Goal: Task Accomplishment & Management: Use online tool/utility

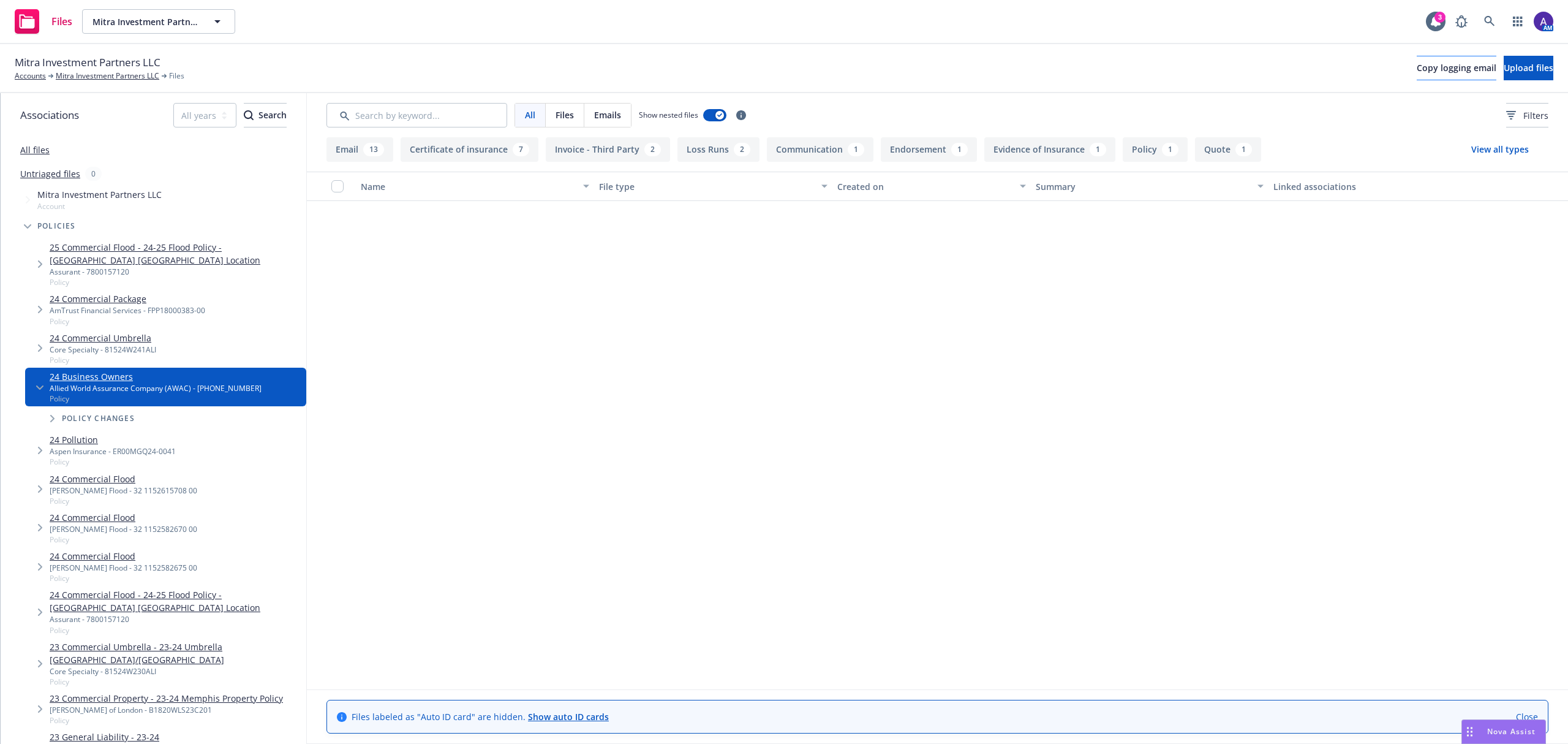
scroll to position [783, 0]
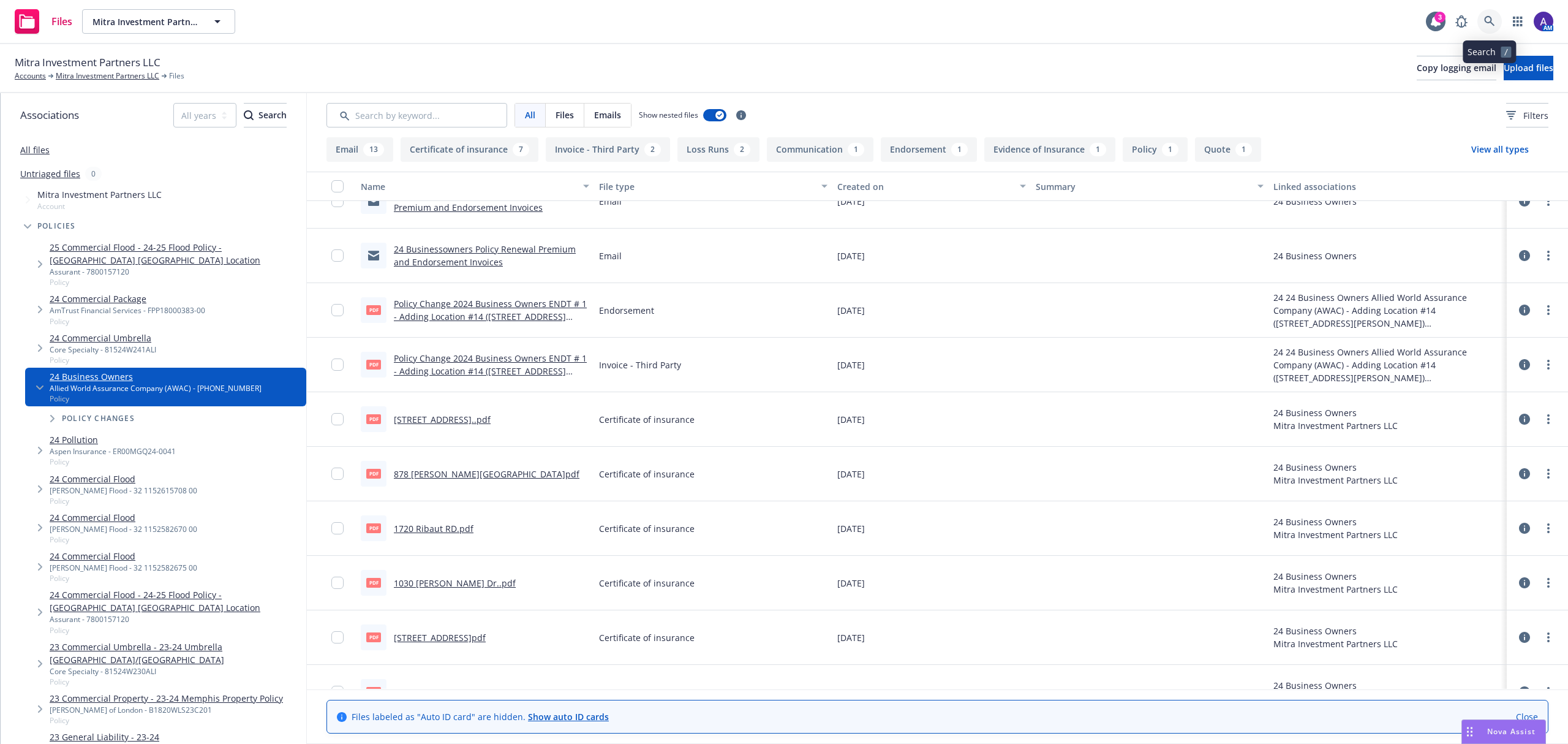
click at [1485, 20] on icon at bounding box center [1490, 21] width 11 height 11
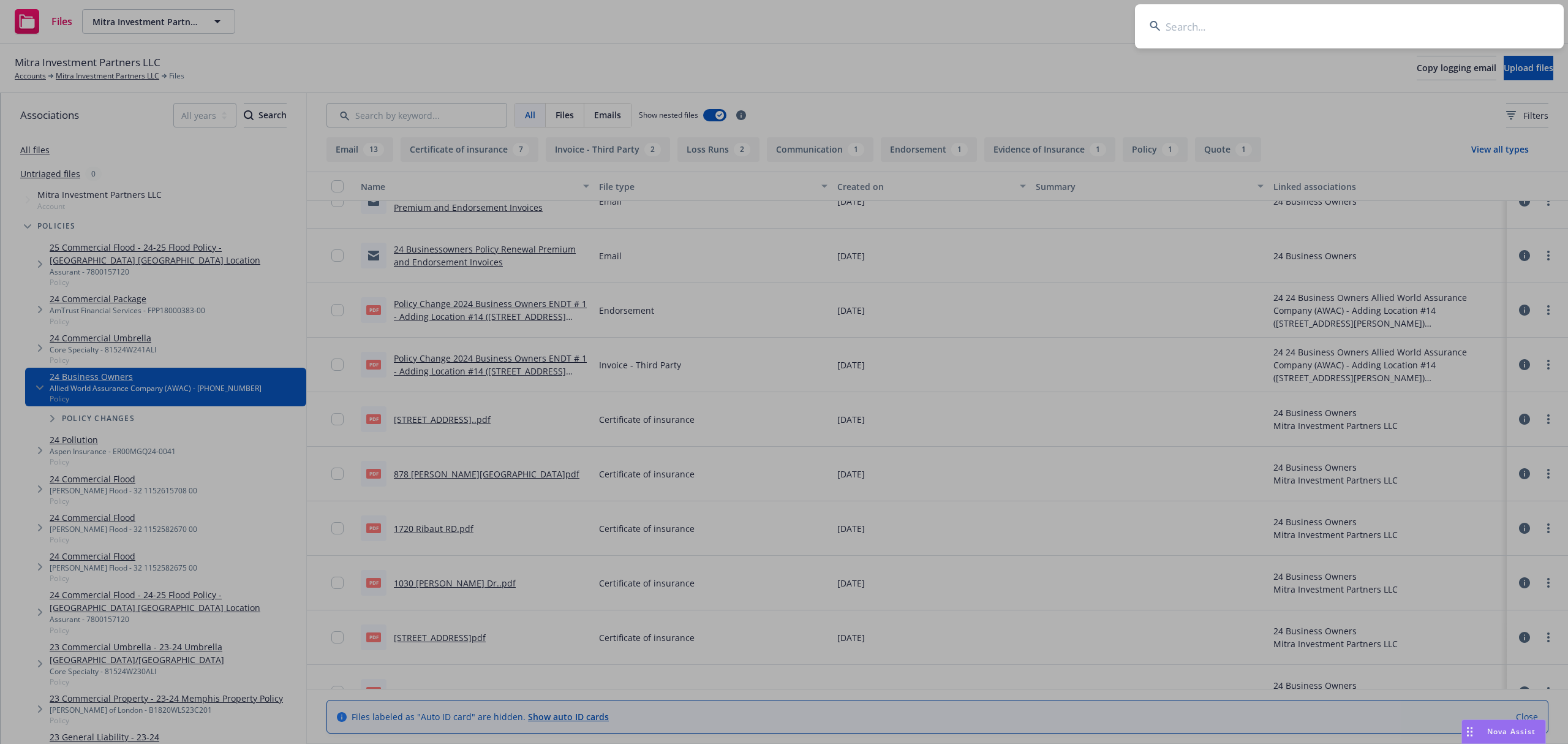
click at [1395, 28] on input at bounding box center [1350, 26] width 429 height 44
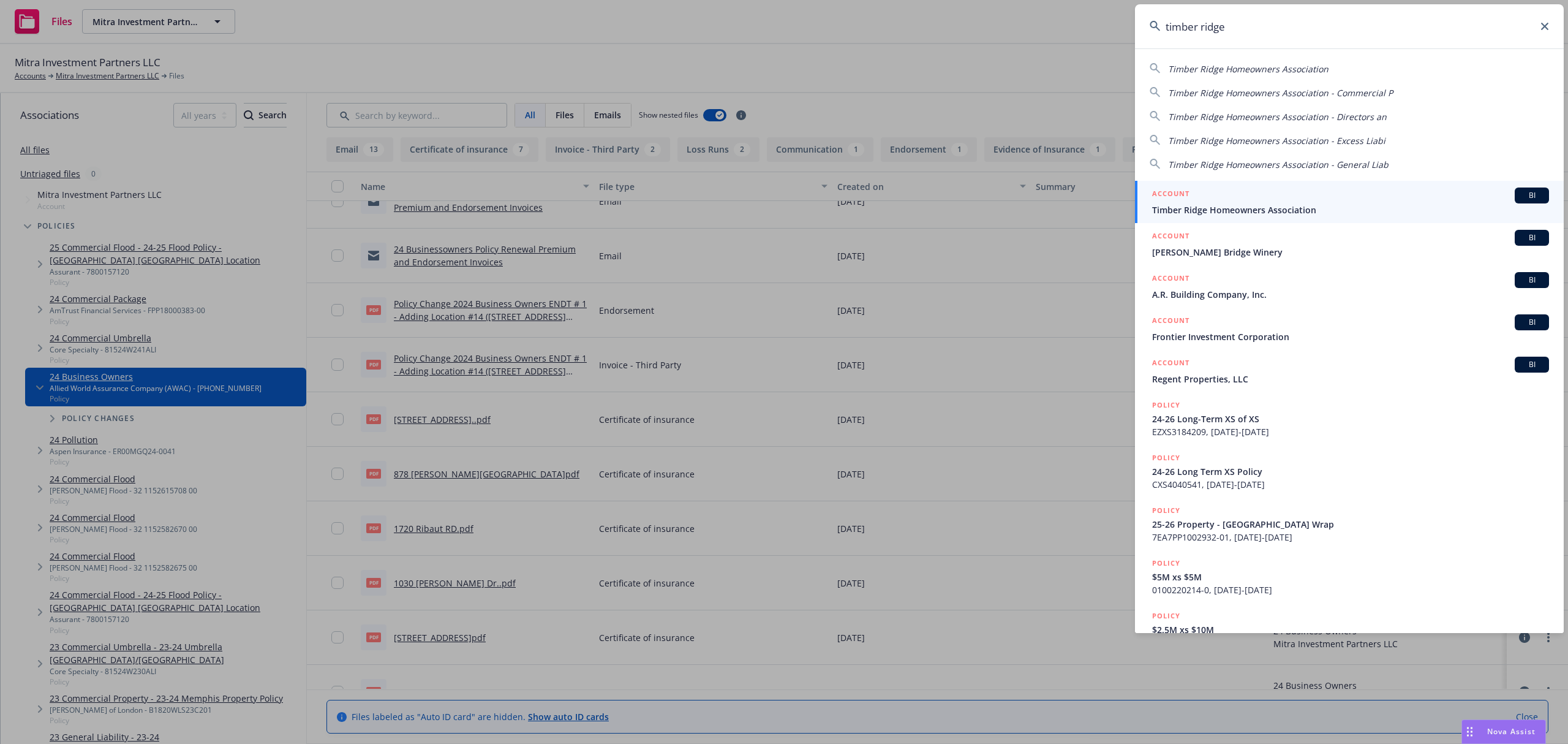
type input "timber ridge"
click at [1277, 197] on div "ACCOUNT BI" at bounding box center [1351, 196] width 397 height 16
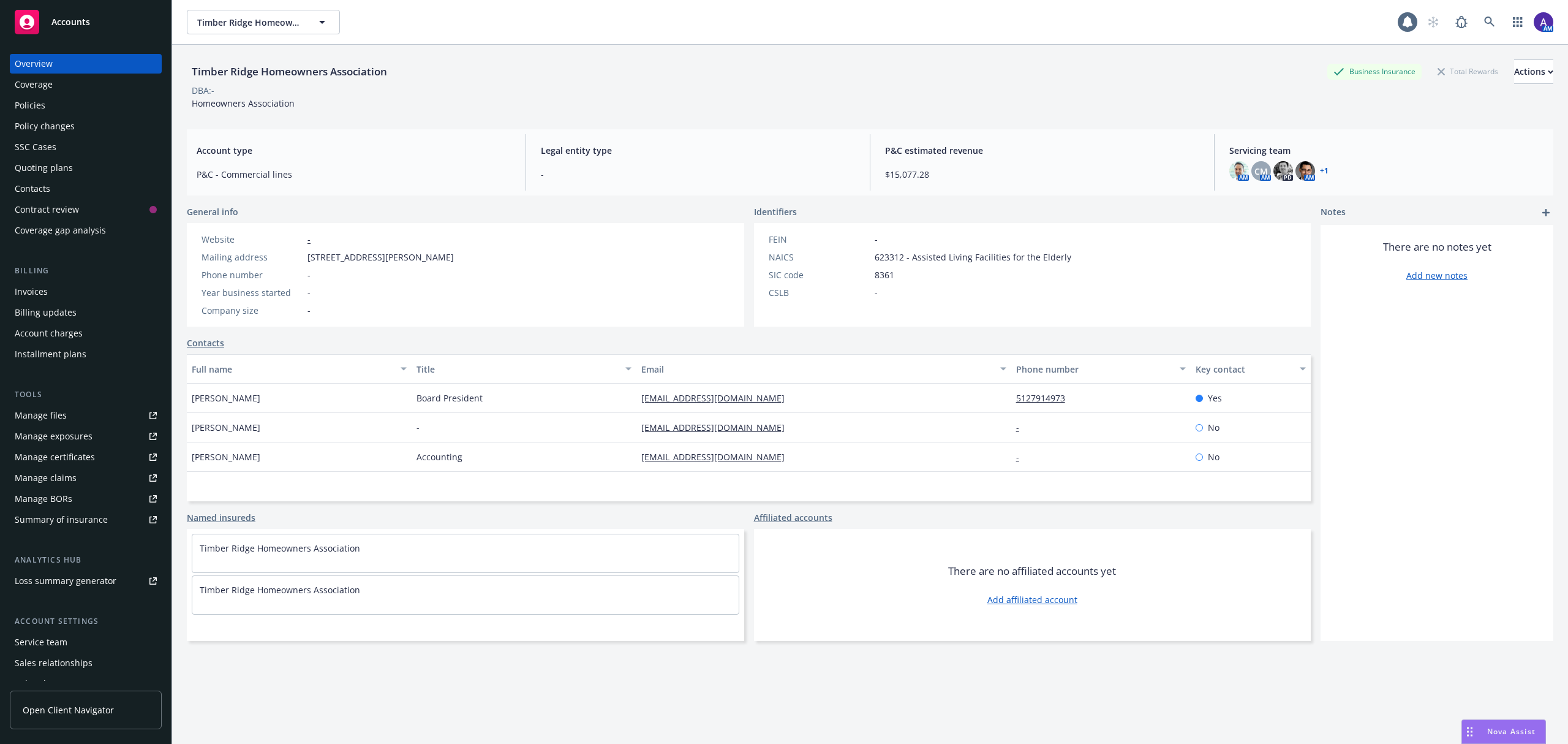
click at [60, 105] on div "Policies" at bounding box center [85, 105] width 142 height 20
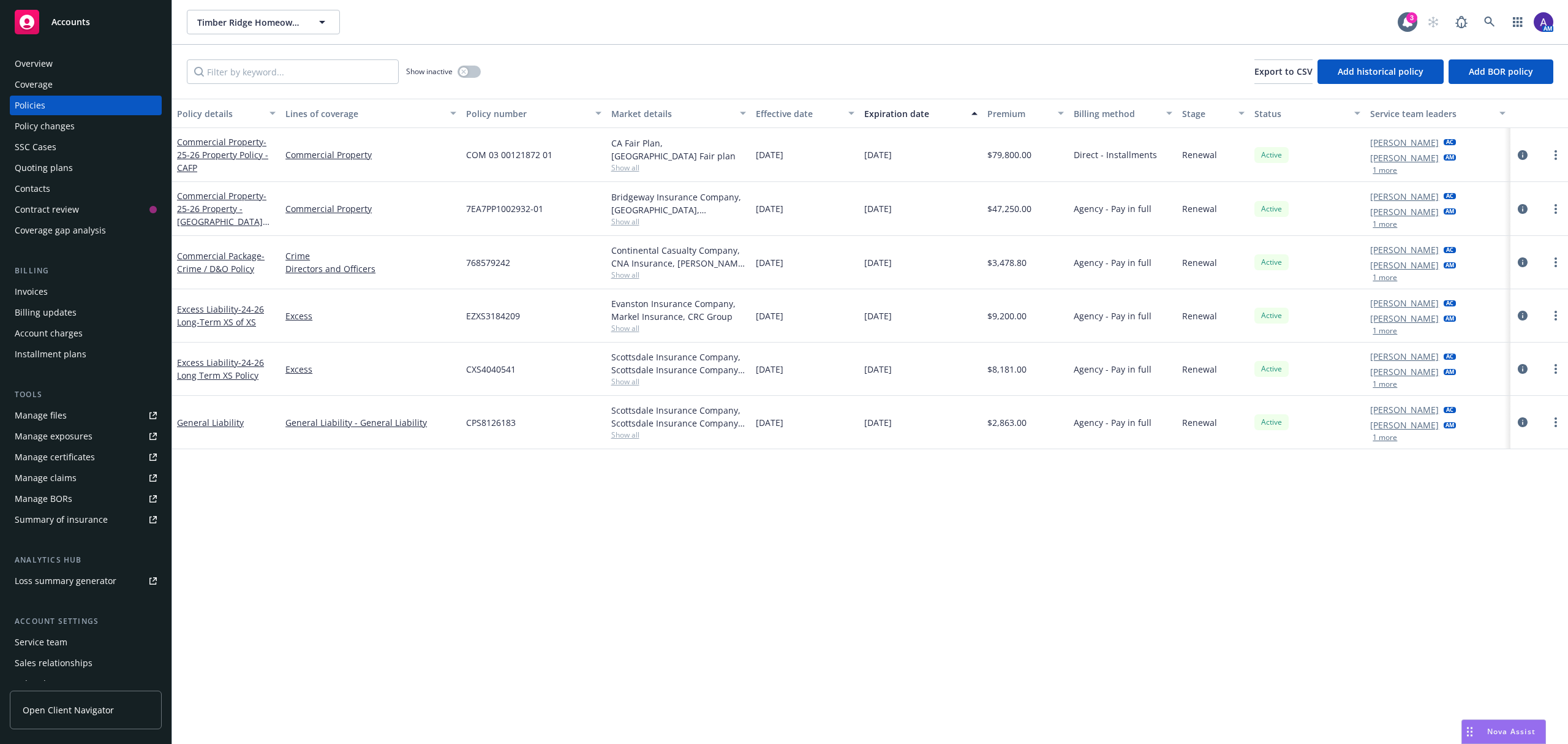
click at [1379, 170] on button "1 more" at bounding box center [1385, 170] width 25 height 7
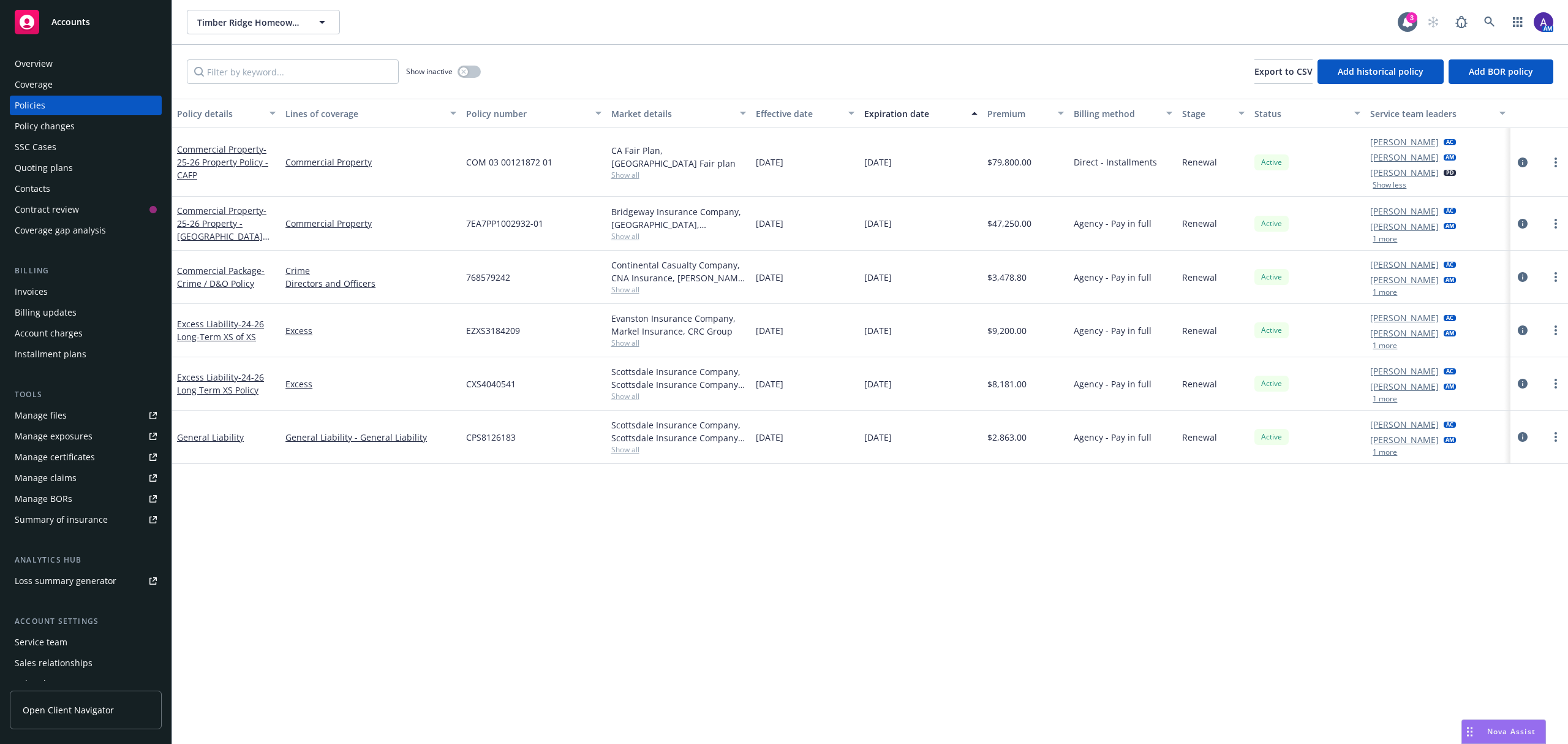
click at [1382, 242] on button "1 more" at bounding box center [1385, 238] width 25 height 7
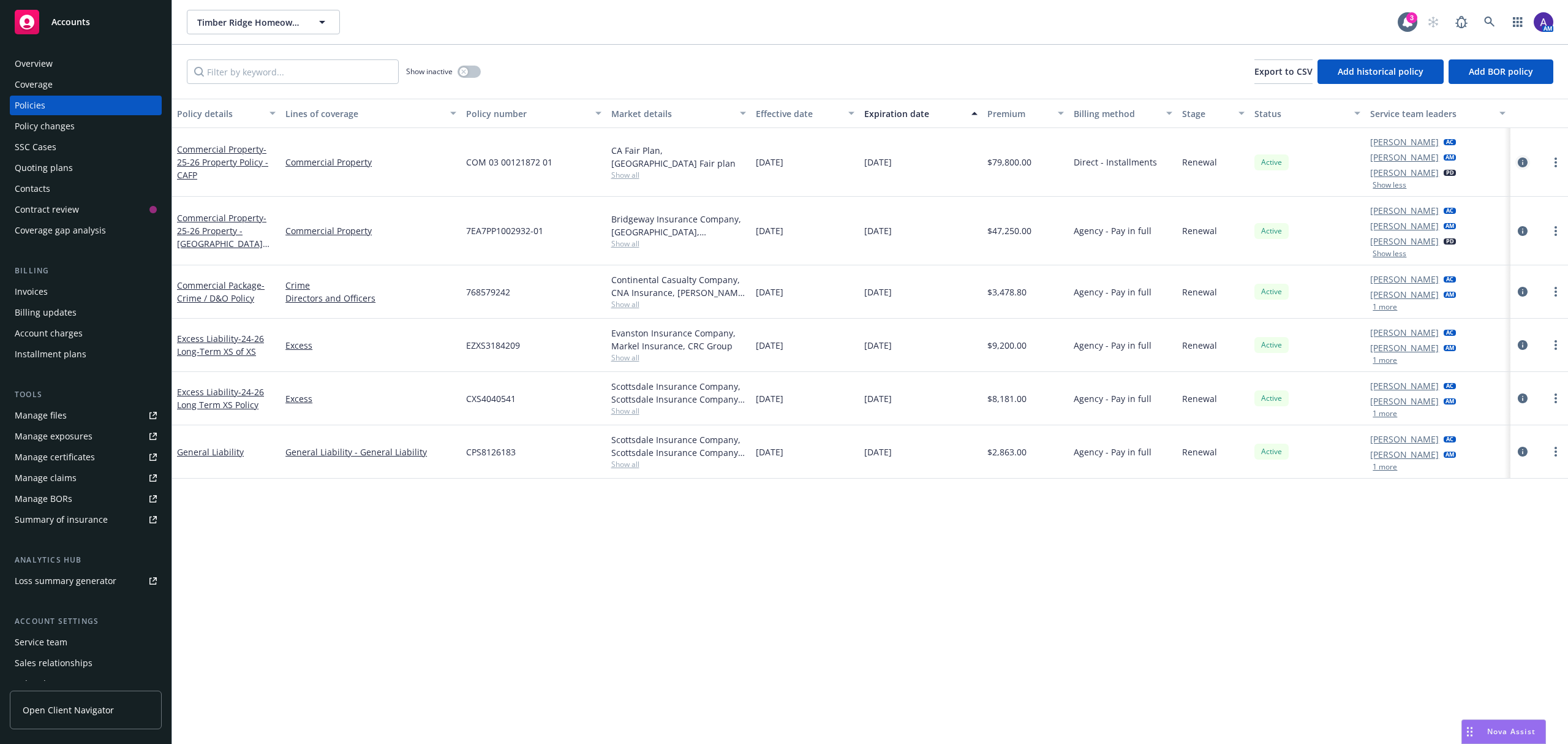
click at [1526, 160] on icon "circleInformation" at bounding box center [1523, 163] width 10 height 10
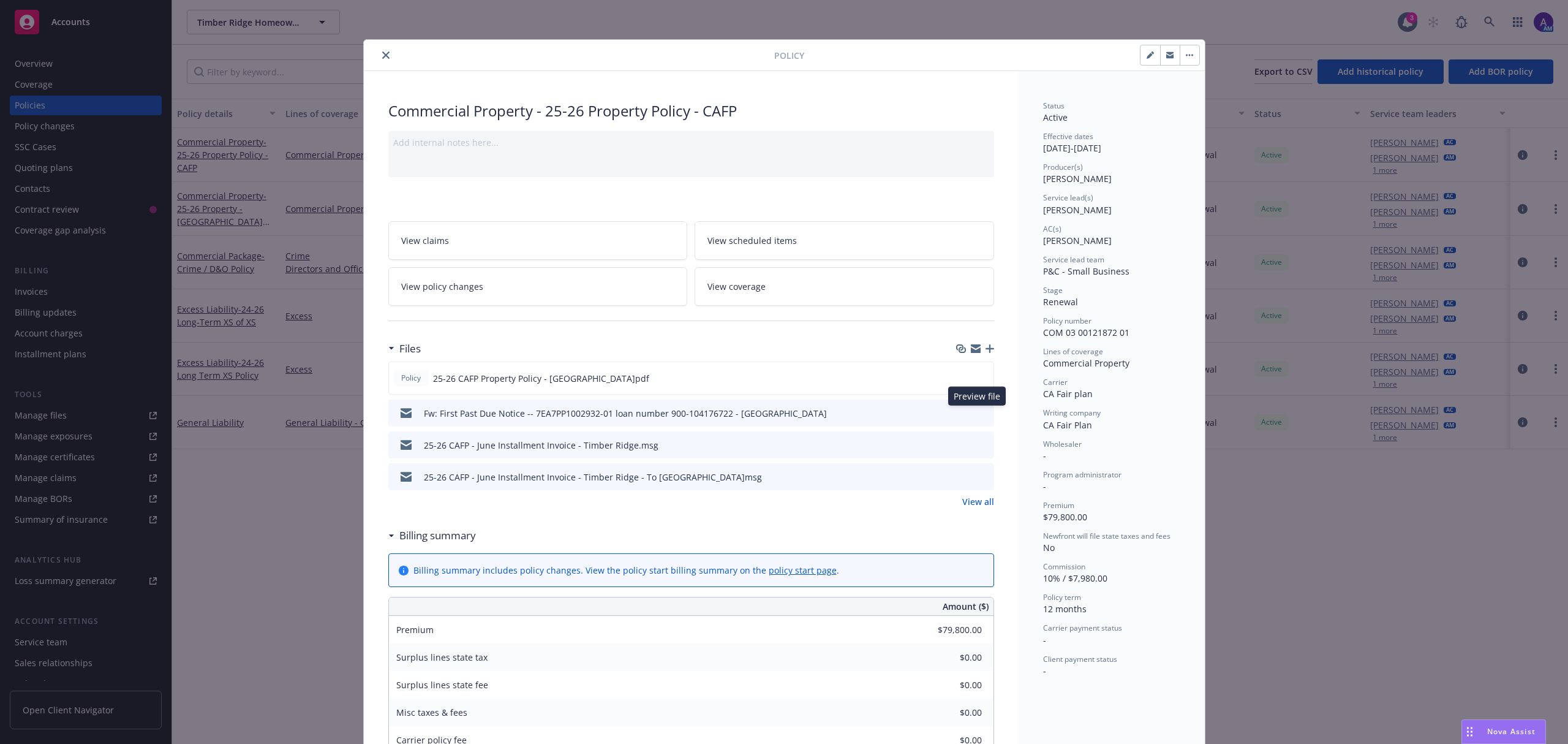
click at [978, 414] on icon "preview file" at bounding box center [982, 412] width 11 height 9
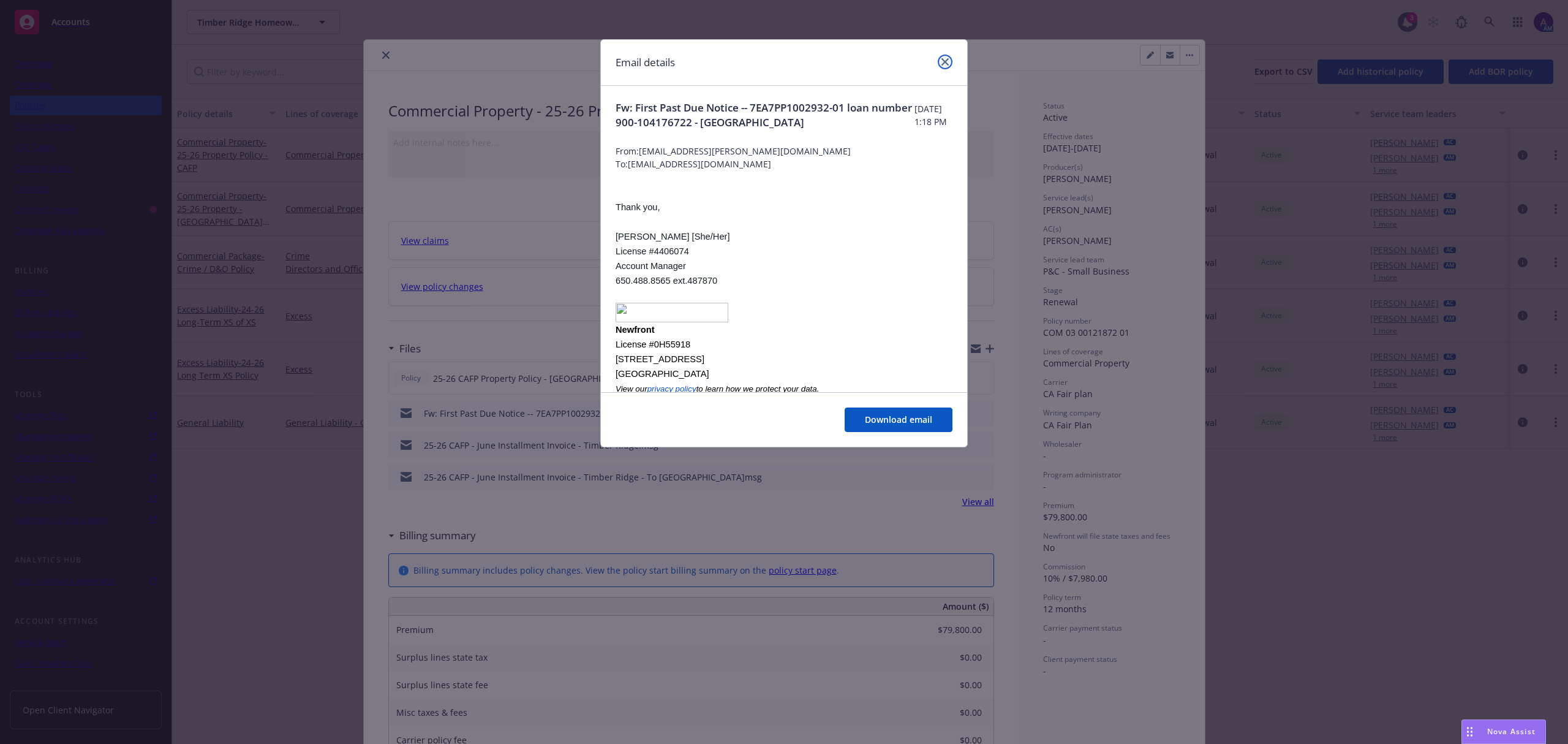
click at [947, 60] on icon "close" at bounding box center [944, 62] width 7 height 7
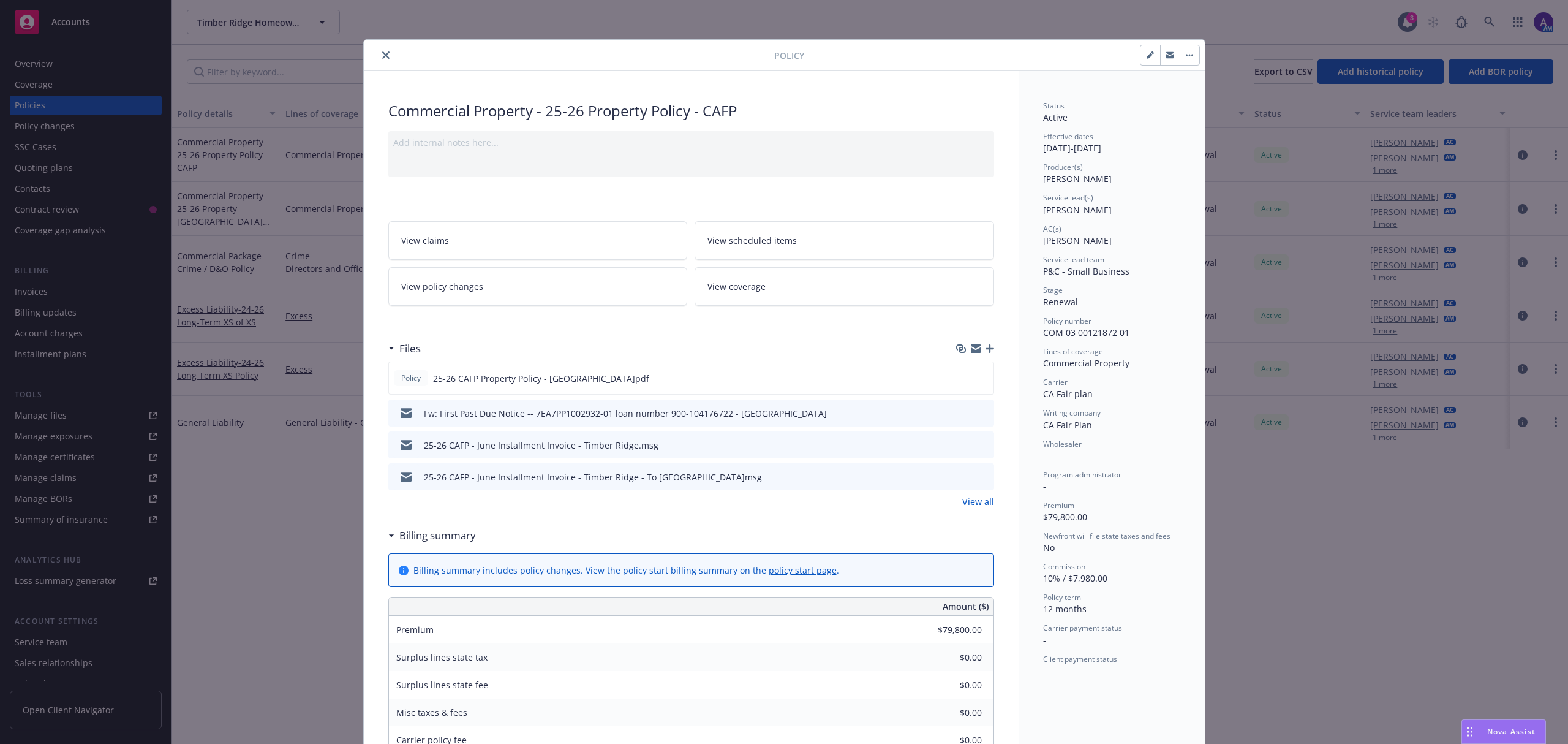
click at [977, 444] on icon "preview file" at bounding box center [982, 444] width 11 height 9
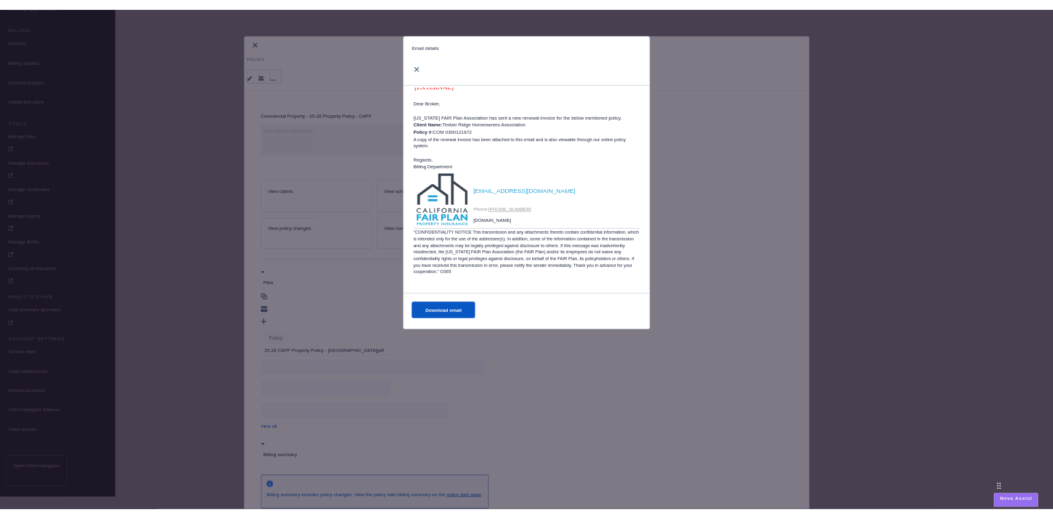
scroll to position [72, 0]
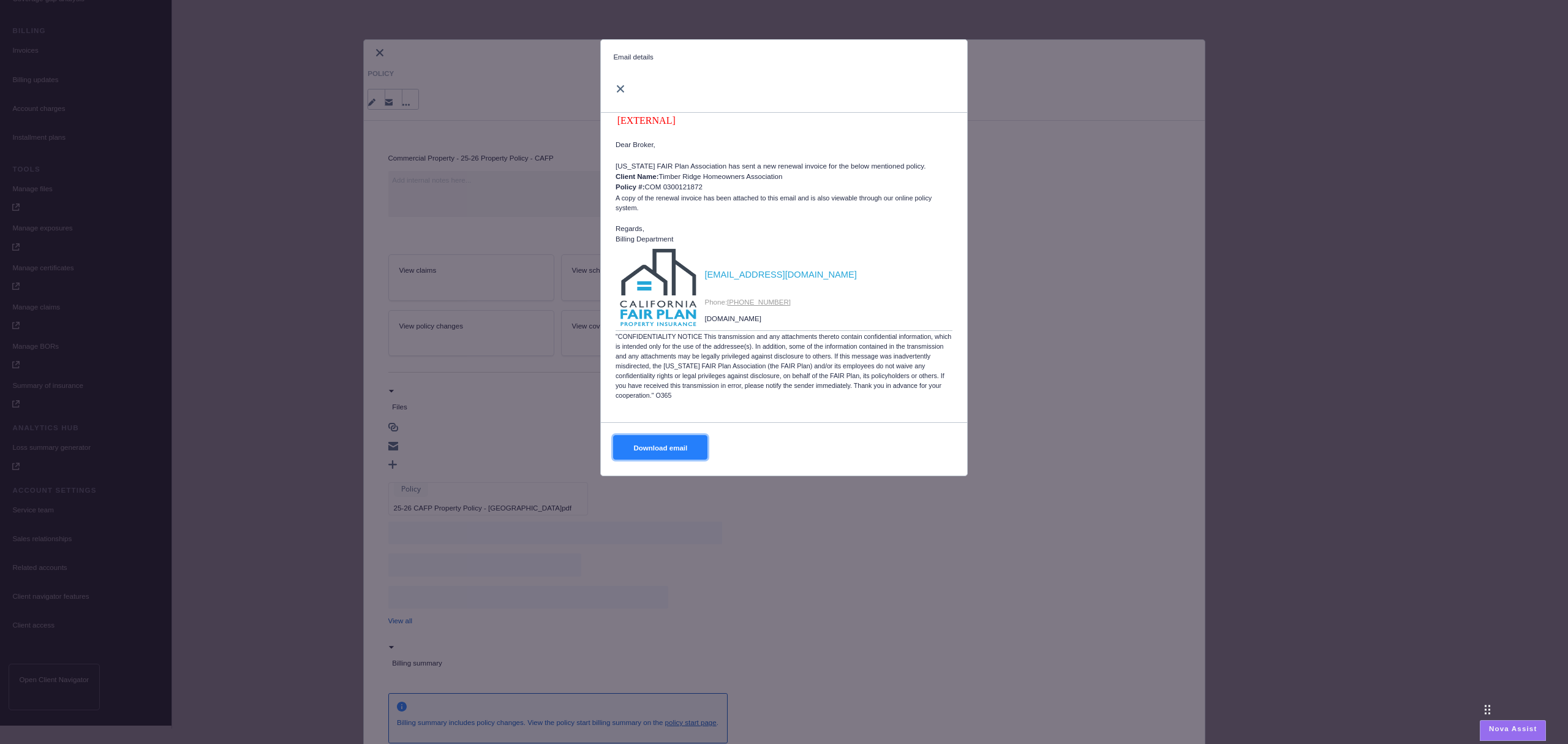
click at [676, 444] on button "Download email" at bounding box center [660, 447] width 94 height 25
click at [621, 90] on icon "close" at bounding box center [620, 88] width 7 height 7
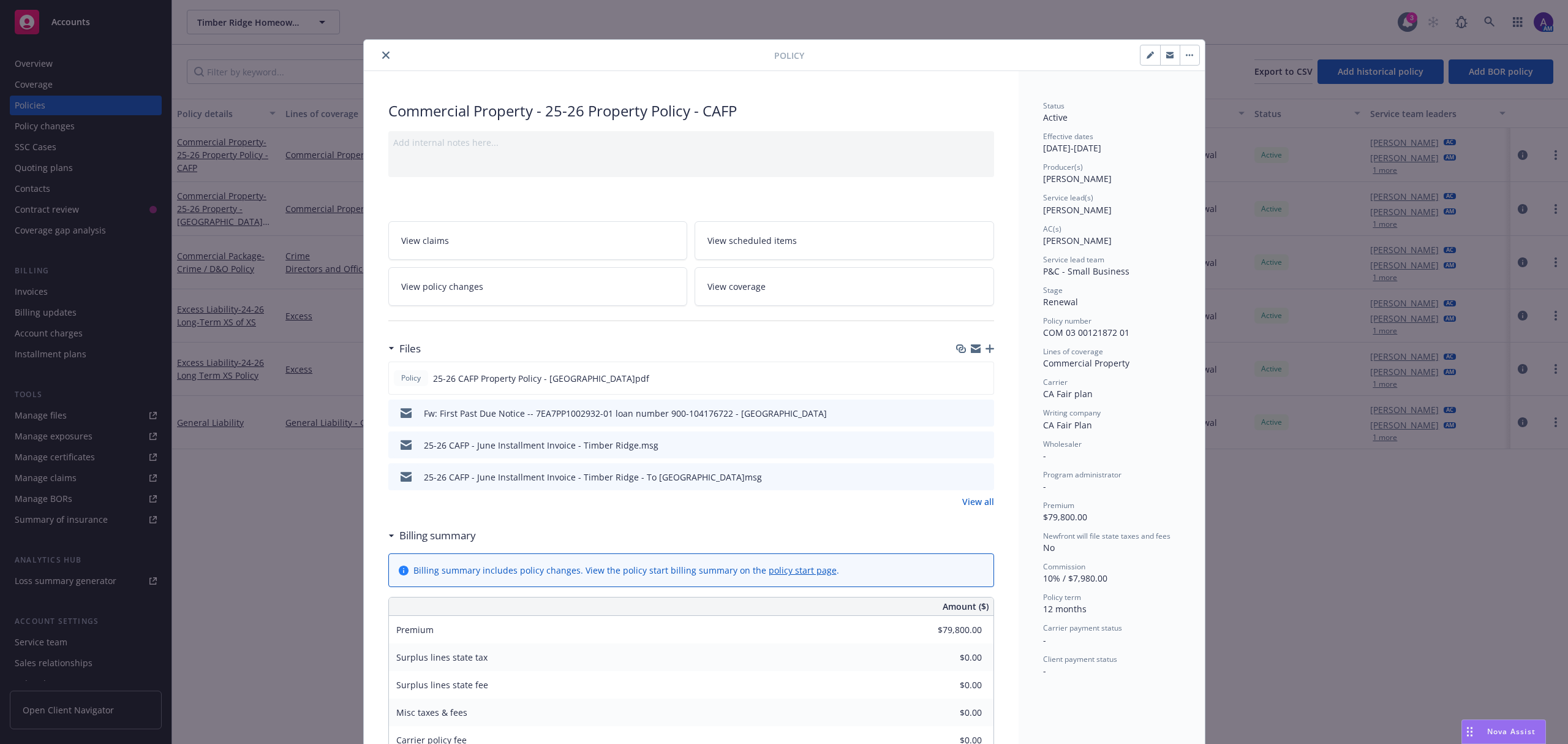
click at [378, 62] on button "close" at bounding box center [385, 55] width 15 height 15
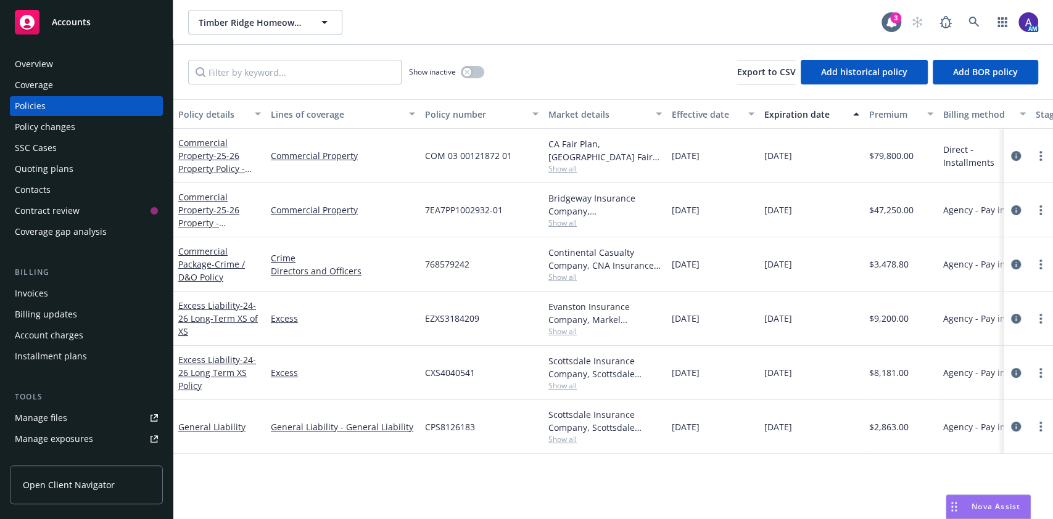
click at [56, 27] on span "Accounts" at bounding box center [71, 22] width 39 height 10
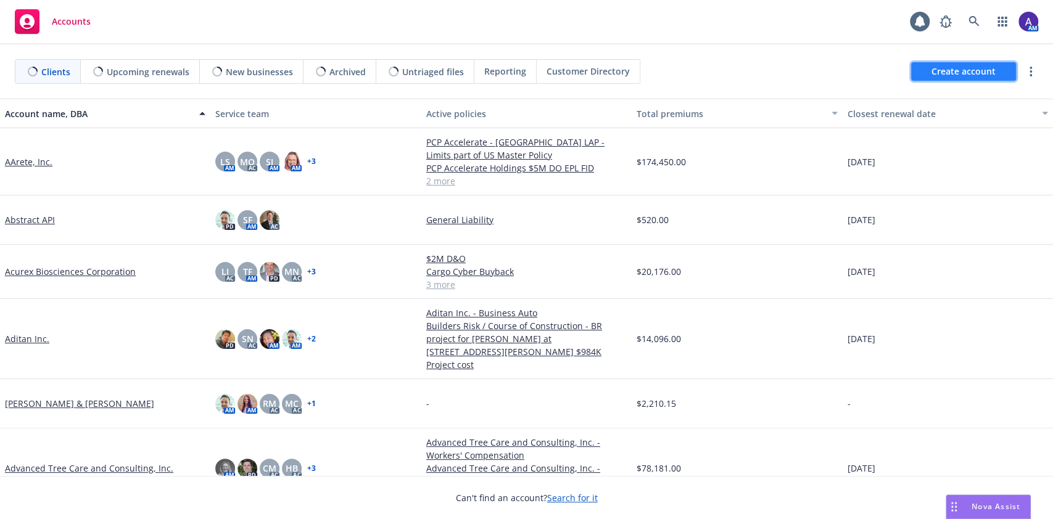
click at [975, 75] on span "Create account" at bounding box center [964, 71] width 64 height 23
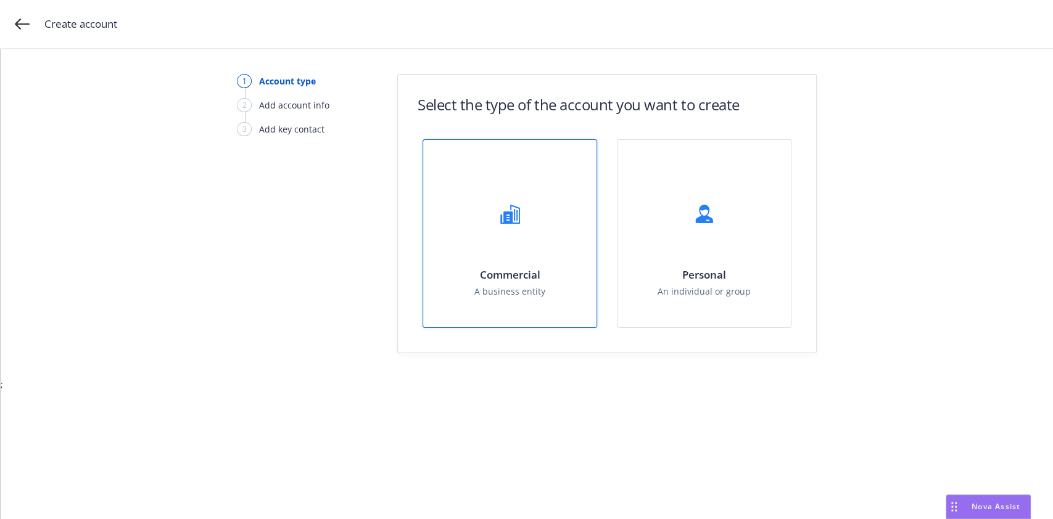
click at [489, 220] on div at bounding box center [510, 213] width 49 height 49
select select "US"
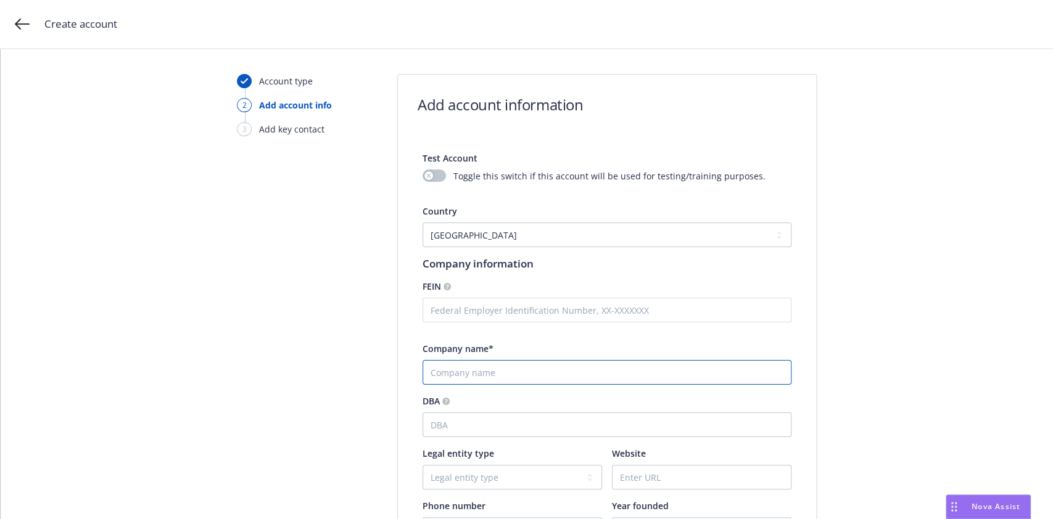
click at [484, 373] on input "Company name*" at bounding box center [607, 372] width 369 height 25
type input "TGG Consulting Services LLC"
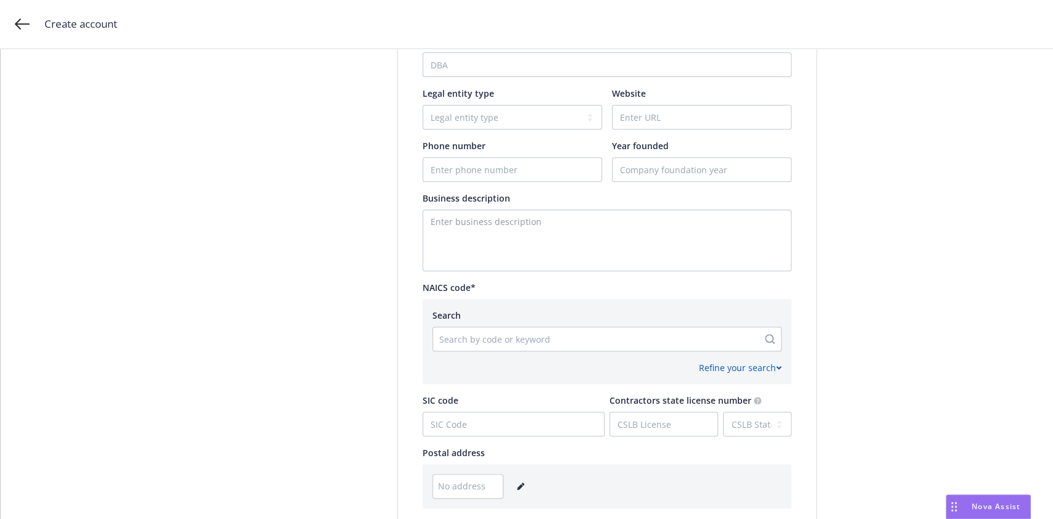
scroll to position [361, 0]
click at [531, 342] on div at bounding box center [595, 338] width 313 height 15
click at [767, 337] on div at bounding box center [769, 339] width 23 height 10
click at [765, 337] on div at bounding box center [769, 339] width 23 height 10
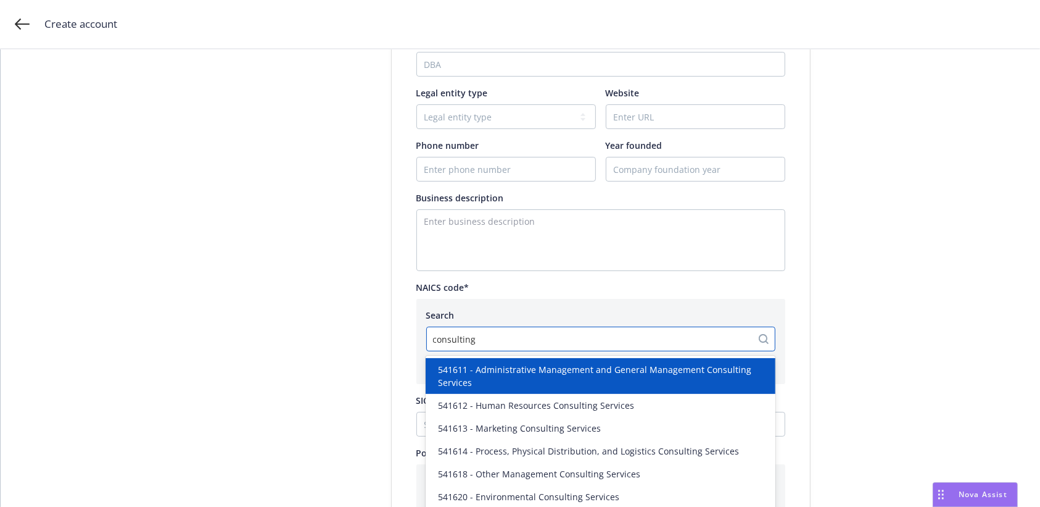
type input "consulting"
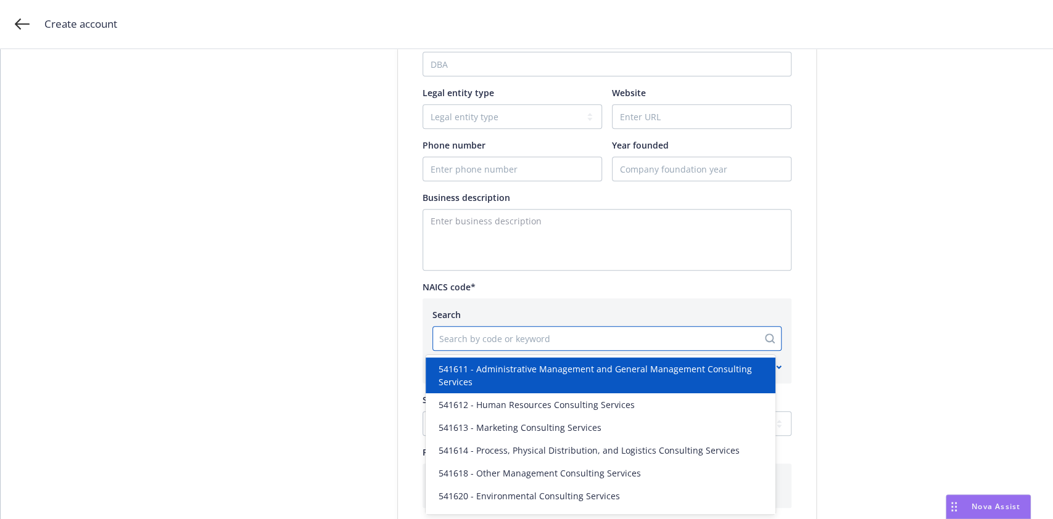
click at [499, 336] on div at bounding box center [595, 338] width 313 height 15
paste input "541611"
type input "541611"
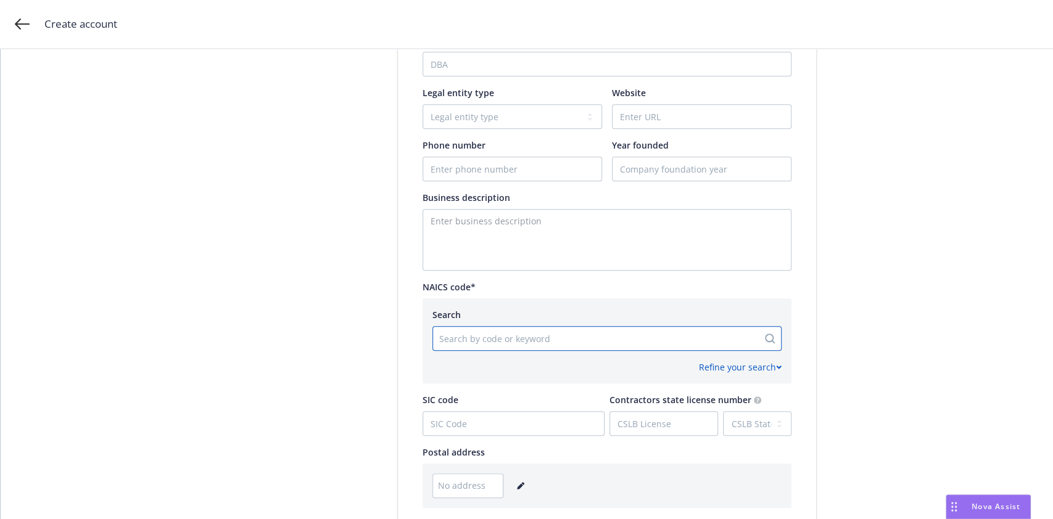
click at [499, 336] on div at bounding box center [595, 338] width 313 height 15
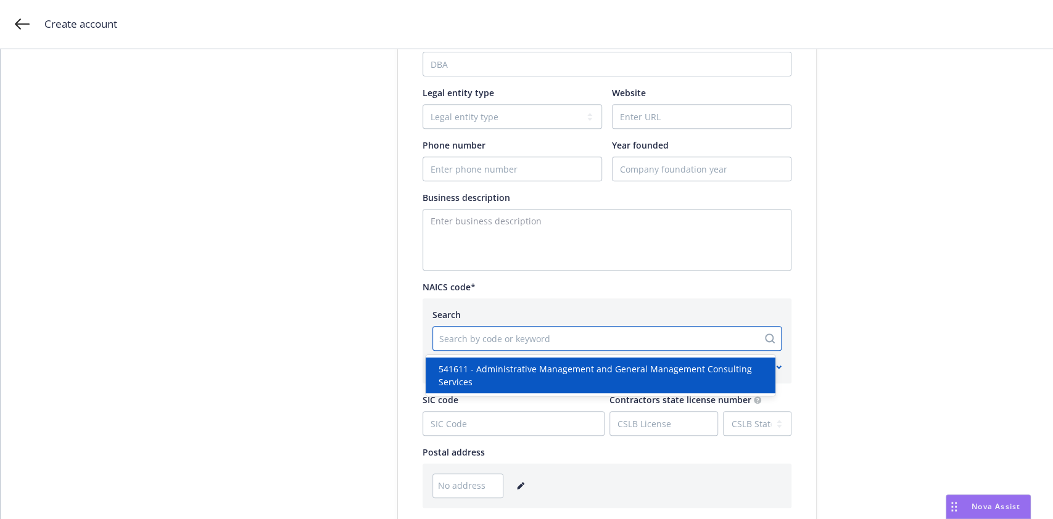
click at [479, 339] on div at bounding box center [595, 338] width 313 height 15
paste input "541611"
type input "541611"
click at [479, 367] on span "541611 - Administrative Management and General Management Consulting Services" at bounding box center [602, 376] width 329 height 26
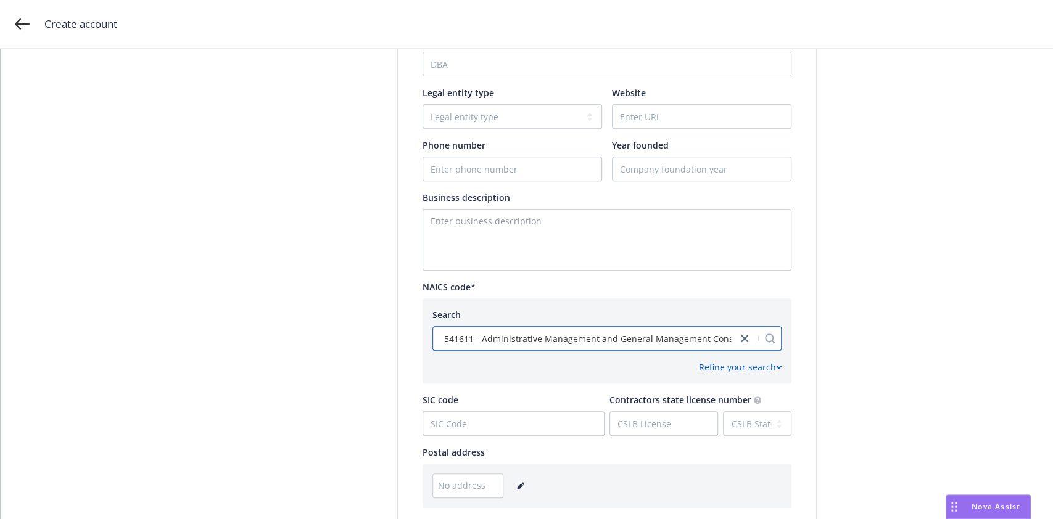
scroll to position [538, 0]
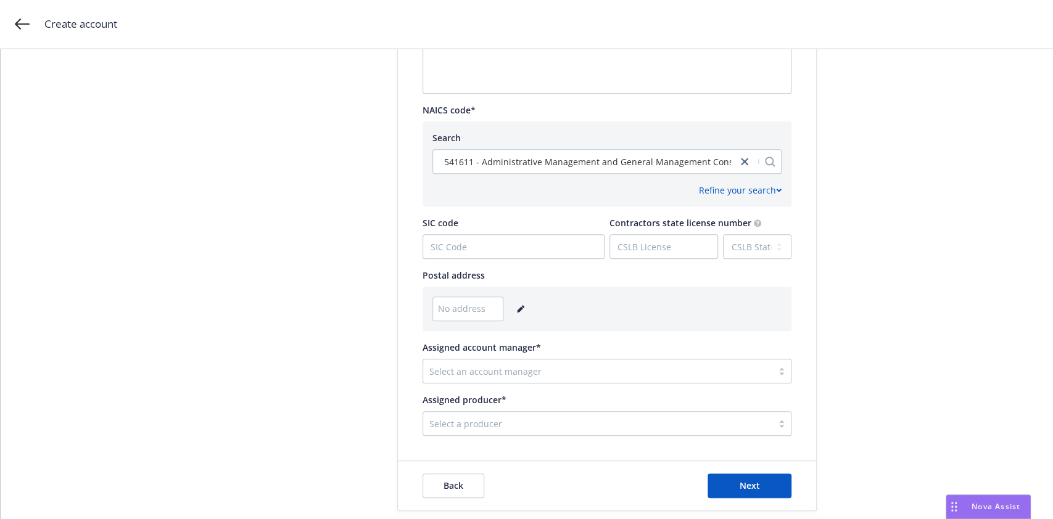
click at [521, 307] on icon "editPencil" at bounding box center [522, 306] width 3 height 3
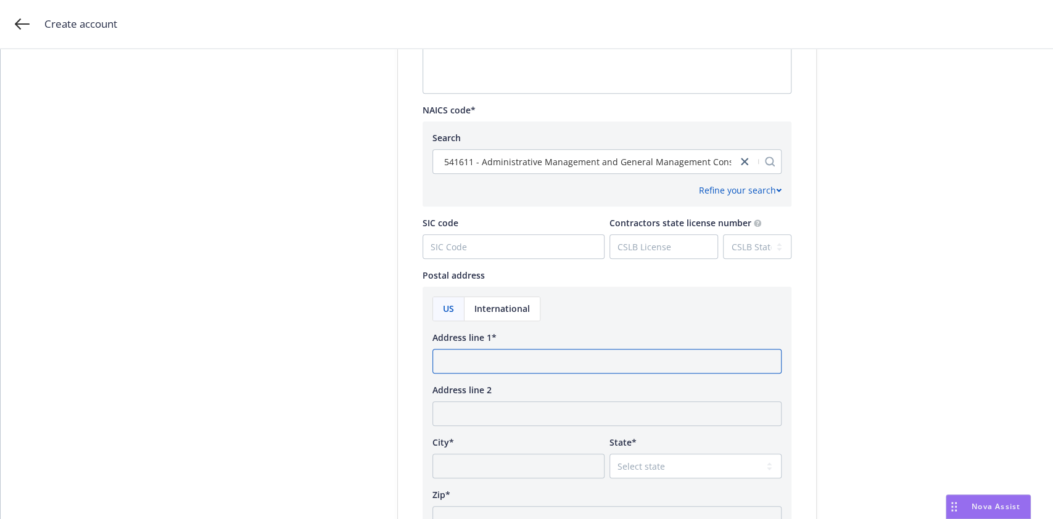
click at [494, 352] on input "Address line 1*" at bounding box center [606, 361] width 349 height 25
type input "21750 Hardy Oak Blvd, Ste 104"
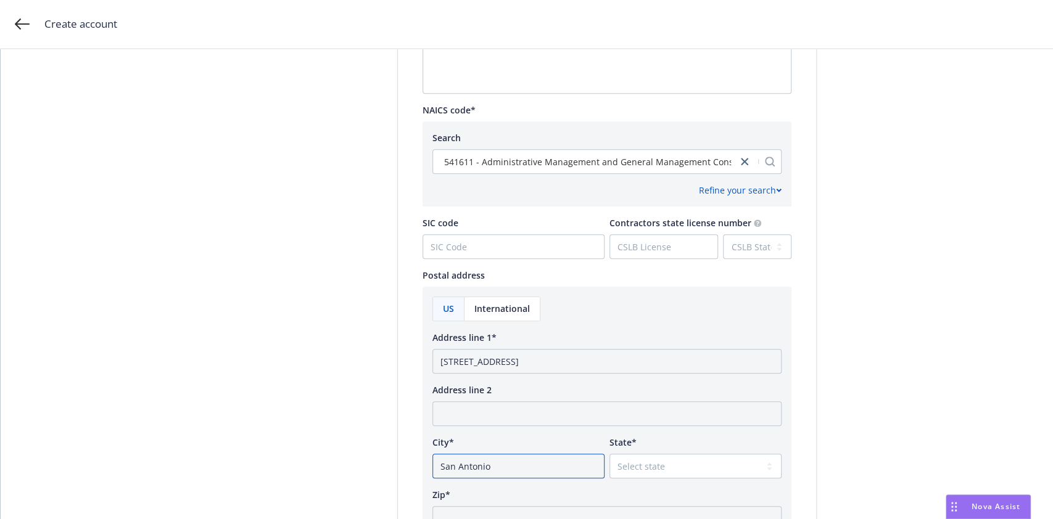
type input "San Antonio"
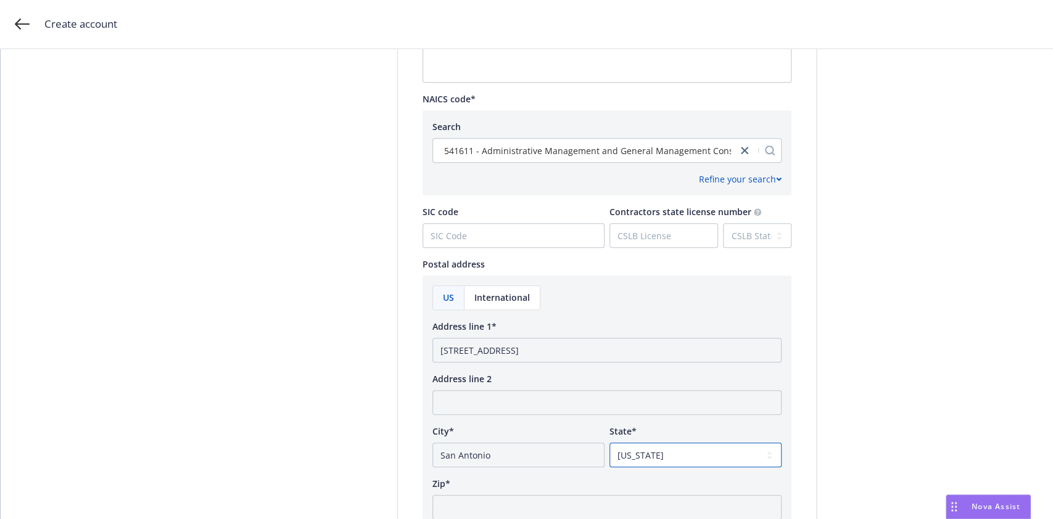
click at [675, 454] on select "Select state Alabama Alaska American Samoa Arizona Arkansas Baker Island Califo…" at bounding box center [696, 455] width 172 height 25
select select "TX"
click at [610, 443] on select "Select state Alabama Alaska American Samoa Arizona Arkansas Baker Island Califo…" at bounding box center [696, 455] width 172 height 25
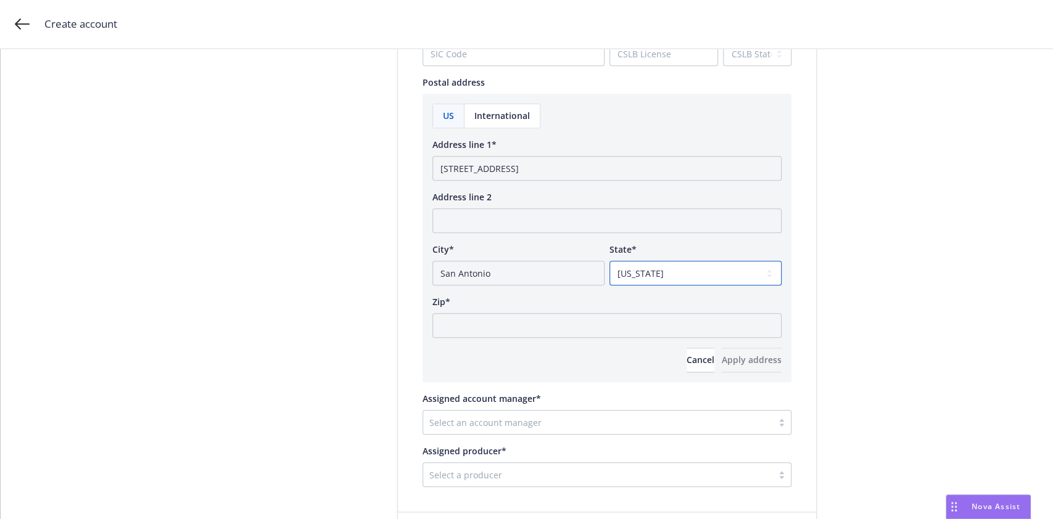
scroll to position [732, 0]
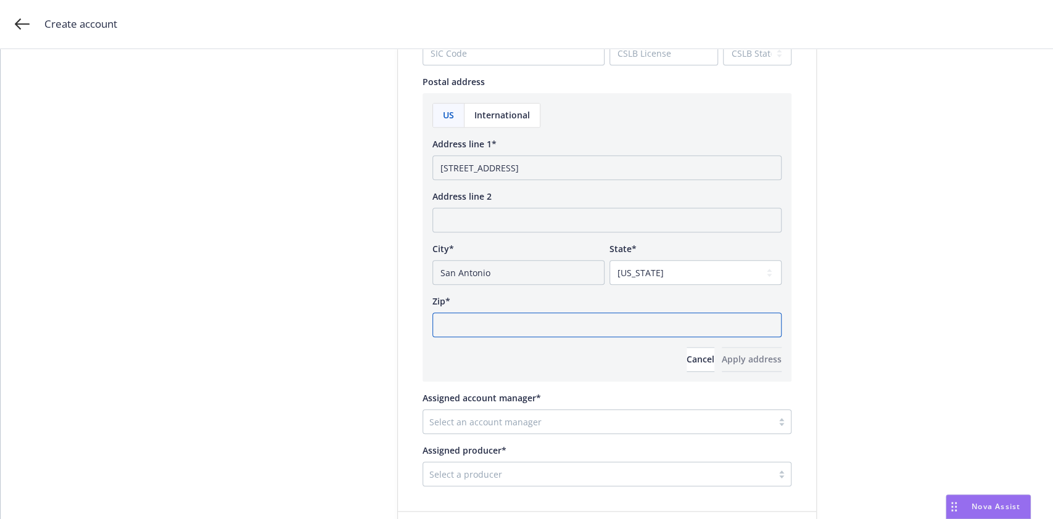
click at [489, 328] on input "Zip*" at bounding box center [606, 325] width 349 height 25
type input "78258"
click at [499, 421] on div at bounding box center [597, 422] width 337 height 15
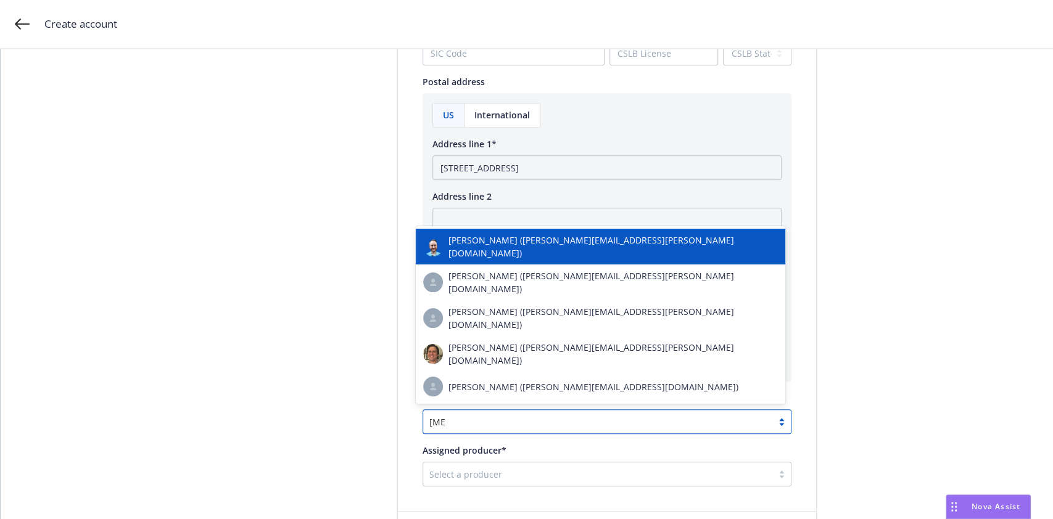
type input "bald"
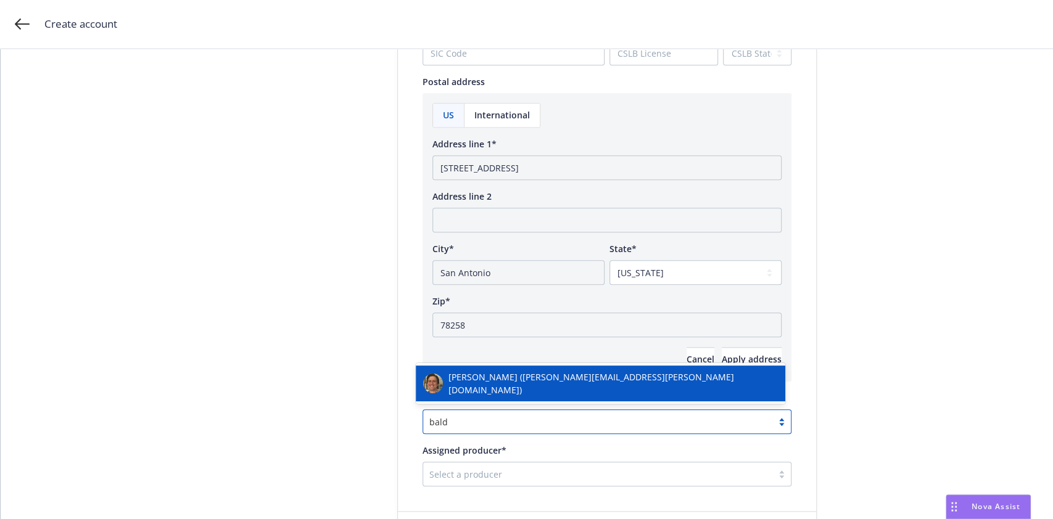
click at [511, 391] on span "Nicholas Baldwin (nicholas.baldwin@newfront.com)" at bounding box center [612, 384] width 329 height 26
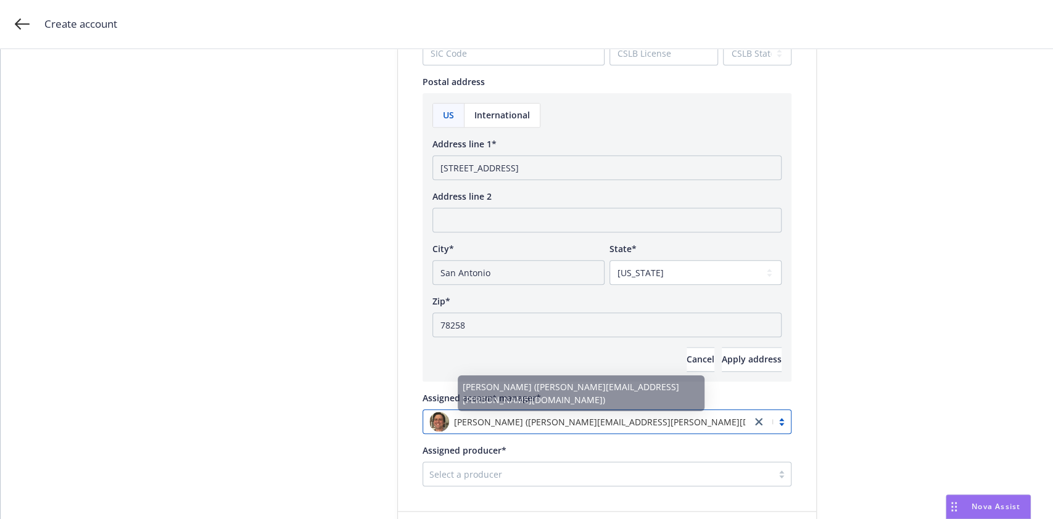
click at [461, 478] on div at bounding box center [597, 474] width 337 height 15
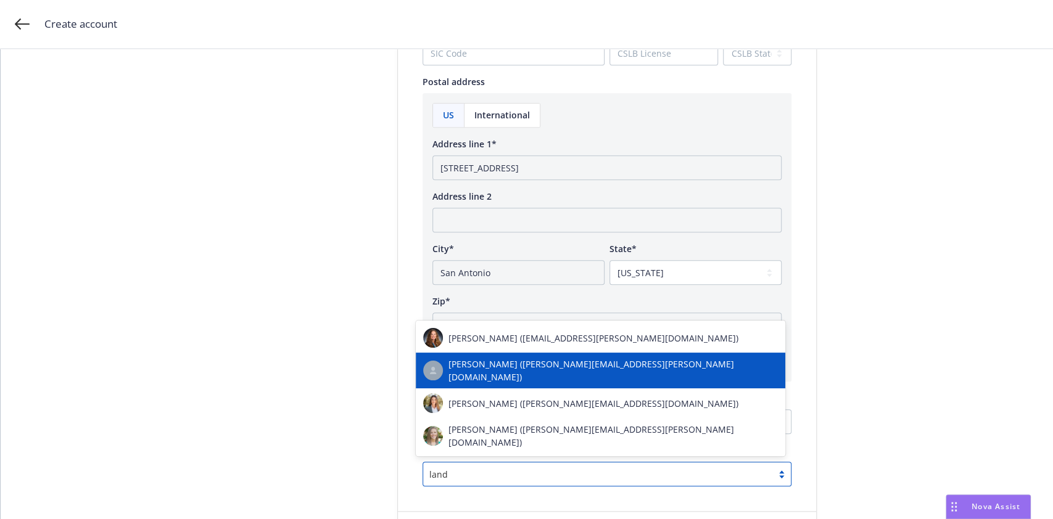
type input "land"
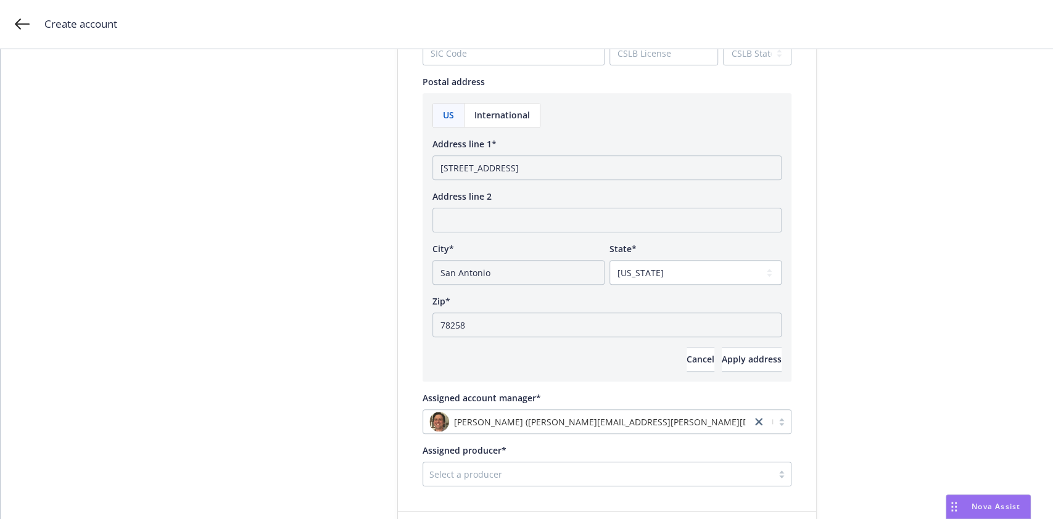
click at [479, 469] on div at bounding box center [597, 474] width 337 height 15
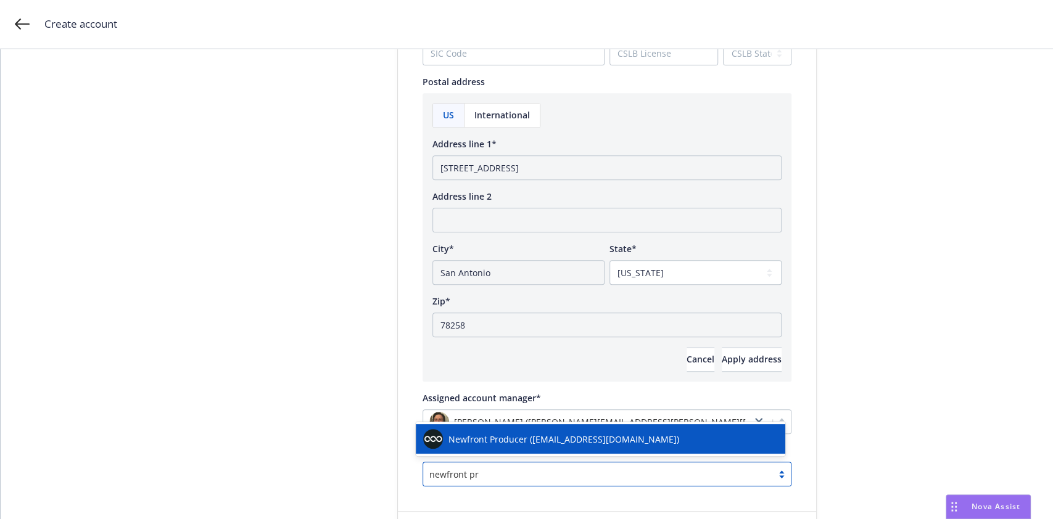
type input "newfront pro"
click at [456, 437] on span "Newfront Producer (success+producer@newfront.com)" at bounding box center [563, 439] width 231 height 13
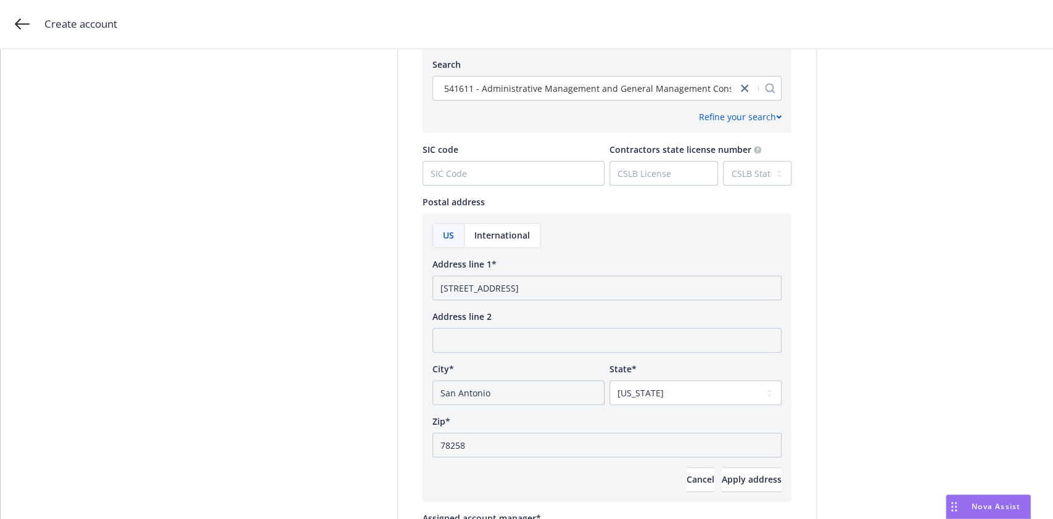
scroll to position [612, 0]
click at [722, 479] on span "Apply address" at bounding box center [752, 479] width 60 height 12
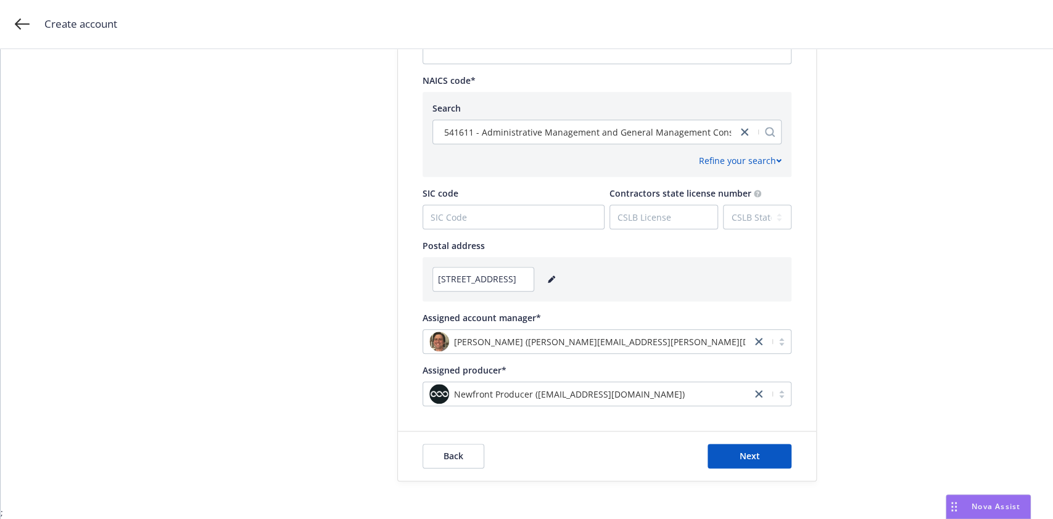
scroll to position [568, 0]
click at [745, 447] on button "Next" at bounding box center [750, 456] width 84 height 25
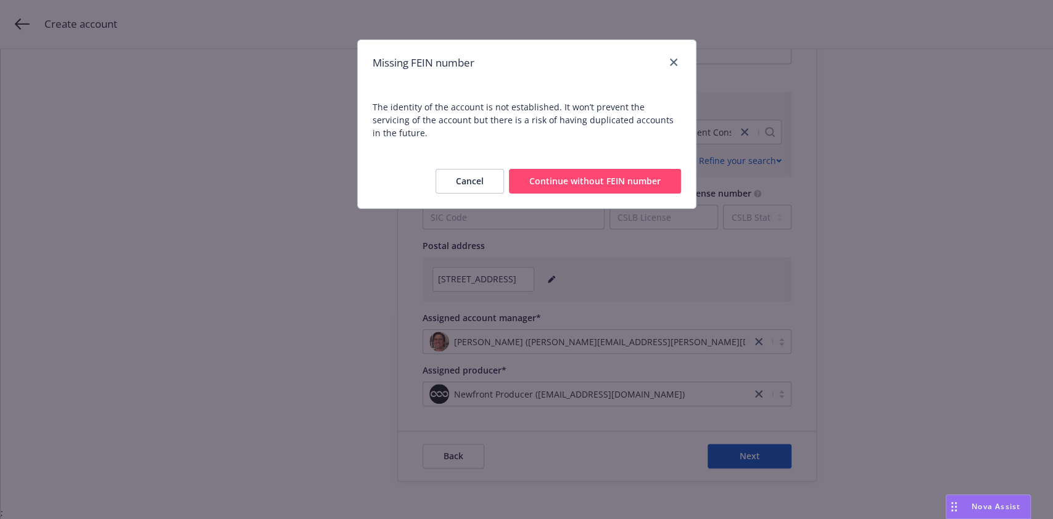
click at [591, 173] on button "Continue without FEIN number" at bounding box center [595, 181] width 172 height 25
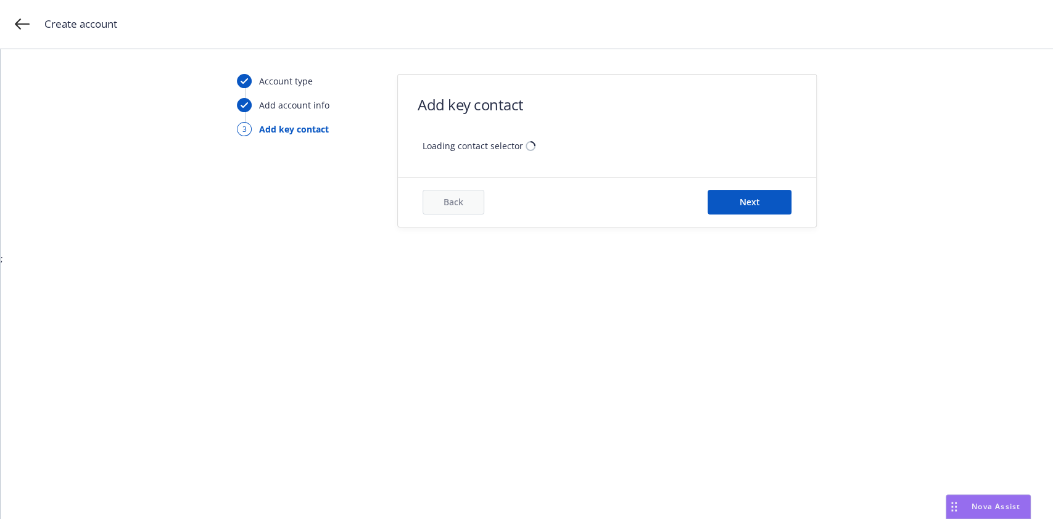
scroll to position [0, 0]
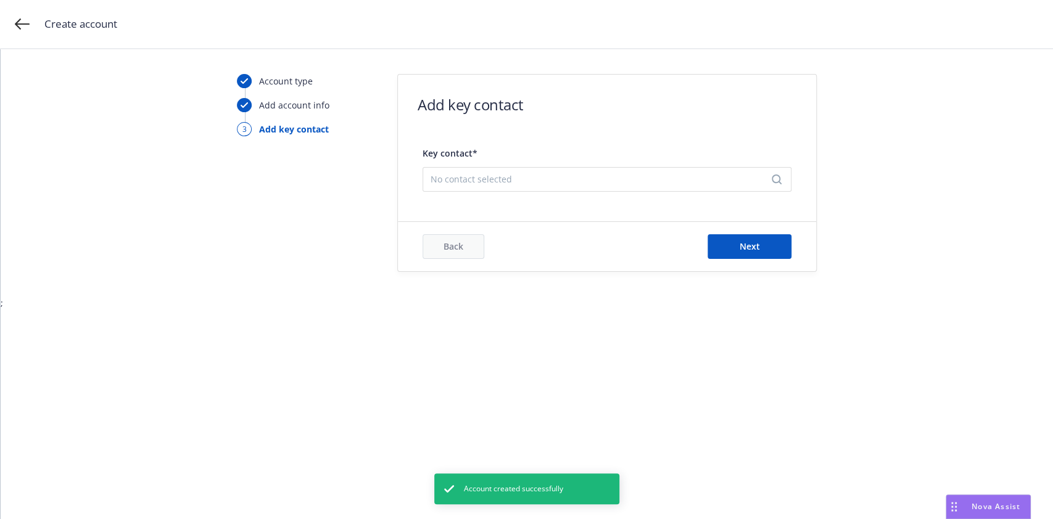
click at [778, 181] on icon "Search" at bounding box center [777, 180] width 10 height 10
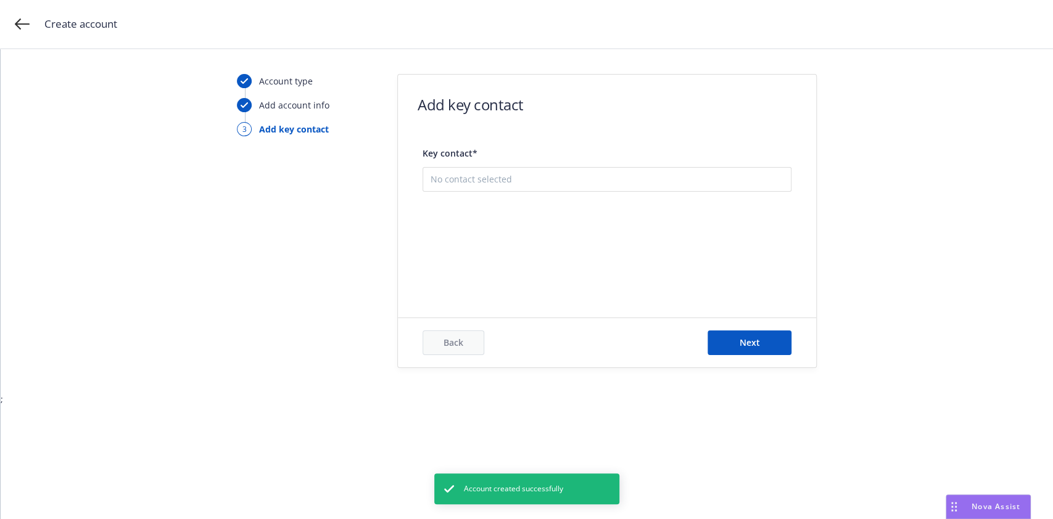
click at [652, 234] on button "Add new contact" at bounding box center [607, 241] width 353 height 25
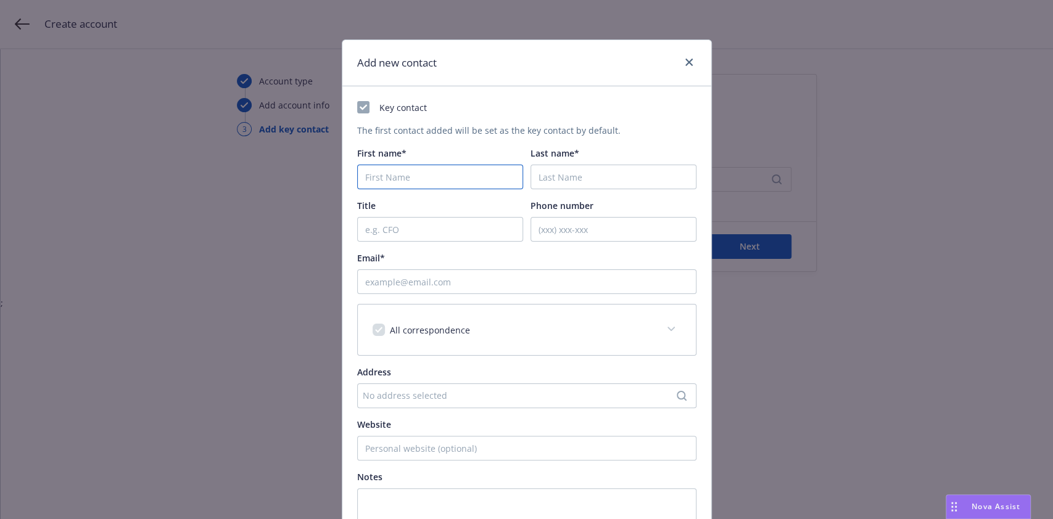
click at [396, 171] on input "First name*" at bounding box center [440, 177] width 166 height 25
type input "laurel"
type input "Swanson"
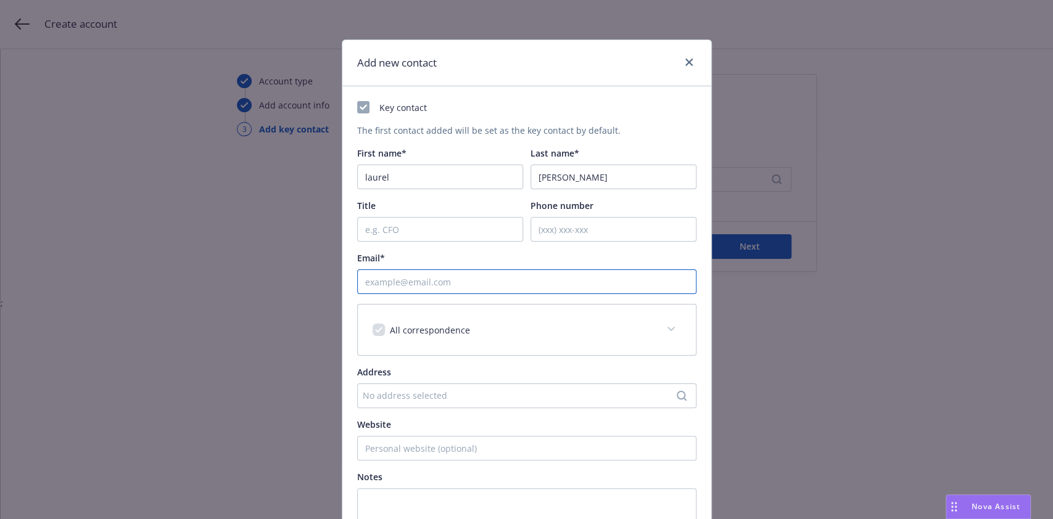
click at [435, 281] on input "Email*" at bounding box center [526, 282] width 339 height 25
paste input "laurel.swanson@tgg-accounting.com"
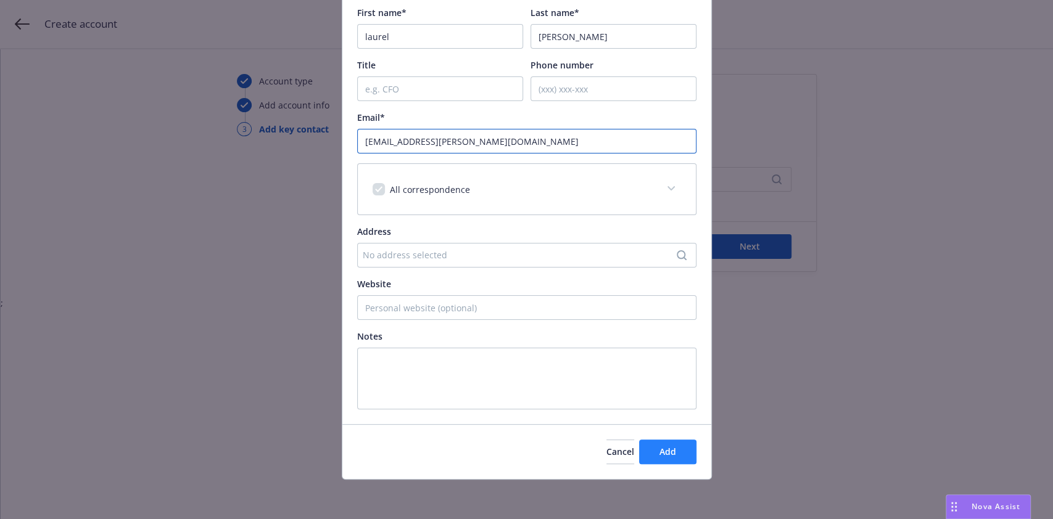
type input "laurel.swanson@tgg-accounting.com"
click at [666, 452] on span "Add" at bounding box center [668, 452] width 17 height 12
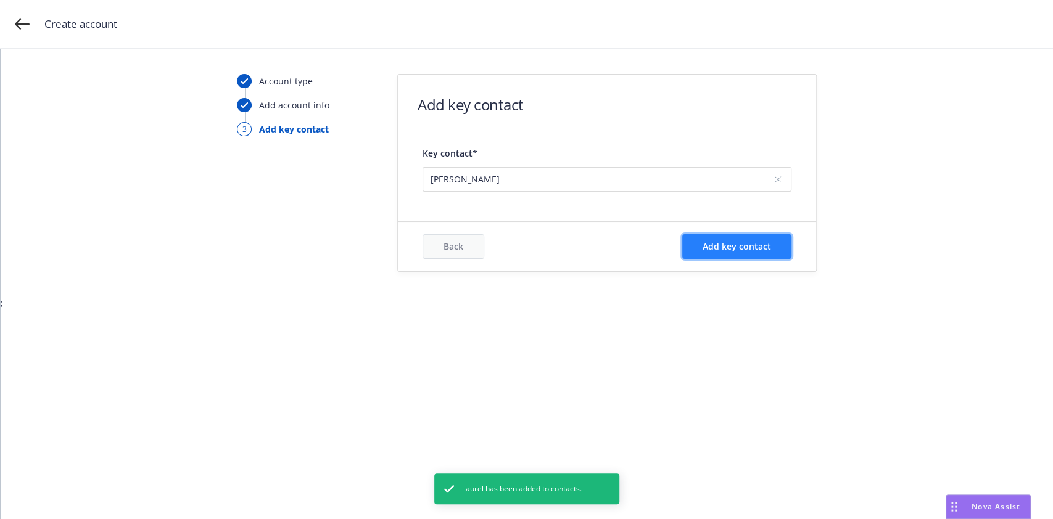
click at [697, 248] on button "Add key contact" at bounding box center [736, 246] width 109 height 25
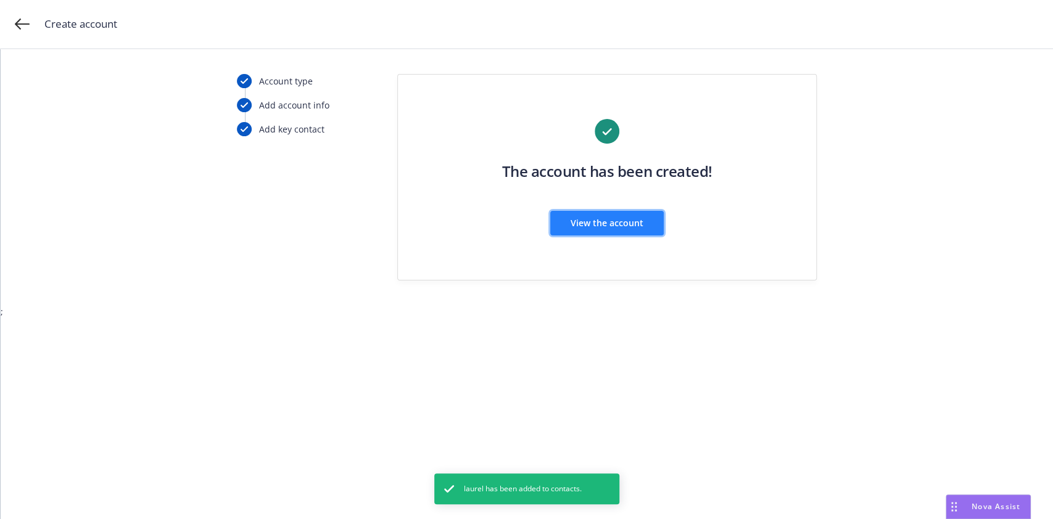
click at [584, 220] on span "View the account" at bounding box center [607, 223] width 73 height 12
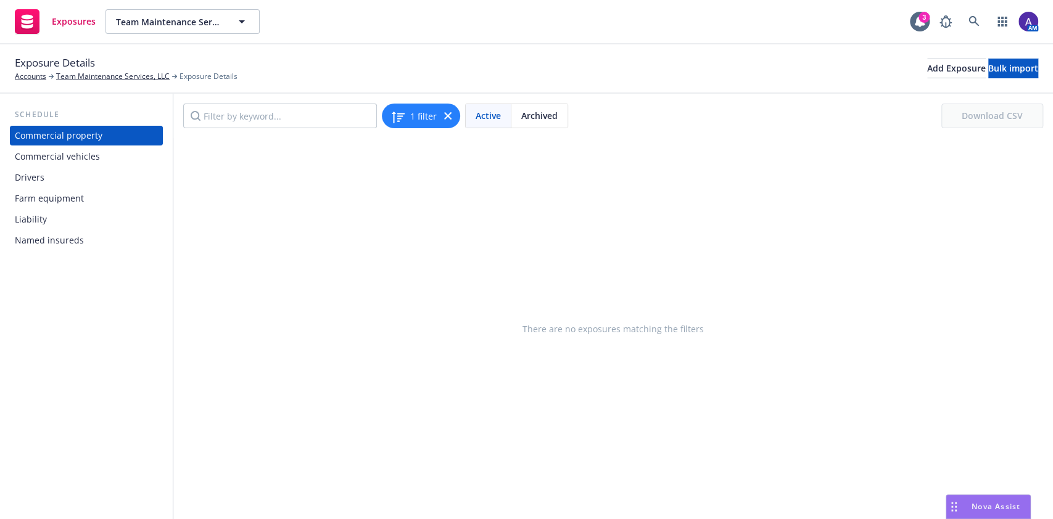
click at [36, 181] on div "Drivers" at bounding box center [30, 178] width 30 height 20
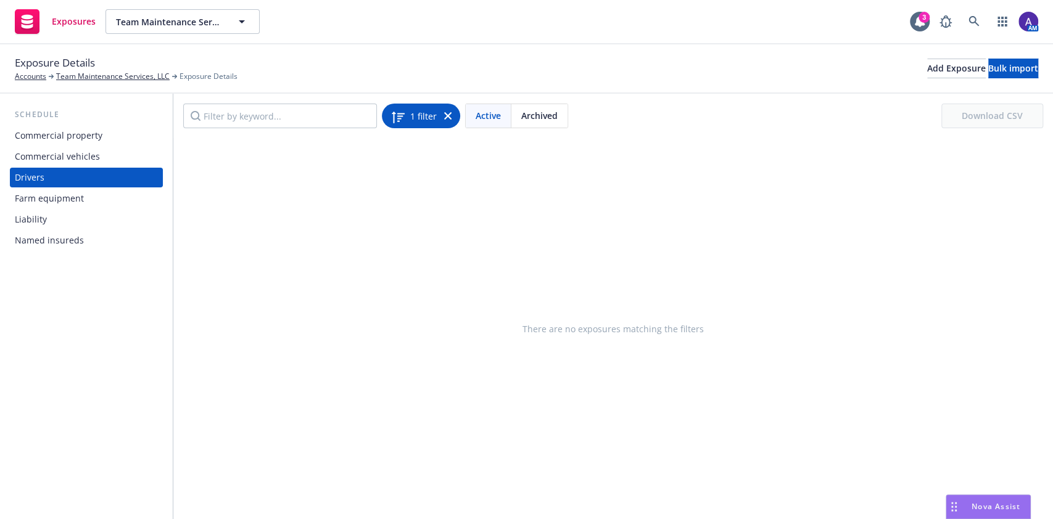
click at [447, 114] on icon at bounding box center [447, 115] width 7 height 7
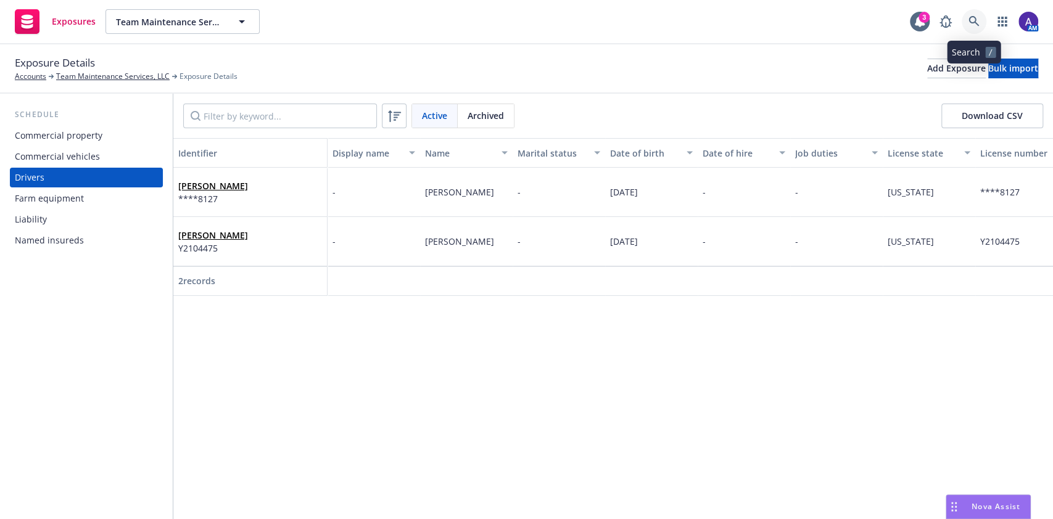
click at [964, 21] on link at bounding box center [974, 21] width 25 height 25
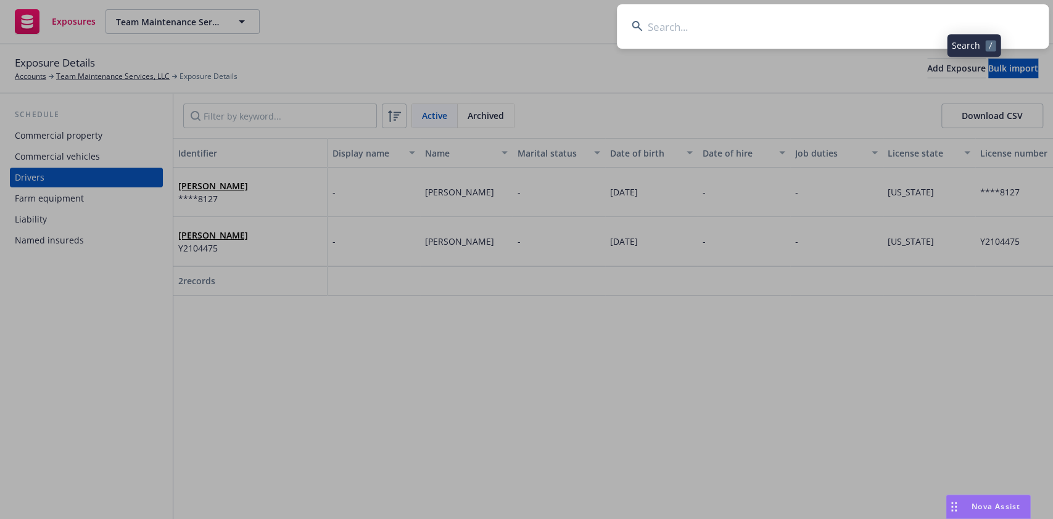
click at [847, 16] on input at bounding box center [833, 26] width 432 height 44
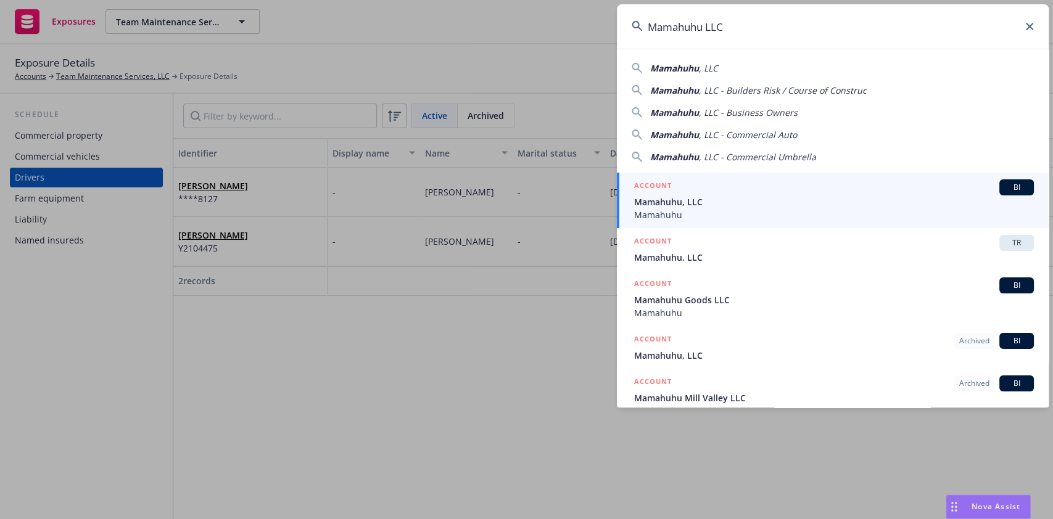
type input "Mamahuhu LLC"
click at [677, 201] on span "Mamahuhu, LLC" at bounding box center [834, 202] width 400 height 13
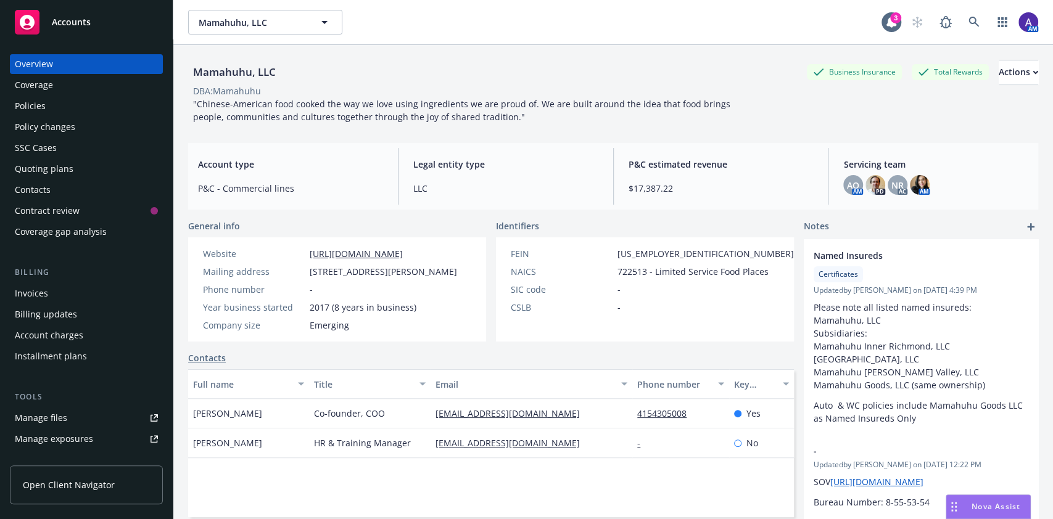
click at [60, 107] on div "Policies" at bounding box center [86, 106] width 143 height 20
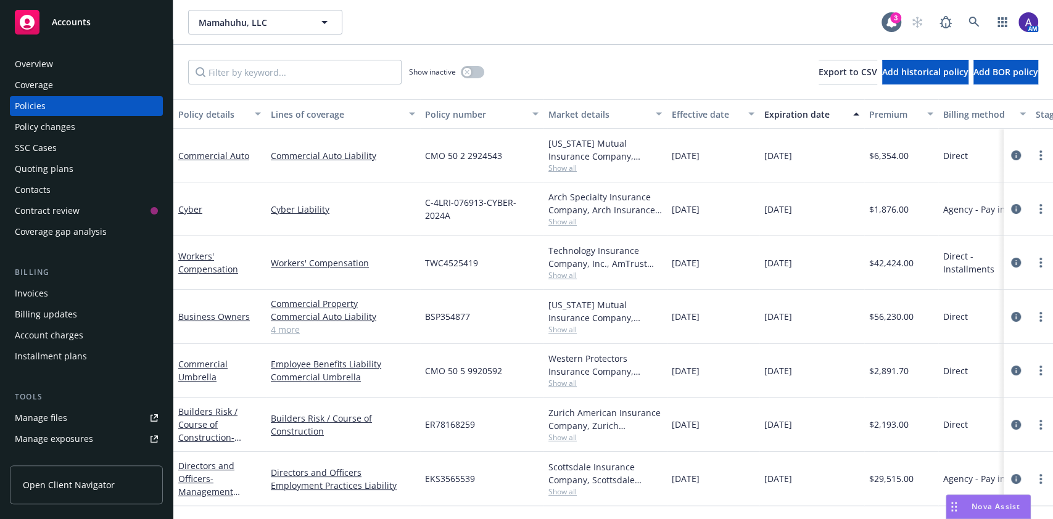
click at [73, 59] on div "Overview" at bounding box center [86, 64] width 143 height 20
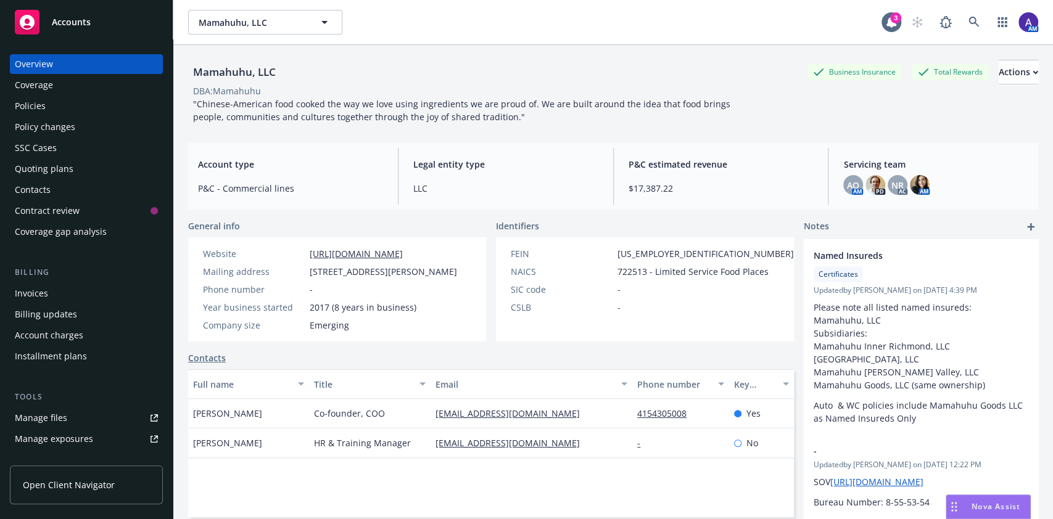
click at [69, 105] on div "Policies" at bounding box center [86, 106] width 143 height 20
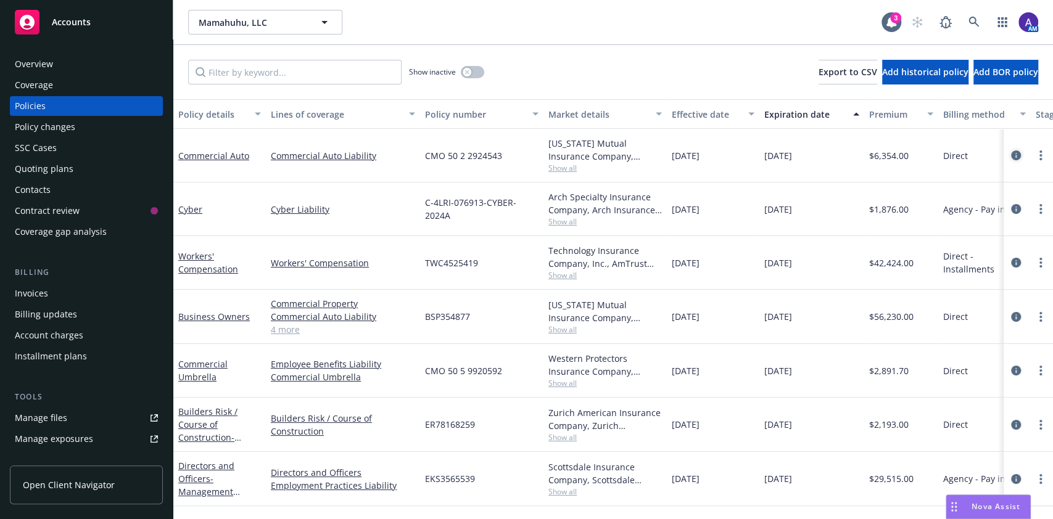
click at [1012, 155] on icon "circleInformation" at bounding box center [1016, 156] width 10 height 10
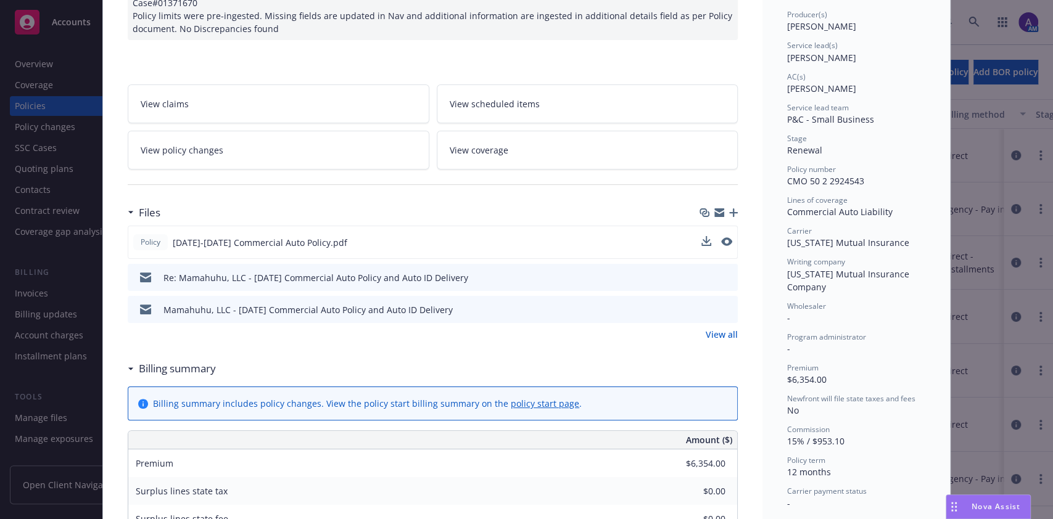
scroll to position [154, 0]
click at [993, 331] on div "Policy Commercial Auto 12/04/2024 - Venkata Reddy Case#01371670 Policy limits w…" at bounding box center [526, 259] width 1053 height 519
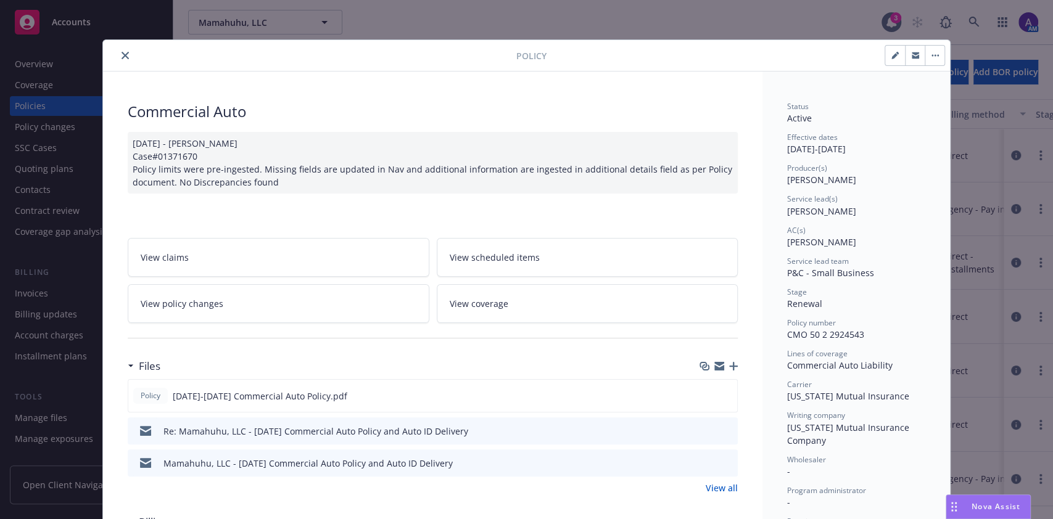
click at [122, 56] on icon "close" at bounding box center [125, 55] width 7 height 7
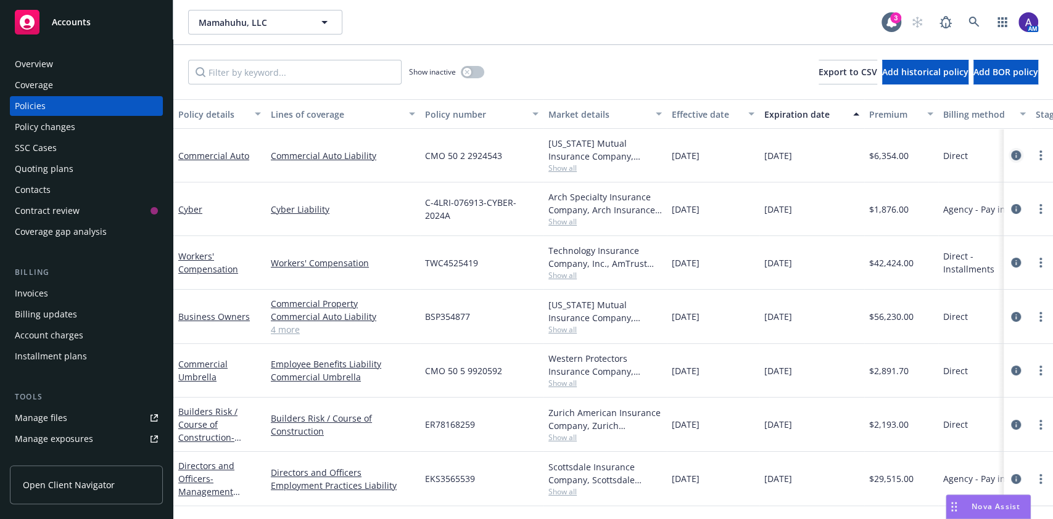
click at [1019, 155] on icon "circleInformation" at bounding box center [1016, 156] width 10 height 10
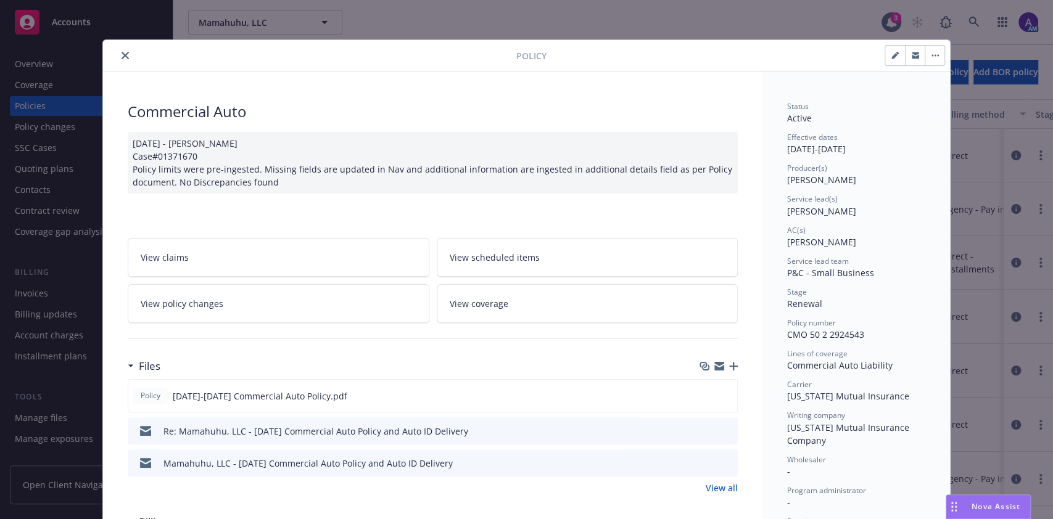
scroll to position [36, 0]
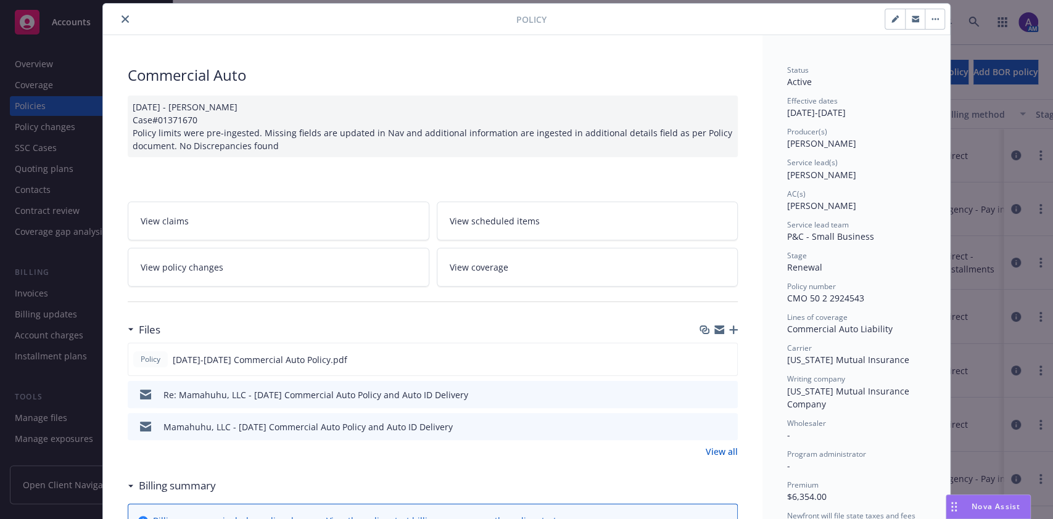
click at [539, 215] on link "View scheduled items" at bounding box center [588, 221] width 302 height 39
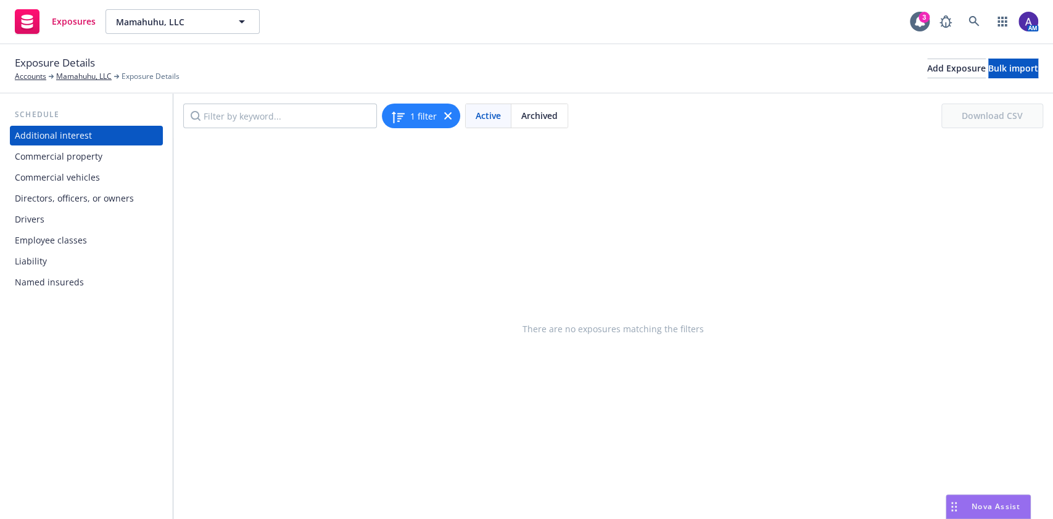
click at [72, 225] on div "Drivers" at bounding box center [86, 220] width 143 height 20
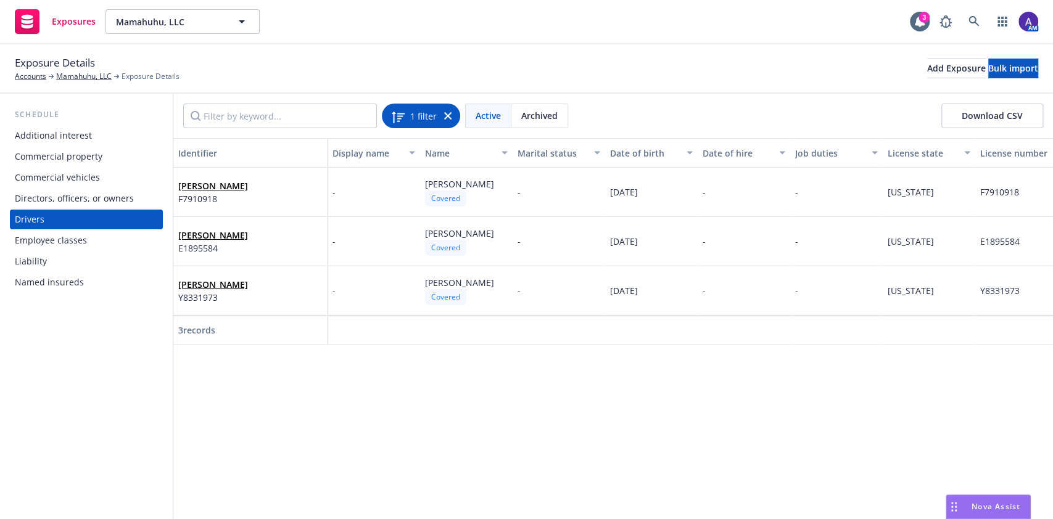
click at [444, 115] on icon at bounding box center [447, 115] width 7 height 7
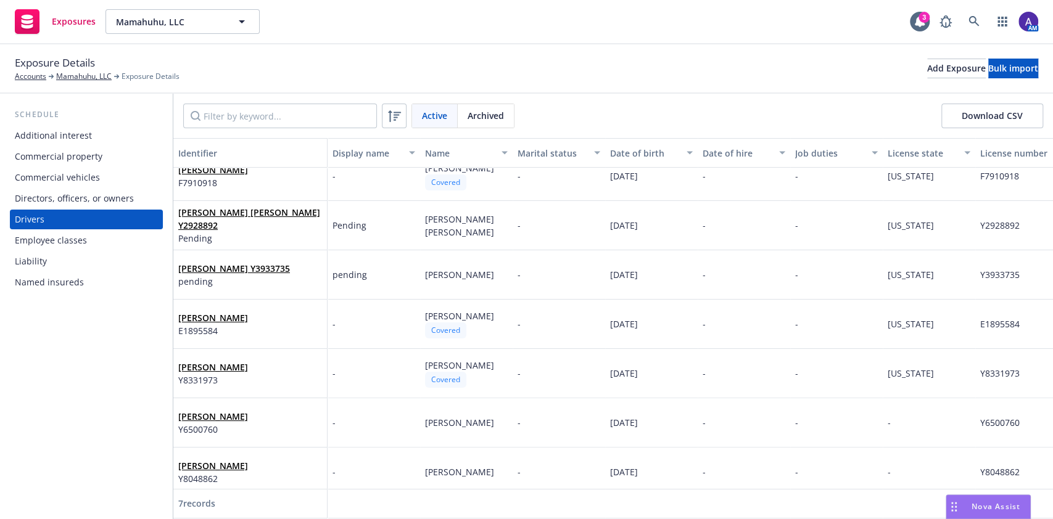
scroll to position [15, 0]
click at [998, 123] on button "Download CSV" at bounding box center [992, 116] width 102 height 25
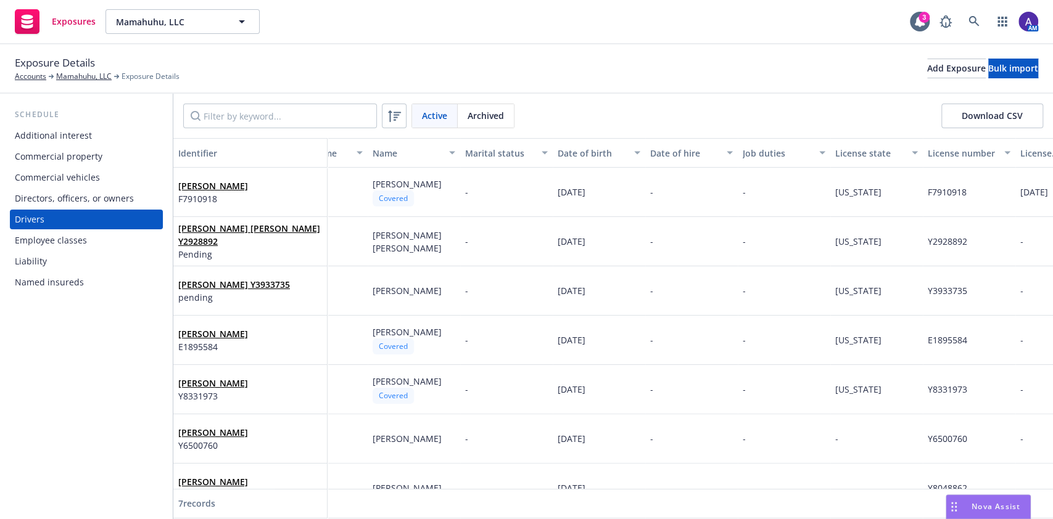
scroll to position [0, 57]
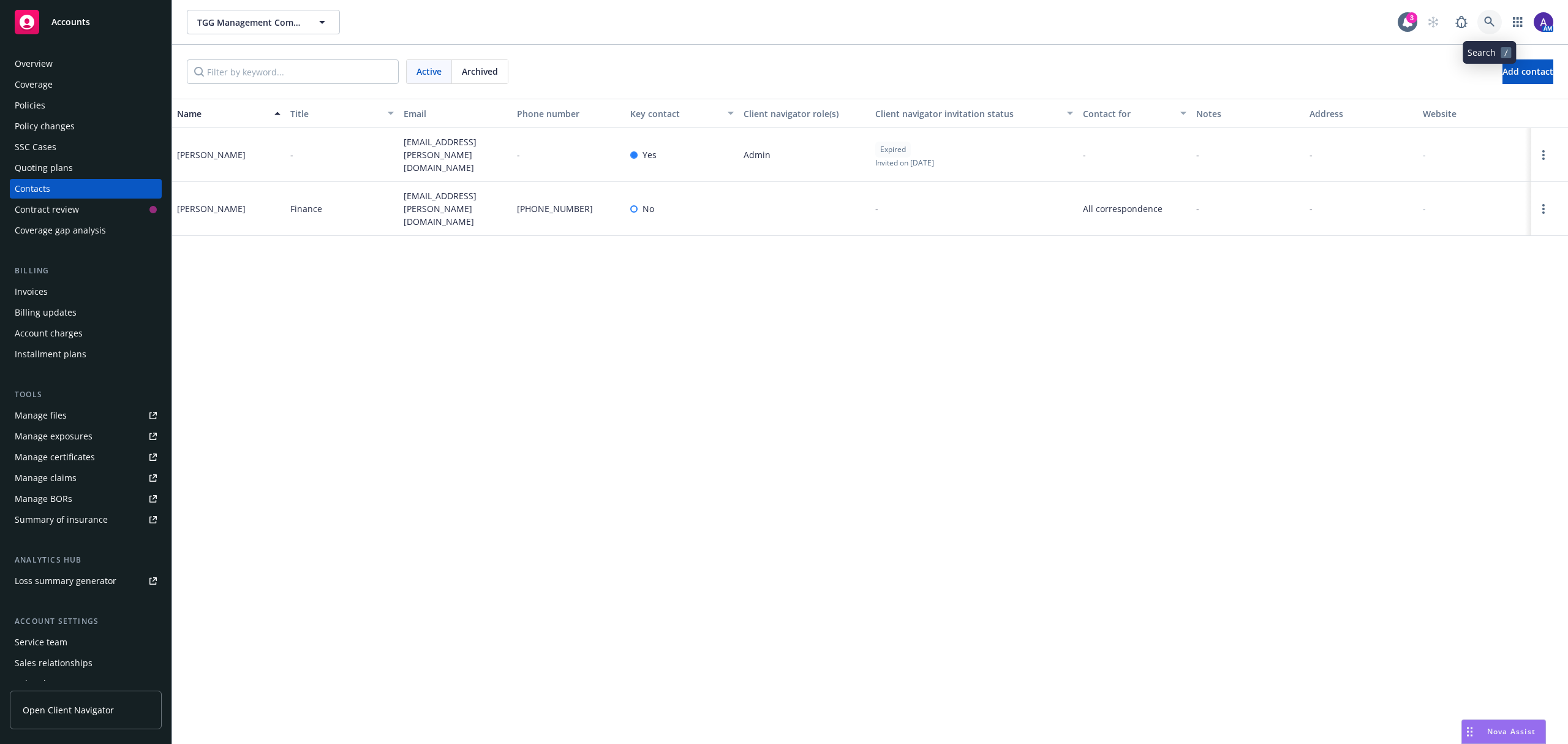
click at [1488, 25] on icon at bounding box center [1490, 22] width 11 height 11
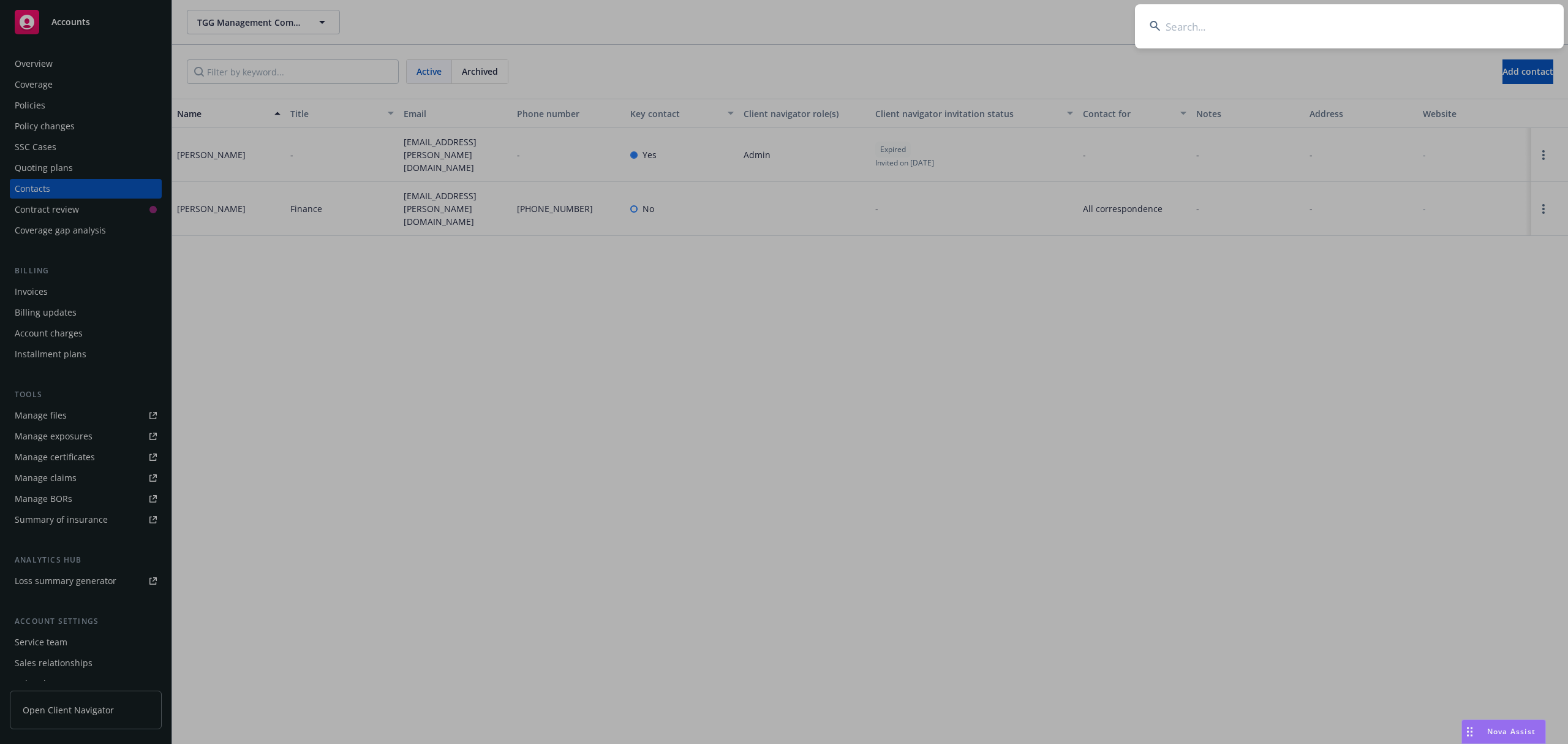
click at [1395, 30] on input at bounding box center [1350, 26] width 429 height 44
click at [1395, 30] on input "Mcure Biosciences, Inc" at bounding box center [1350, 26] width 429 height 44
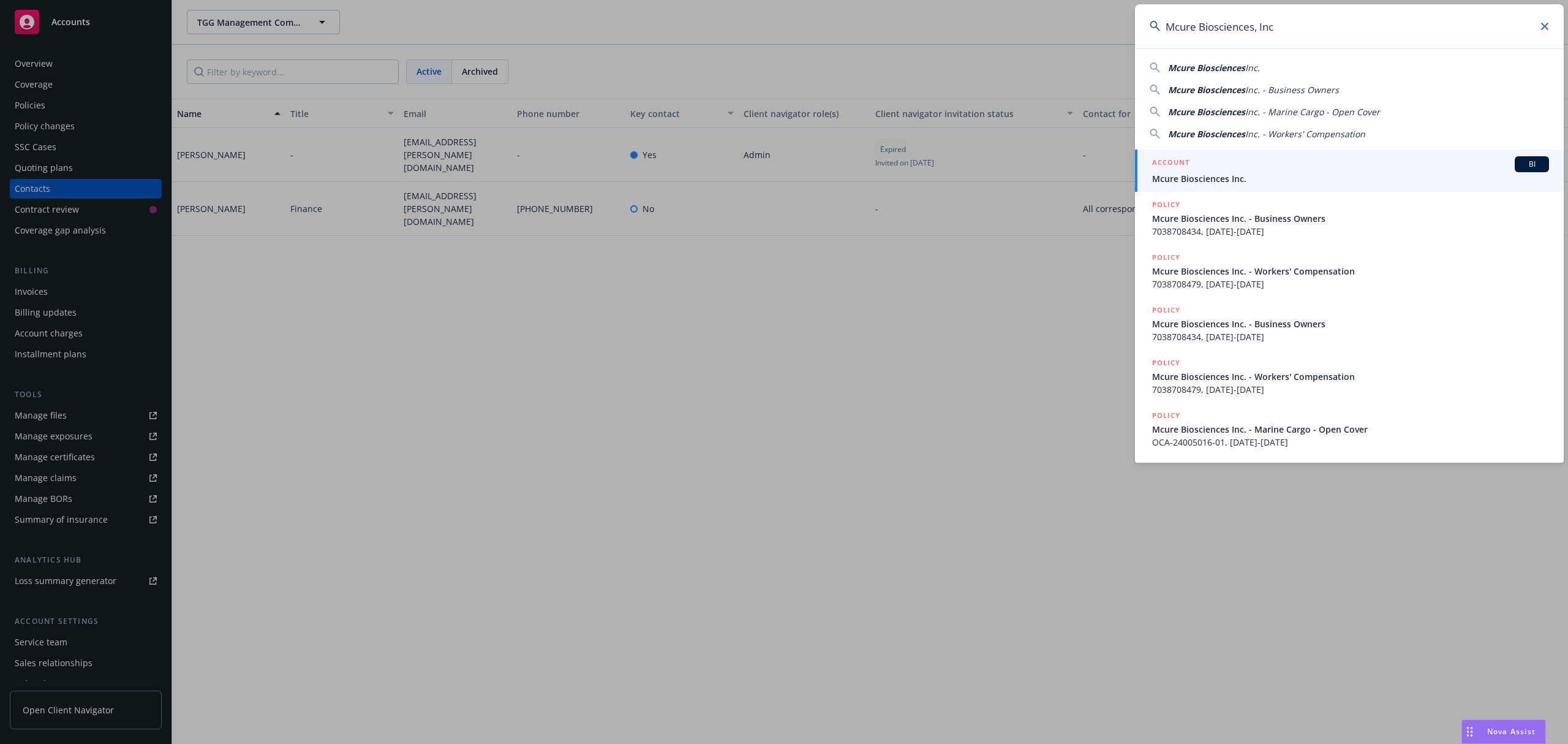
type input "Mcure Biosciences, Inc"
click at [1213, 159] on div "ACCOUNT BI" at bounding box center [1351, 164] width 397 height 16
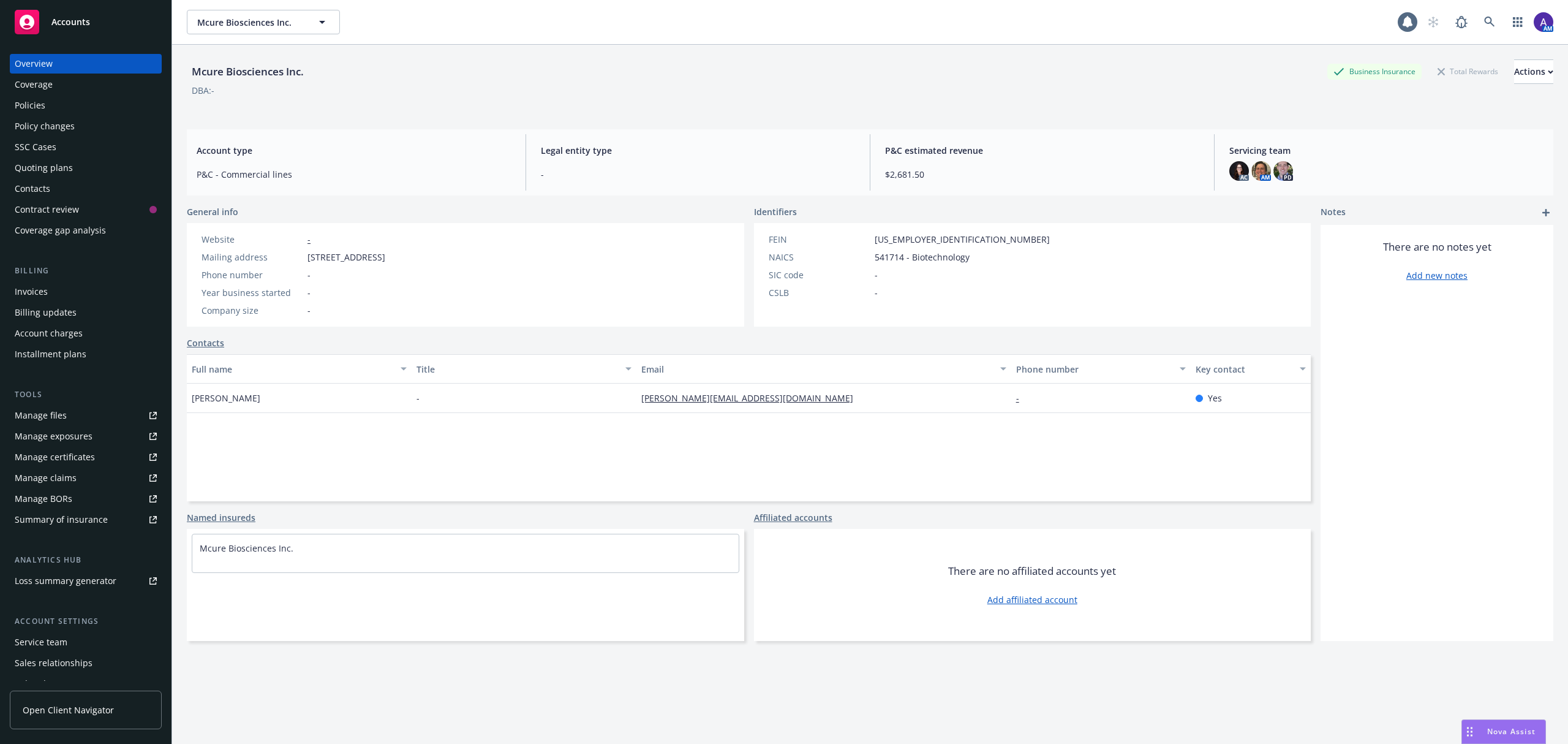
click at [73, 105] on div "Policies" at bounding box center [85, 105] width 142 height 20
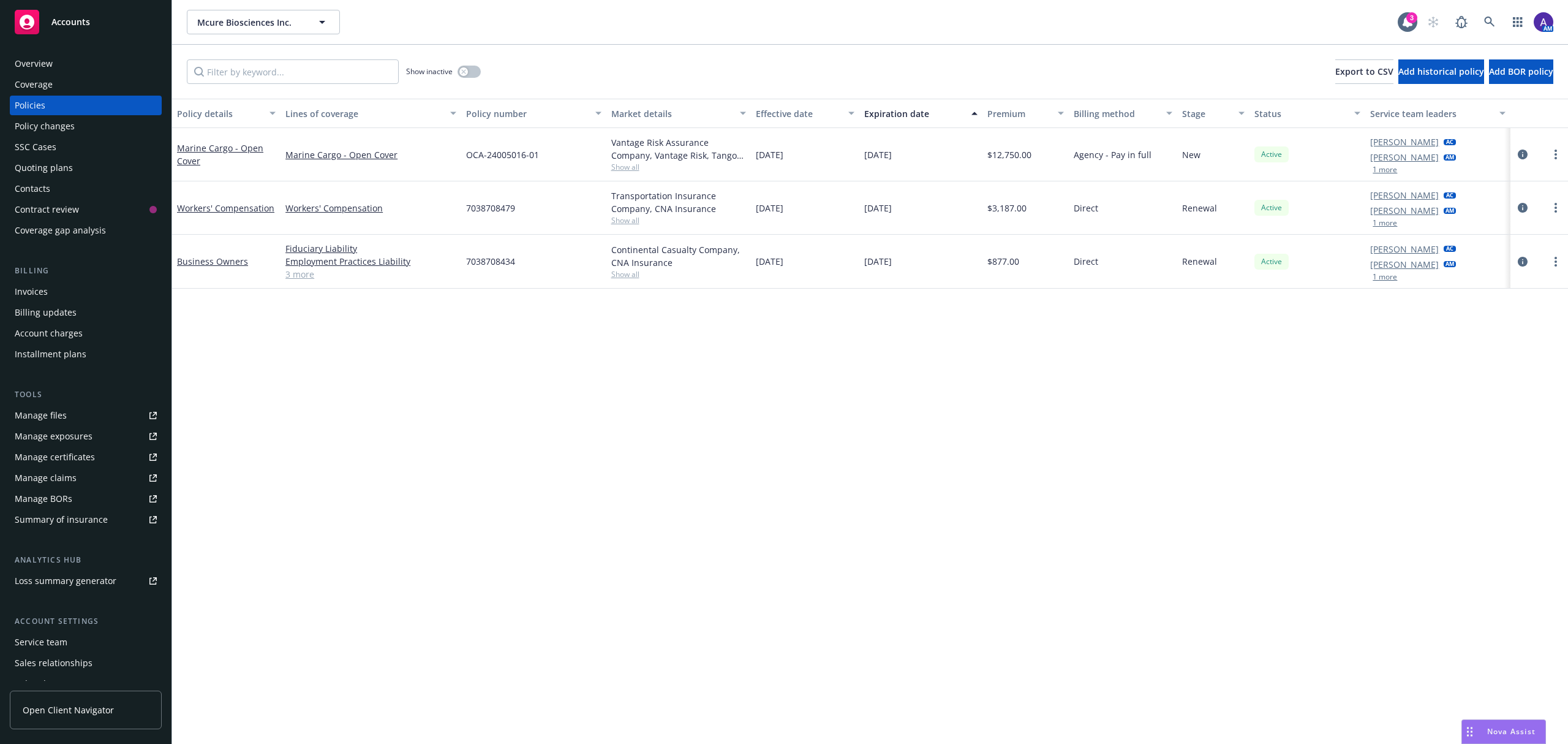
click at [62, 170] on div "Quoting plans" at bounding box center [44, 168] width 59 height 20
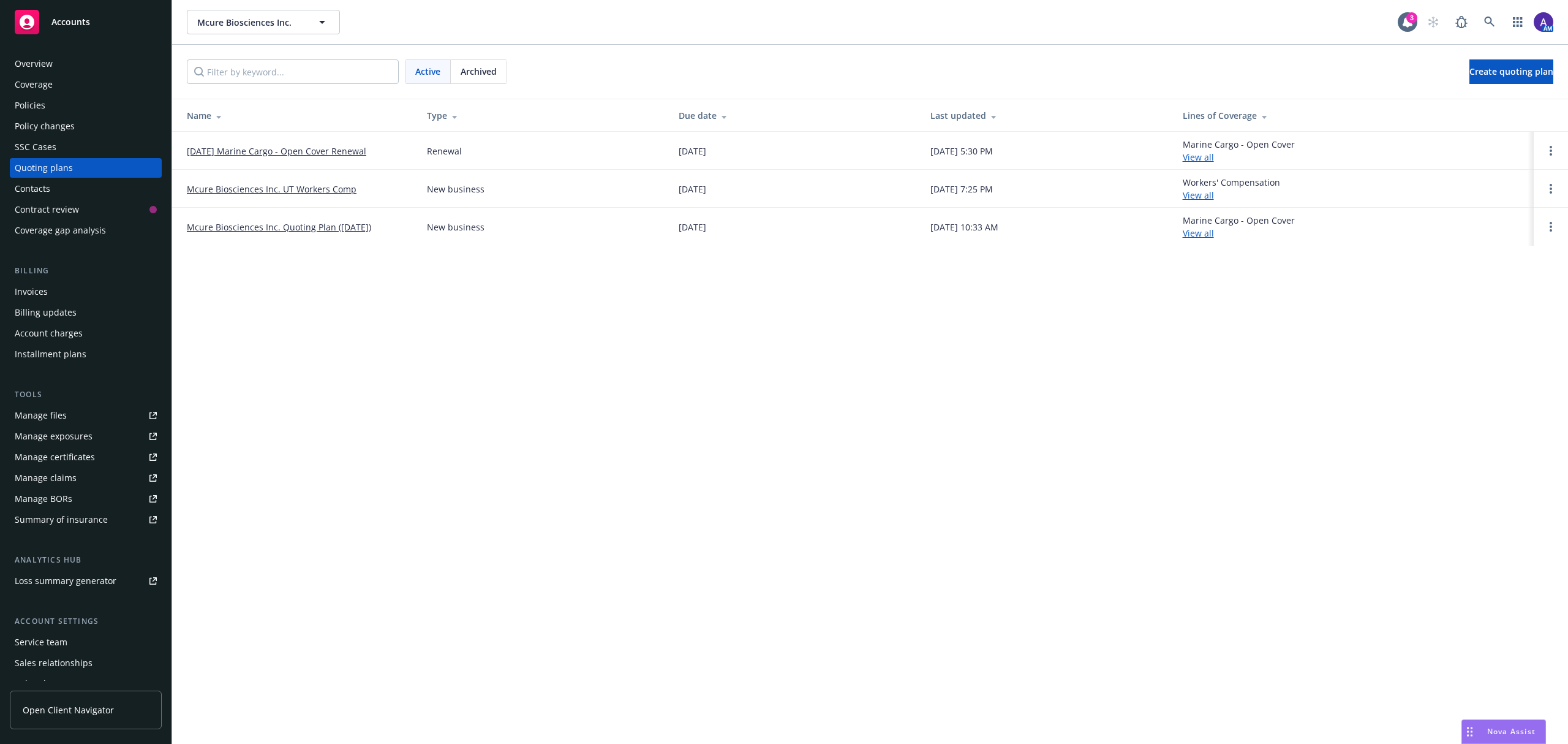
click at [289, 154] on link "09/25/25 Marine Cargo - Open Cover Renewal" at bounding box center [276, 151] width 180 height 13
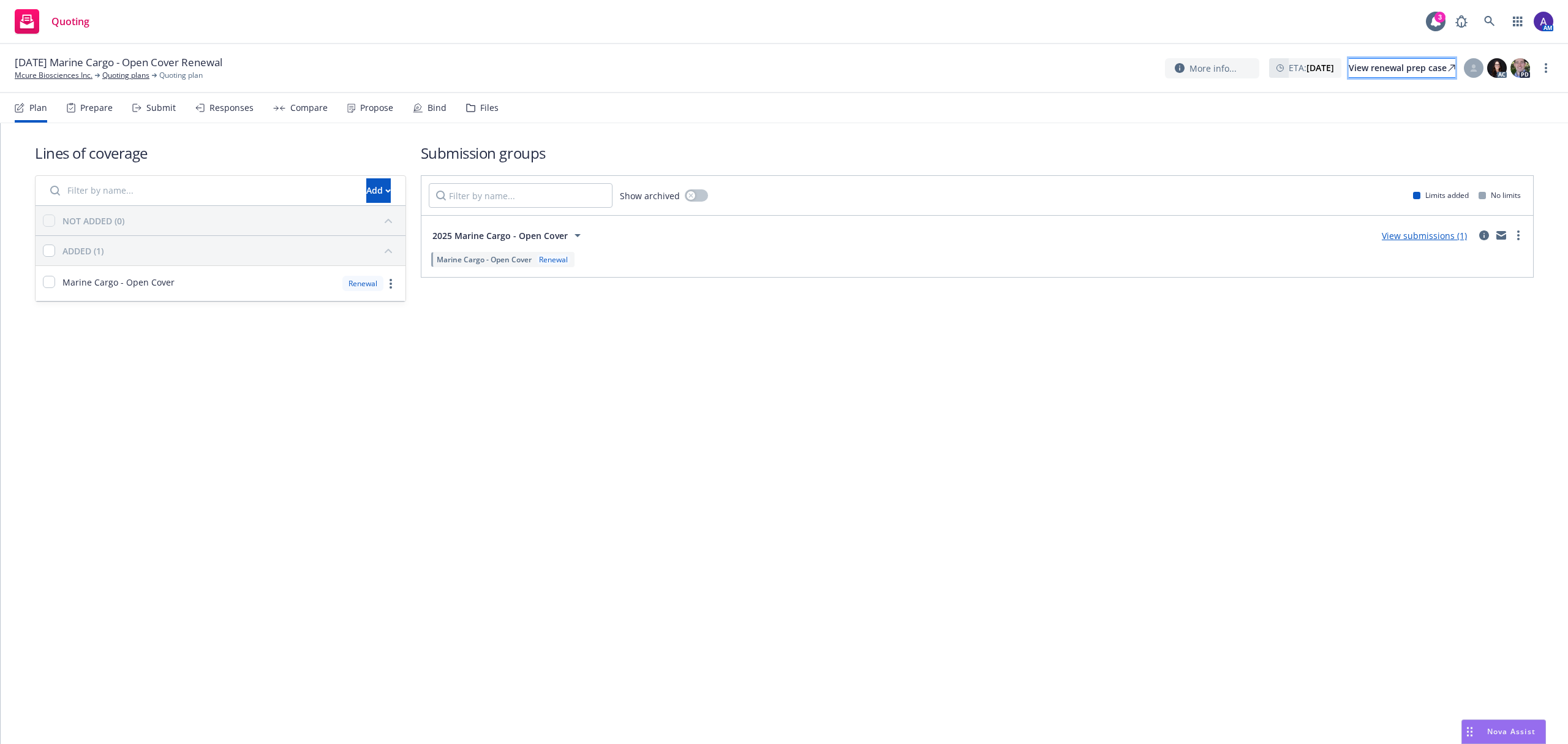
click at [1420, 72] on div "View renewal prep case" at bounding box center [1402, 68] width 106 height 19
click at [1497, 21] on link at bounding box center [1490, 21] width 25 height 25
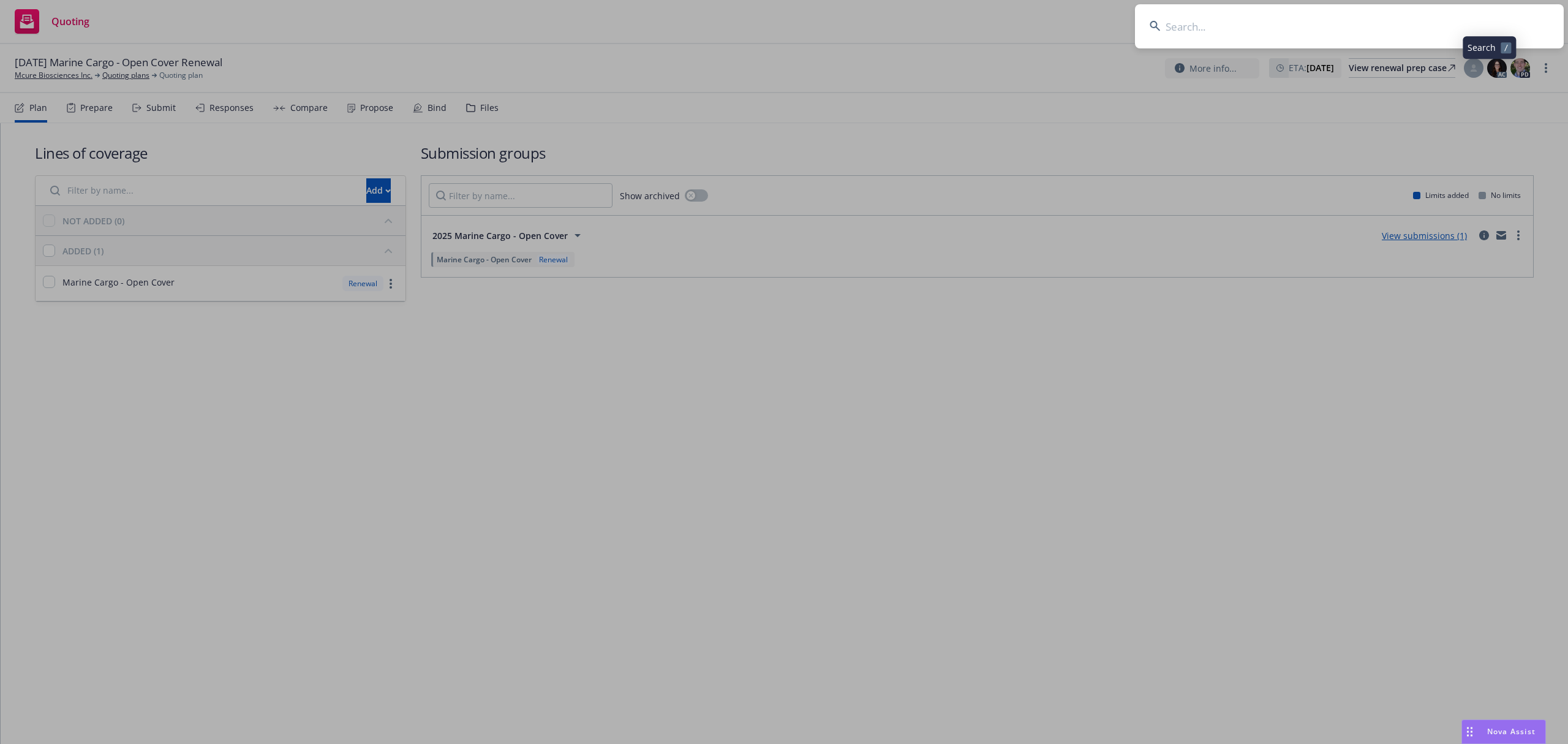
click at [1346, 36] on input at bounding box center [1350, 26] width 429 height 44
click at [1313, 28] on input at bounding box center [1350, 26] width 429 height 44
paste input "Alpfa Medical Inc."
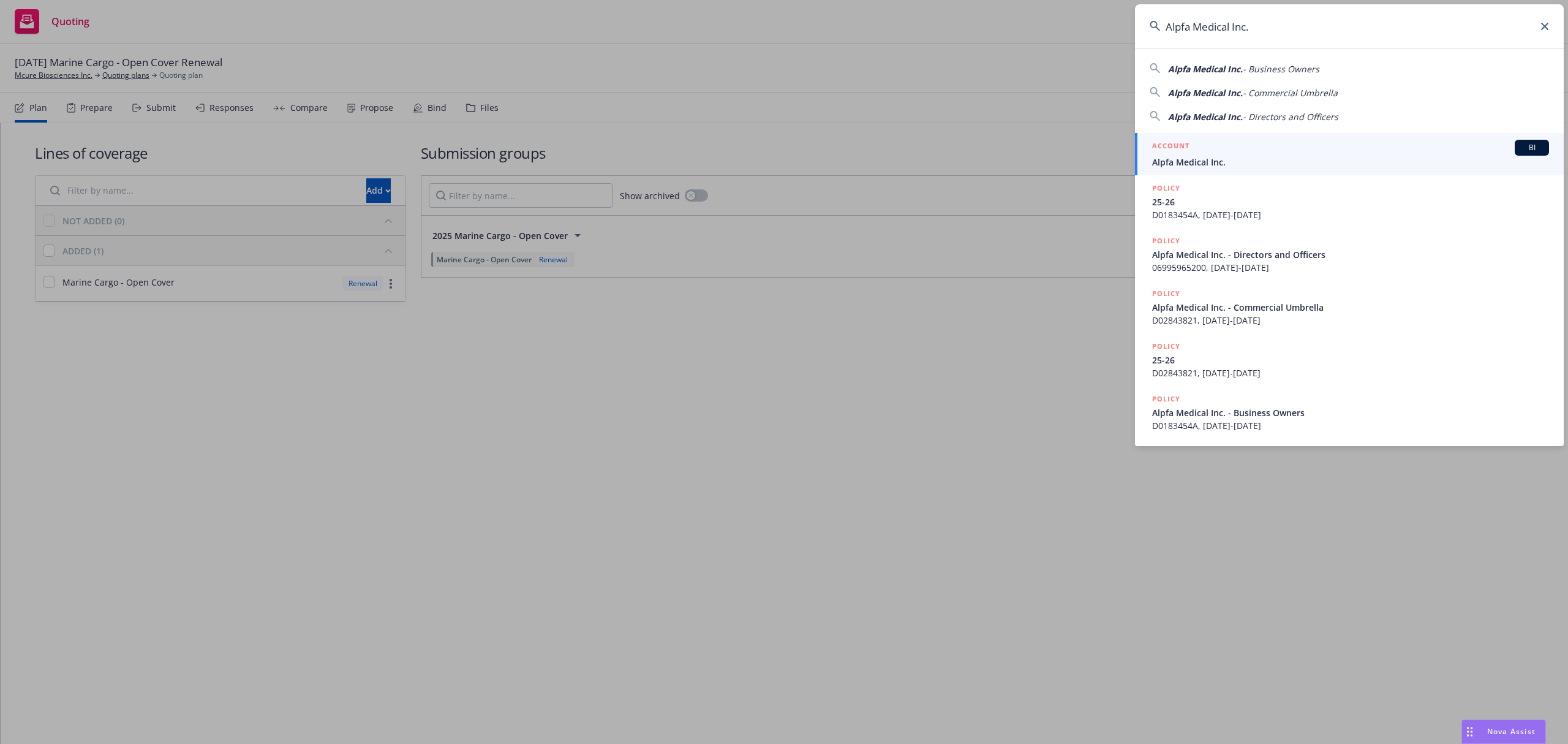
type input "Alpfa Medical Inc."
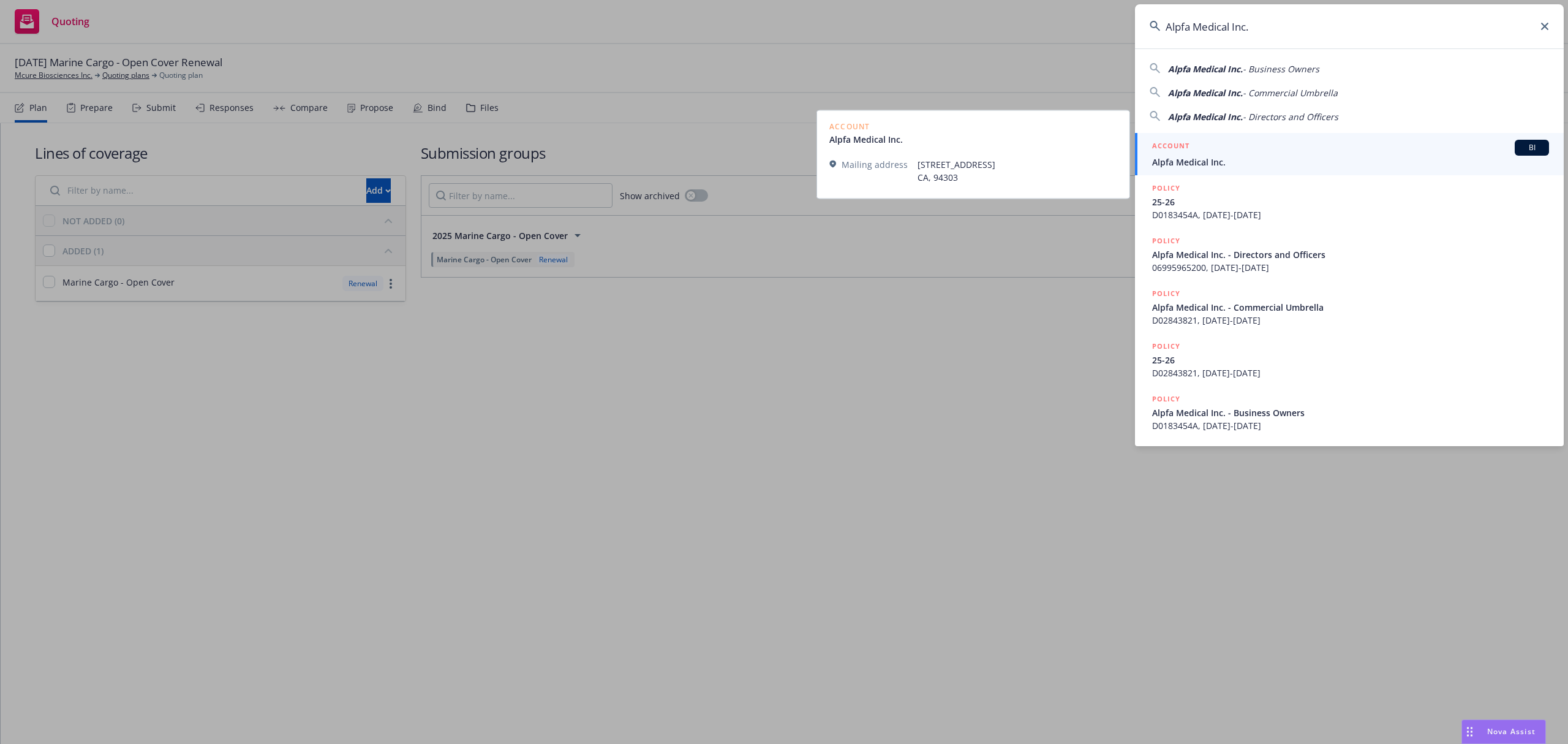
click at [1240, 135] on link "ACCOUNT BI Alpfa Medical Inc." at bounding box center [1350, 154] width 429 height 43
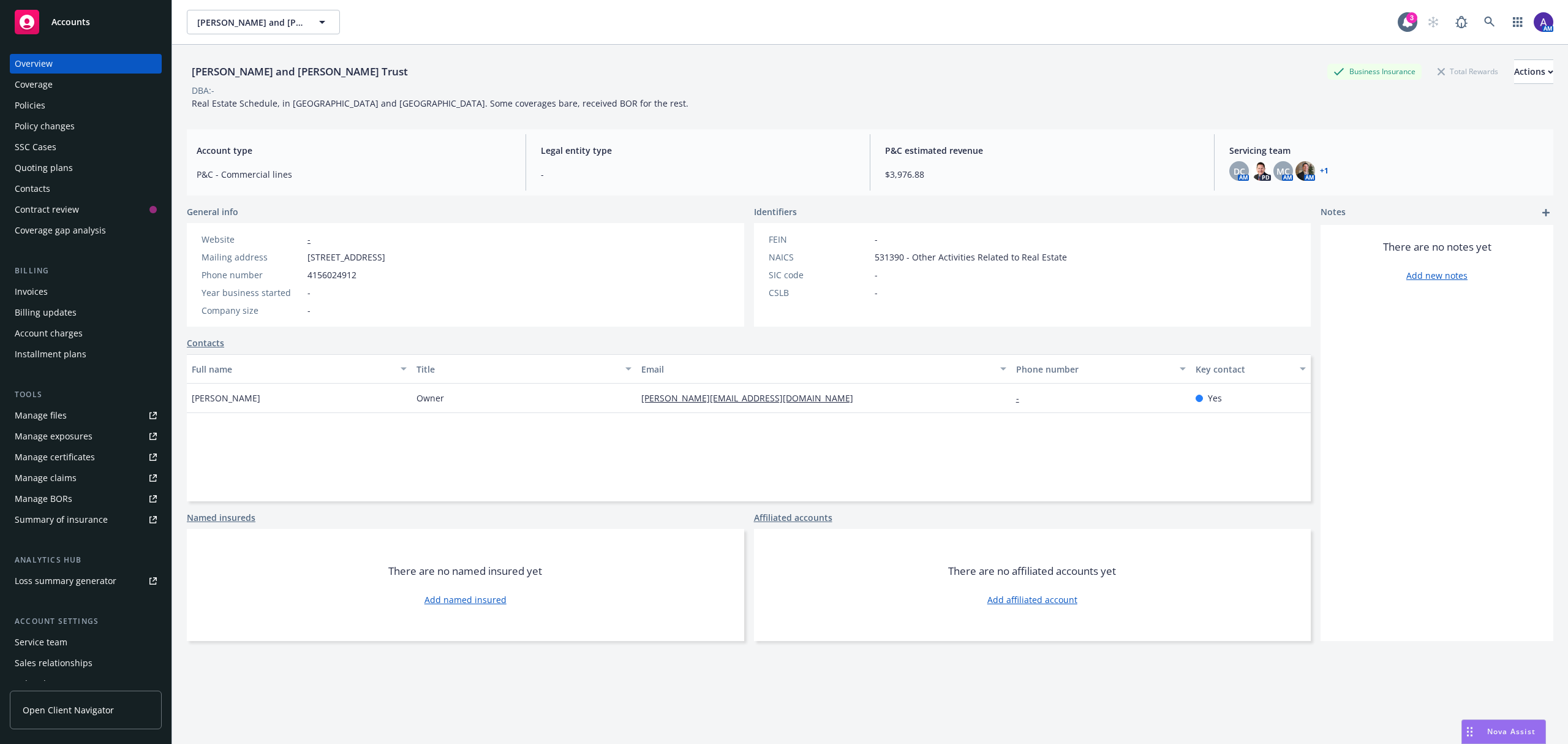
click at [45, 103] on div "Policies" at bounding box center [85, 105] width 142 height 20
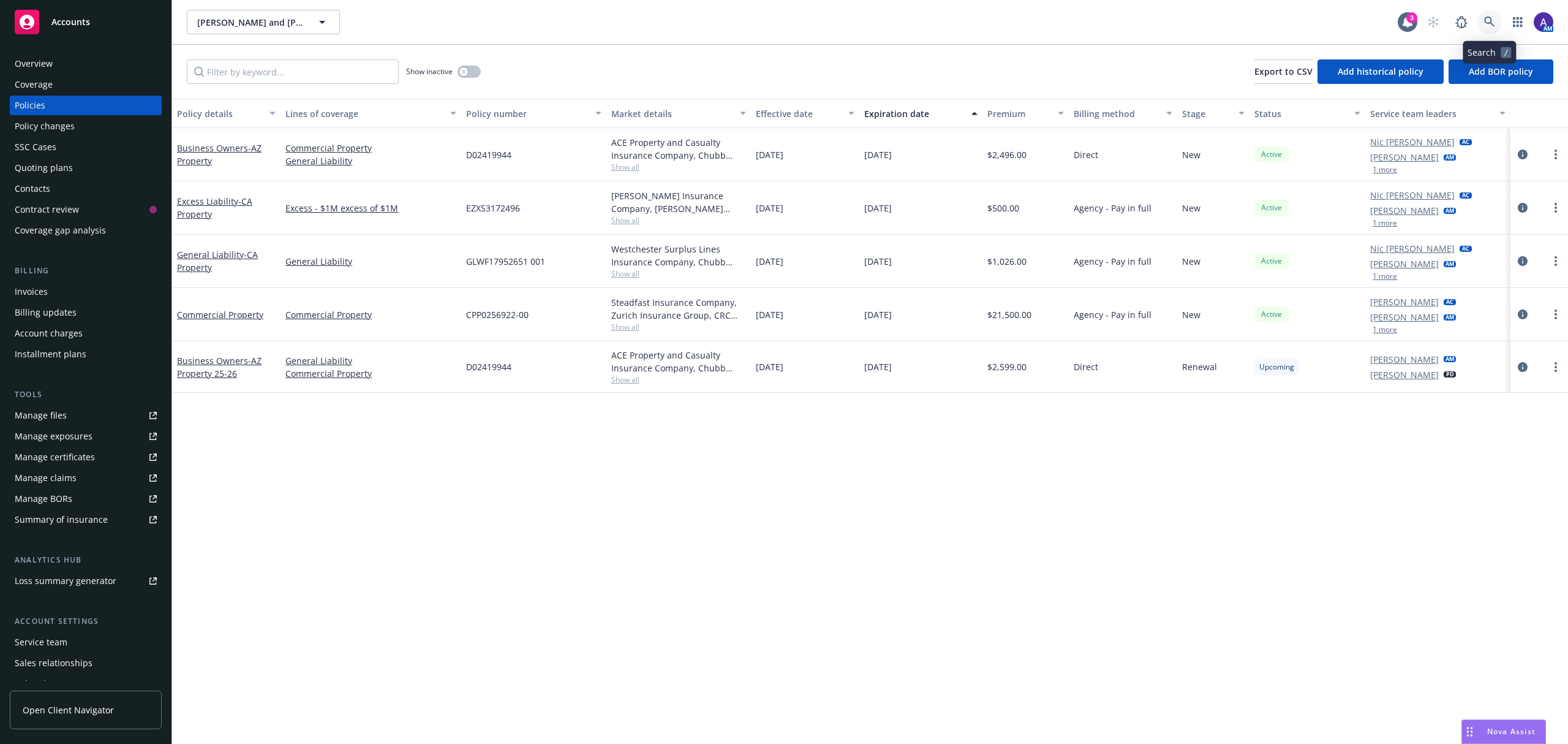
click at [1489, 25] on icon at bounding box center [1490, 22] width 11 height 11
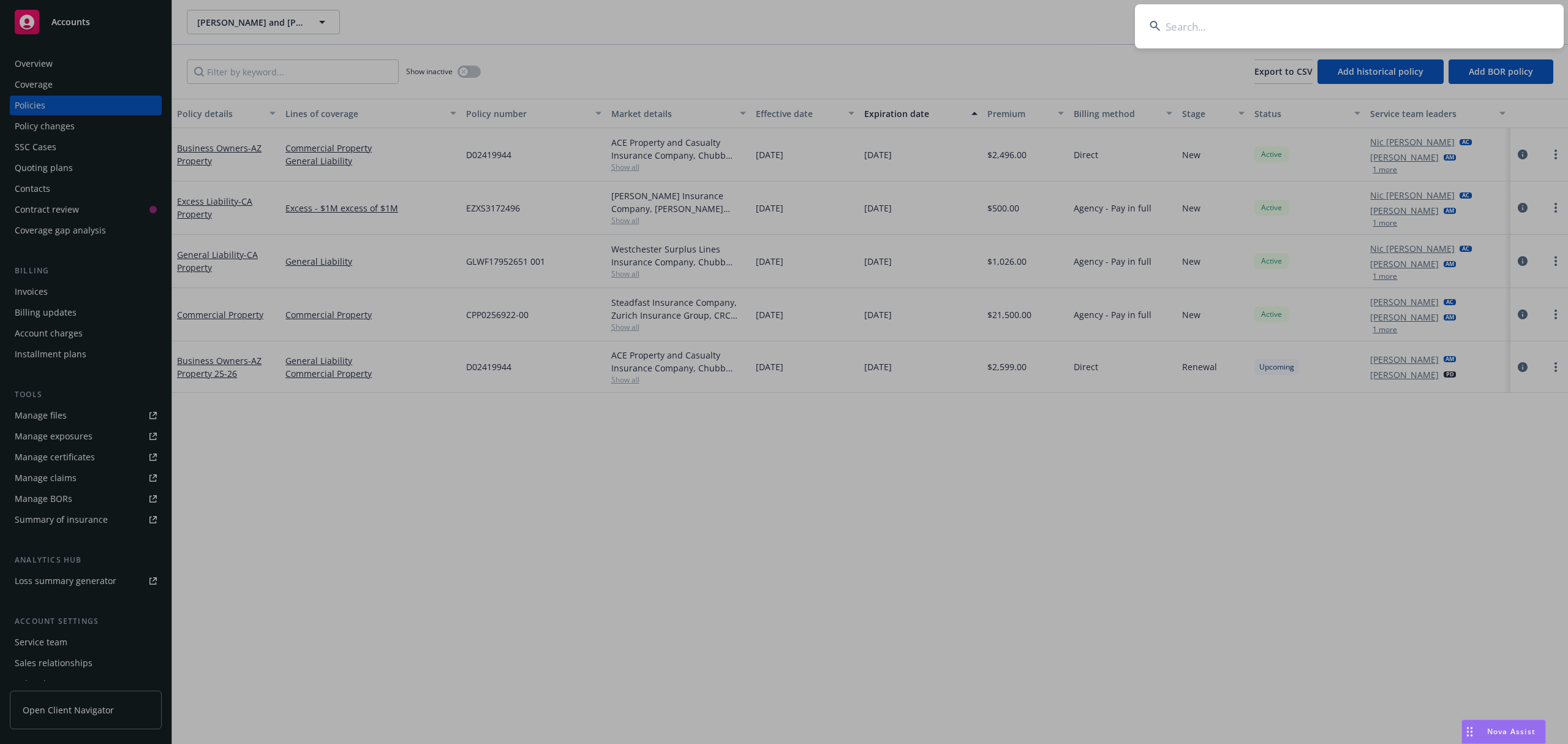
click at [1342, 23] on input at bounding box center [1350, 26] width 429 height 44
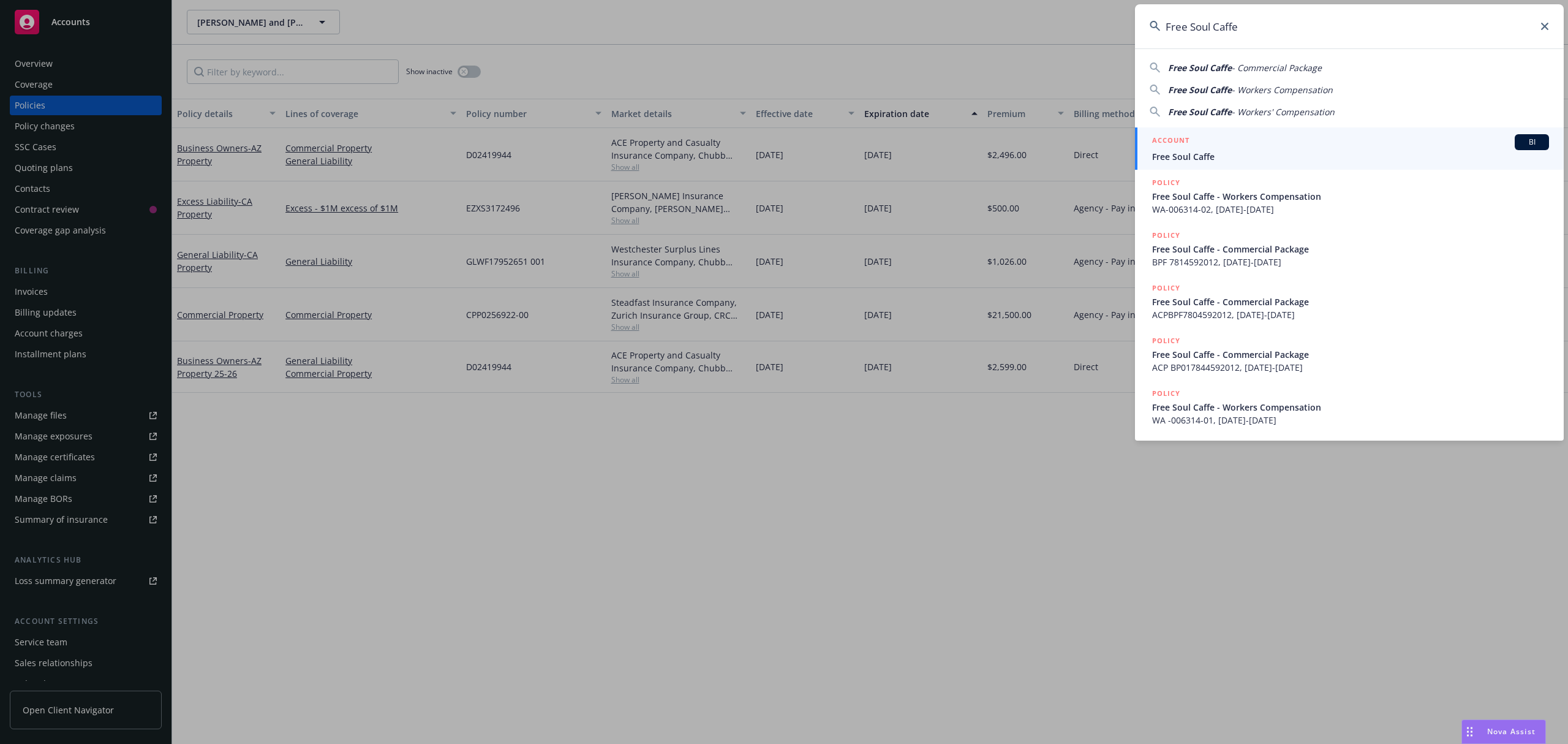
type input "Free Soul Caffe"
click at [1197, 142] on div "ACCOUNT BI" at bounding box center [1351, 142] width 397 height 16
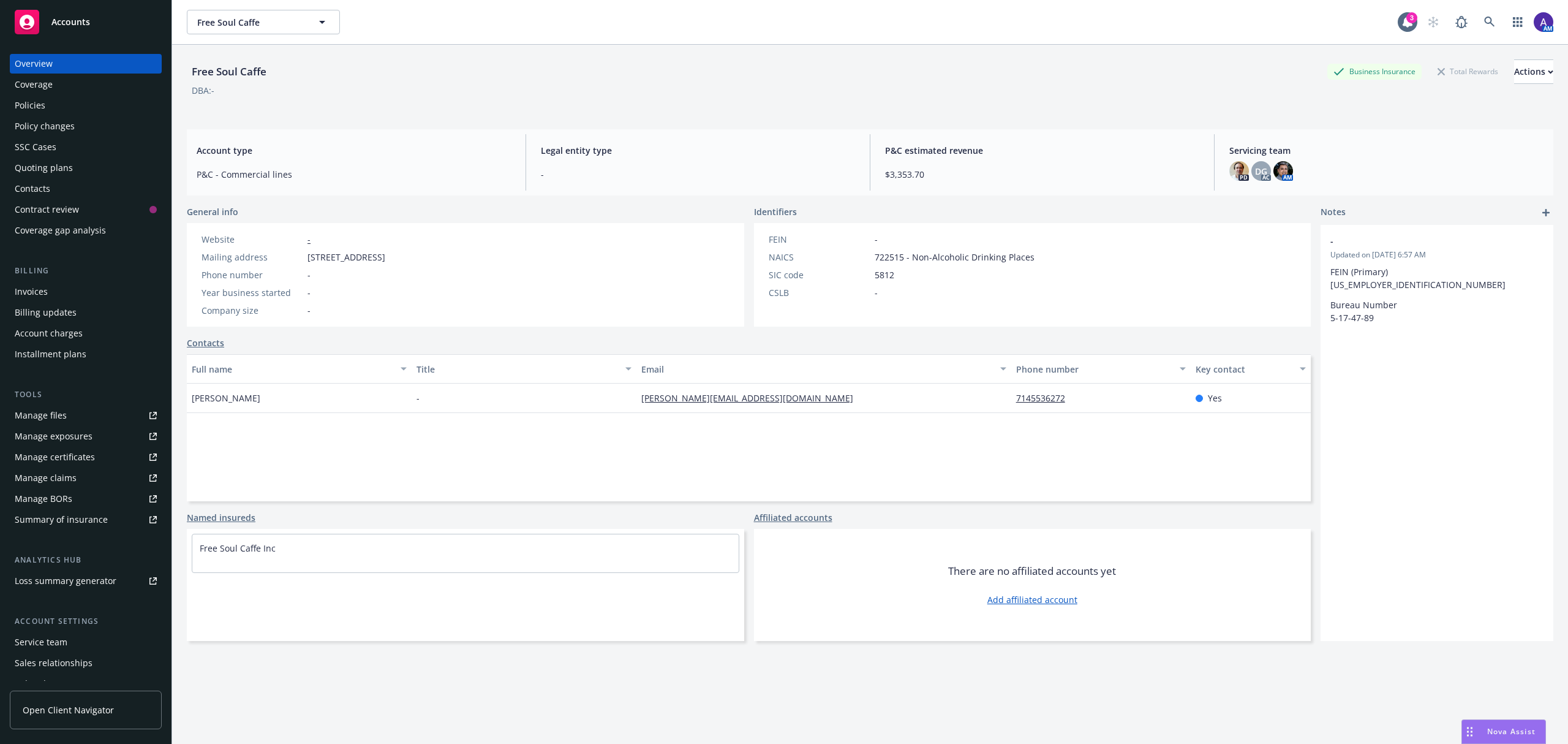
click at [93, 108] on div "Policies" at bounding box center [85, 105] width 142 height 20
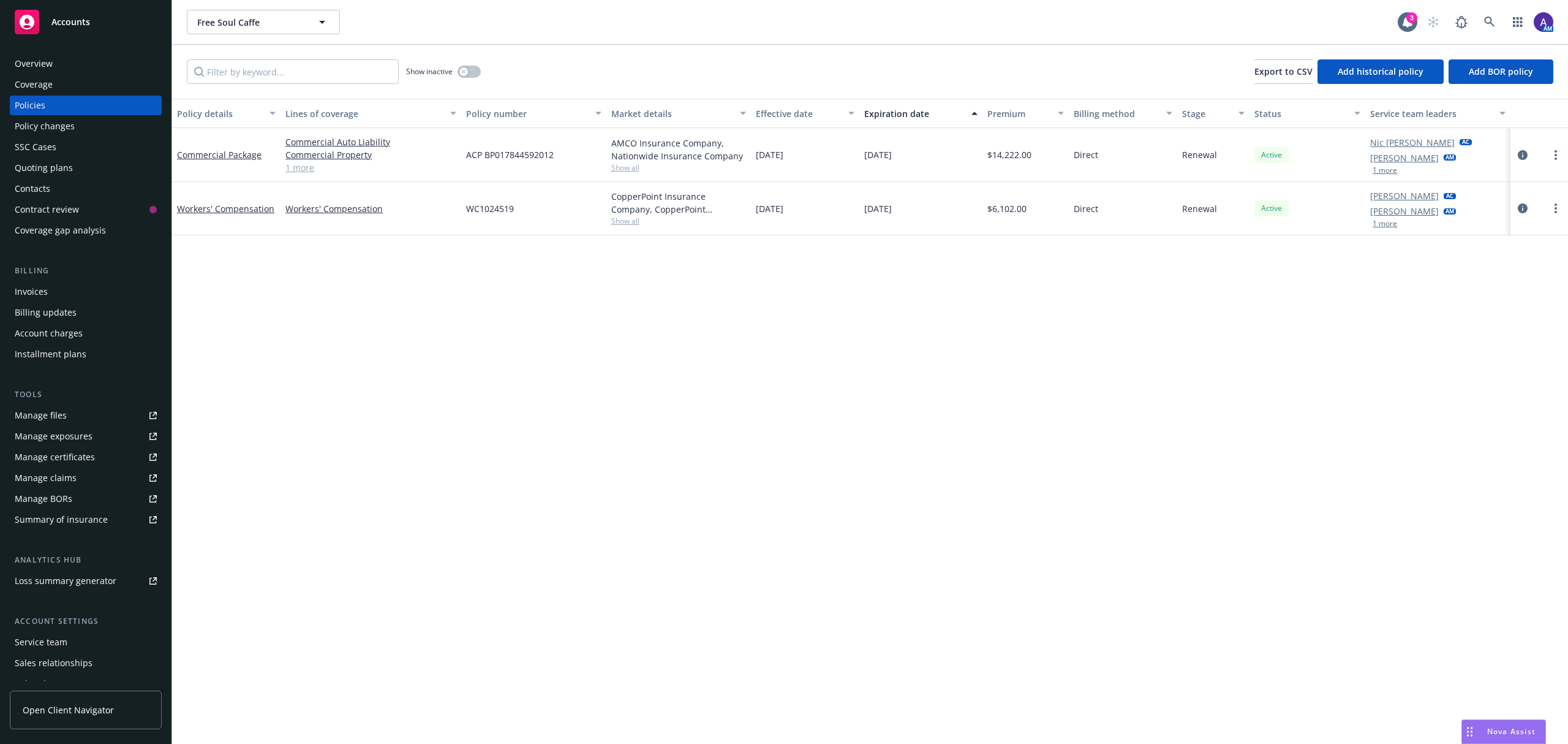
click at [27, 170] on div "Quoting plans" at bounding box center [44, 168] width 59 height 20
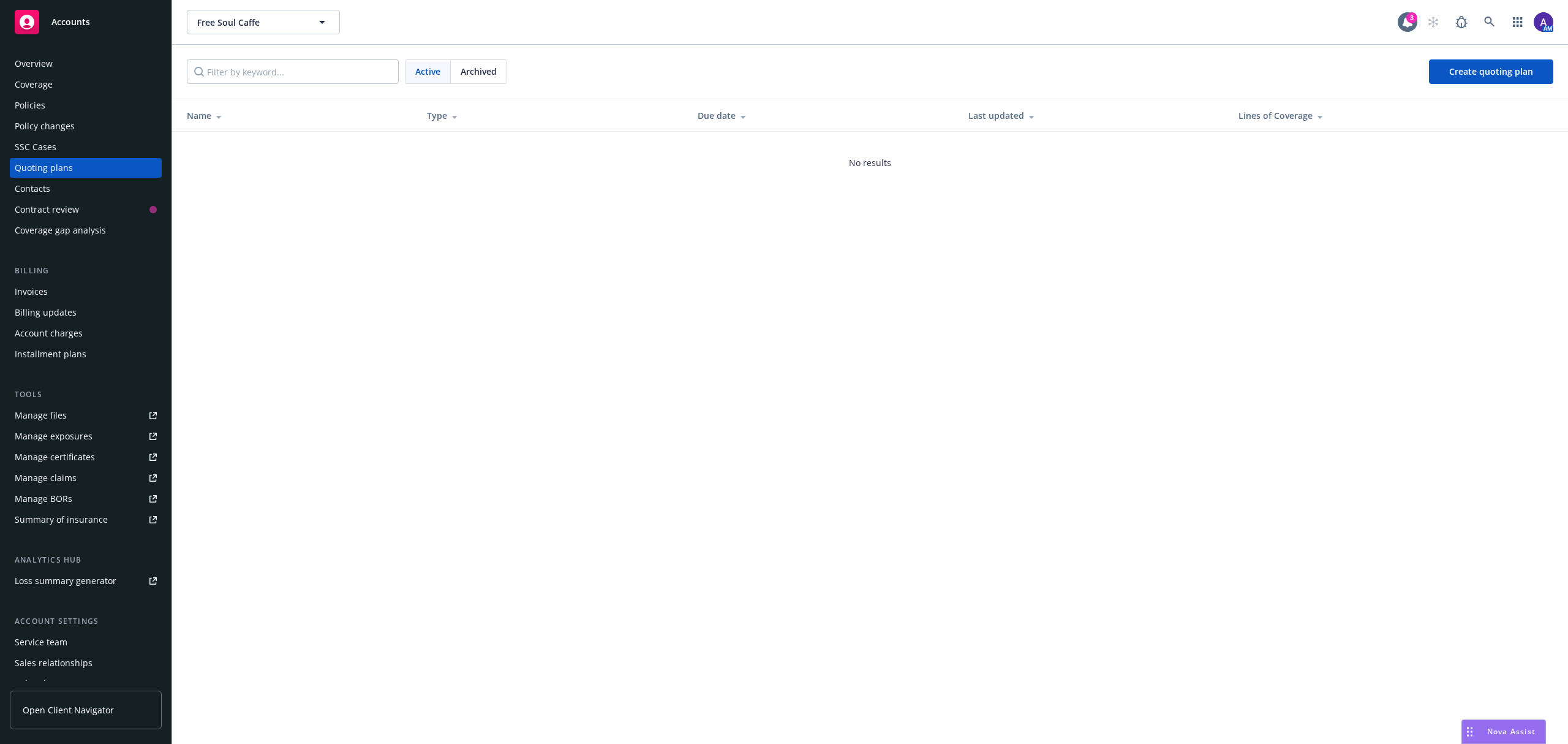
click at [487, 67] on span "Archived" at bounding box center [479, 71] width 36 height 13
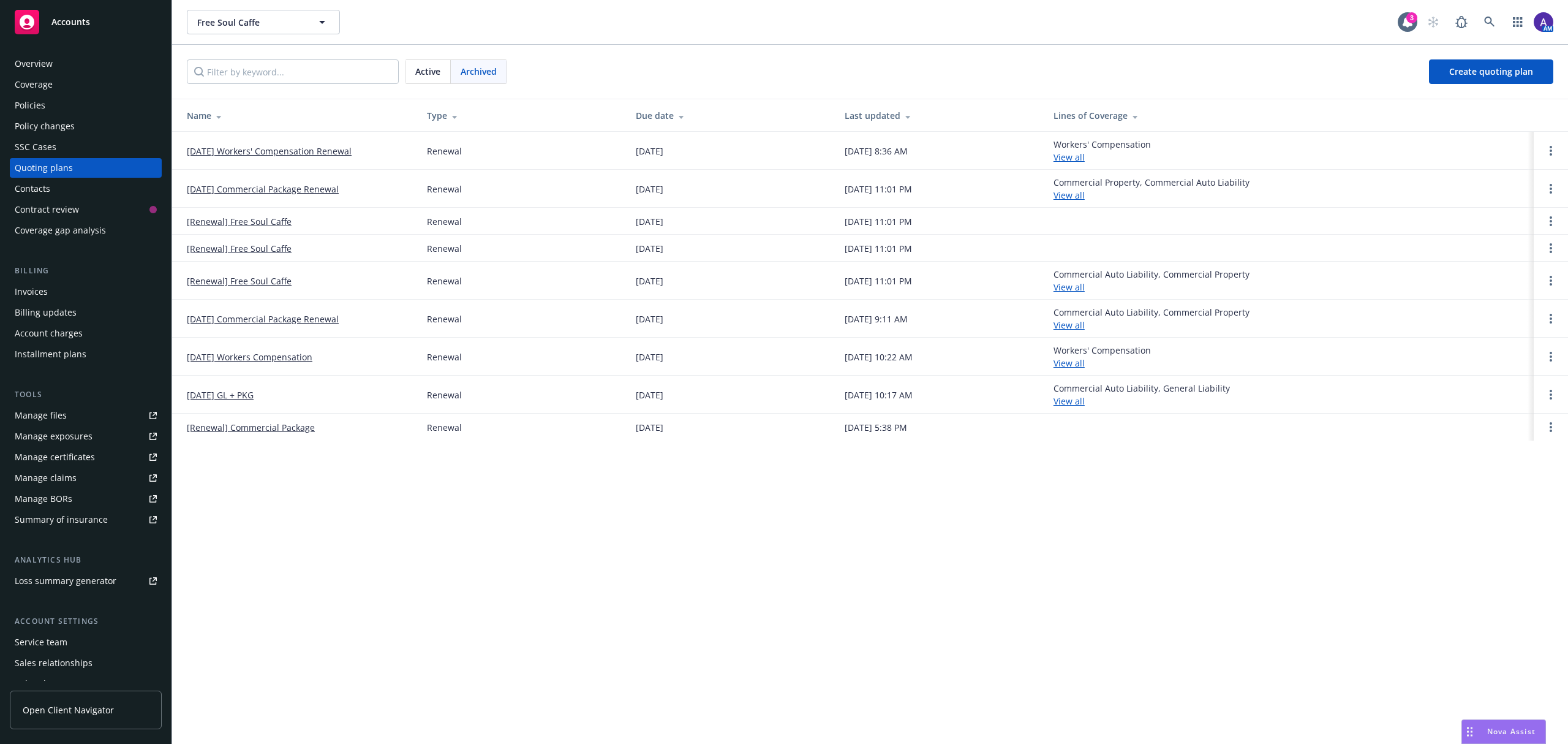
click at [244, 150] on link "[DATE] Workers' Compensation Renewal" at bounding box center [269, 151] width 165 height 13
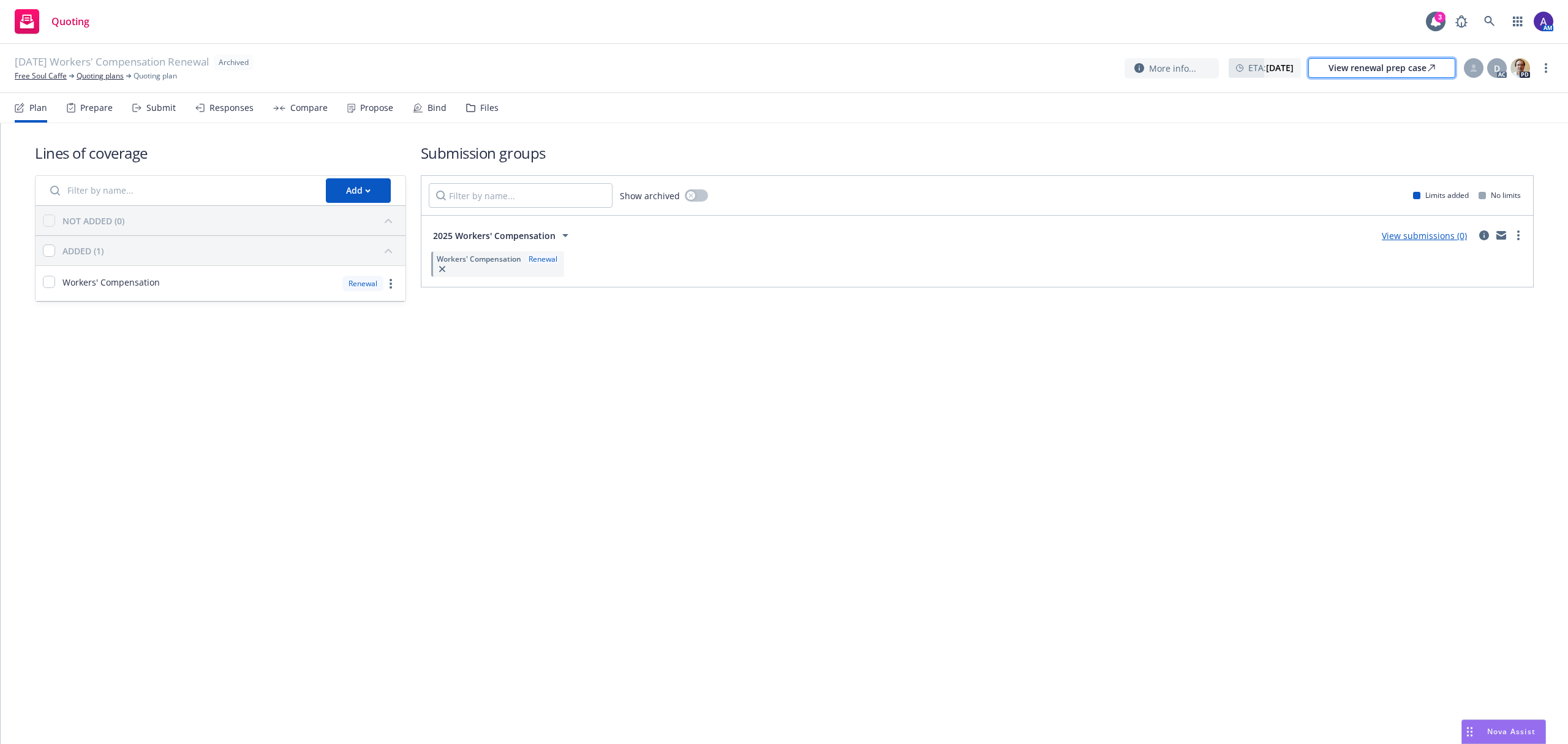
click at [1354, 70] on div "View renewal prep case" at bounding box center [1381, 68] width 106 height 19
click at [35, 74] on link "Free Soul Caffe" at bounding box center [41, 75] width 52 height 11
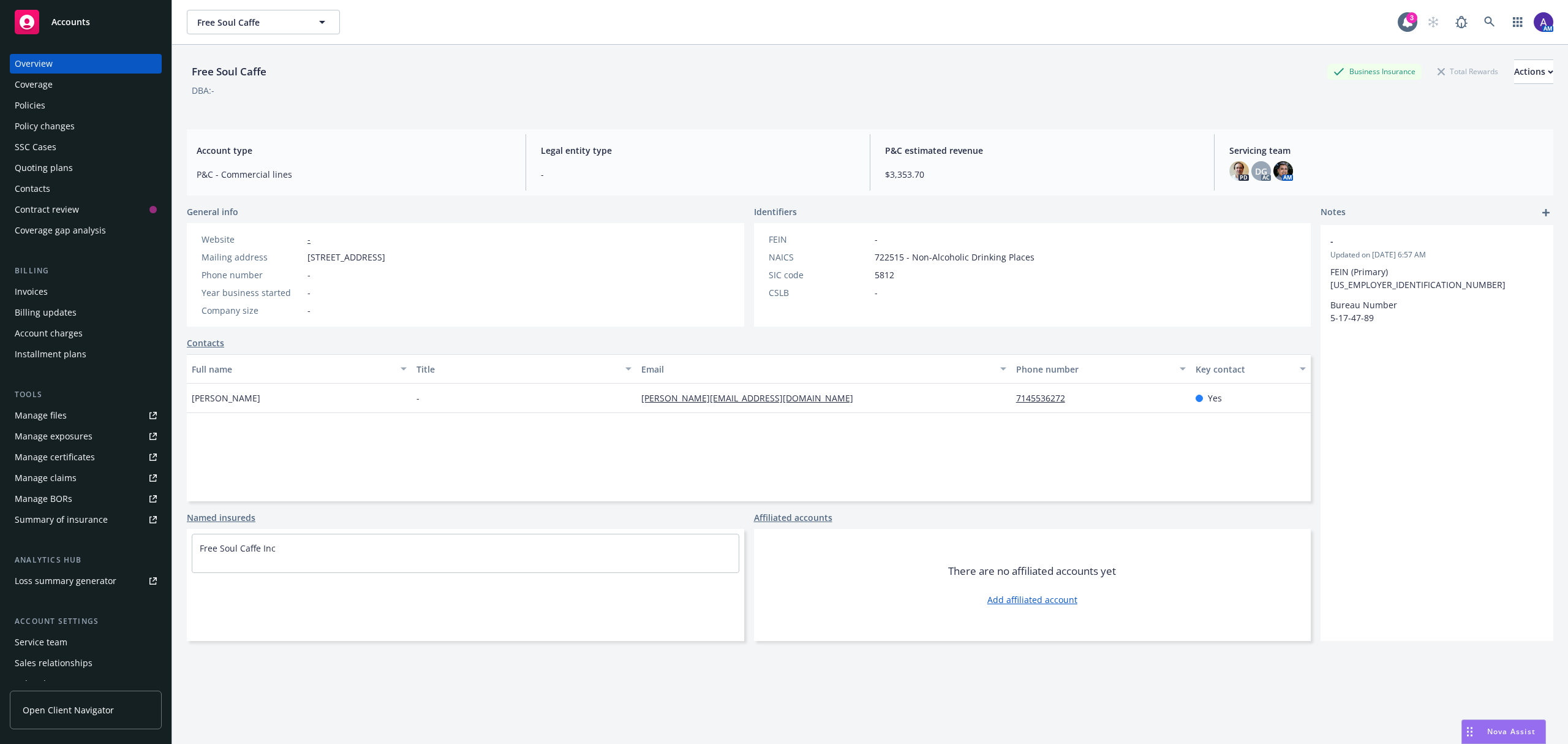
click at [64, 98] on div "Policies" at bounding box center [85, 105] width 142 height 20
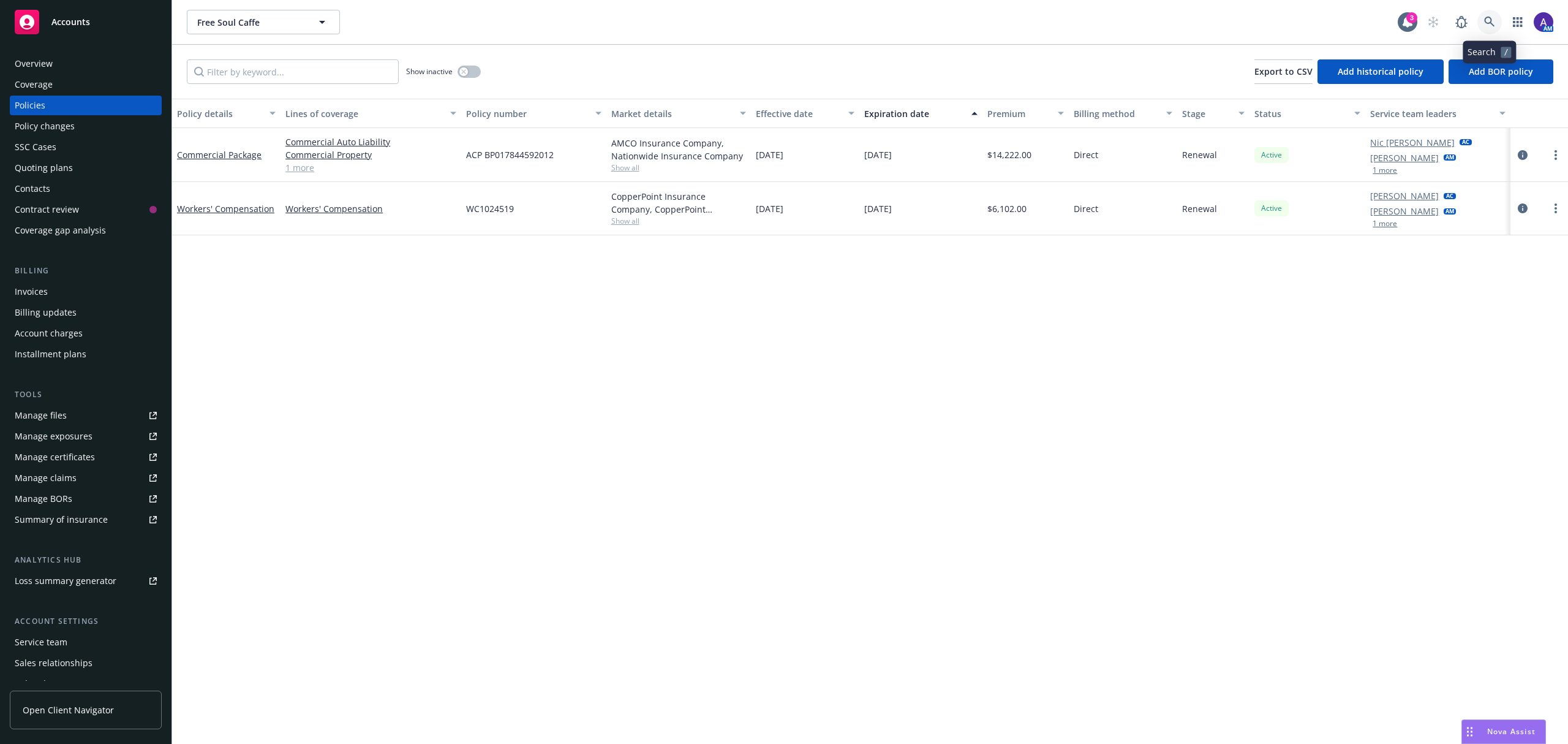
click at [1482, 23] on link at bounding box center [1490, 22] width 25 height 25
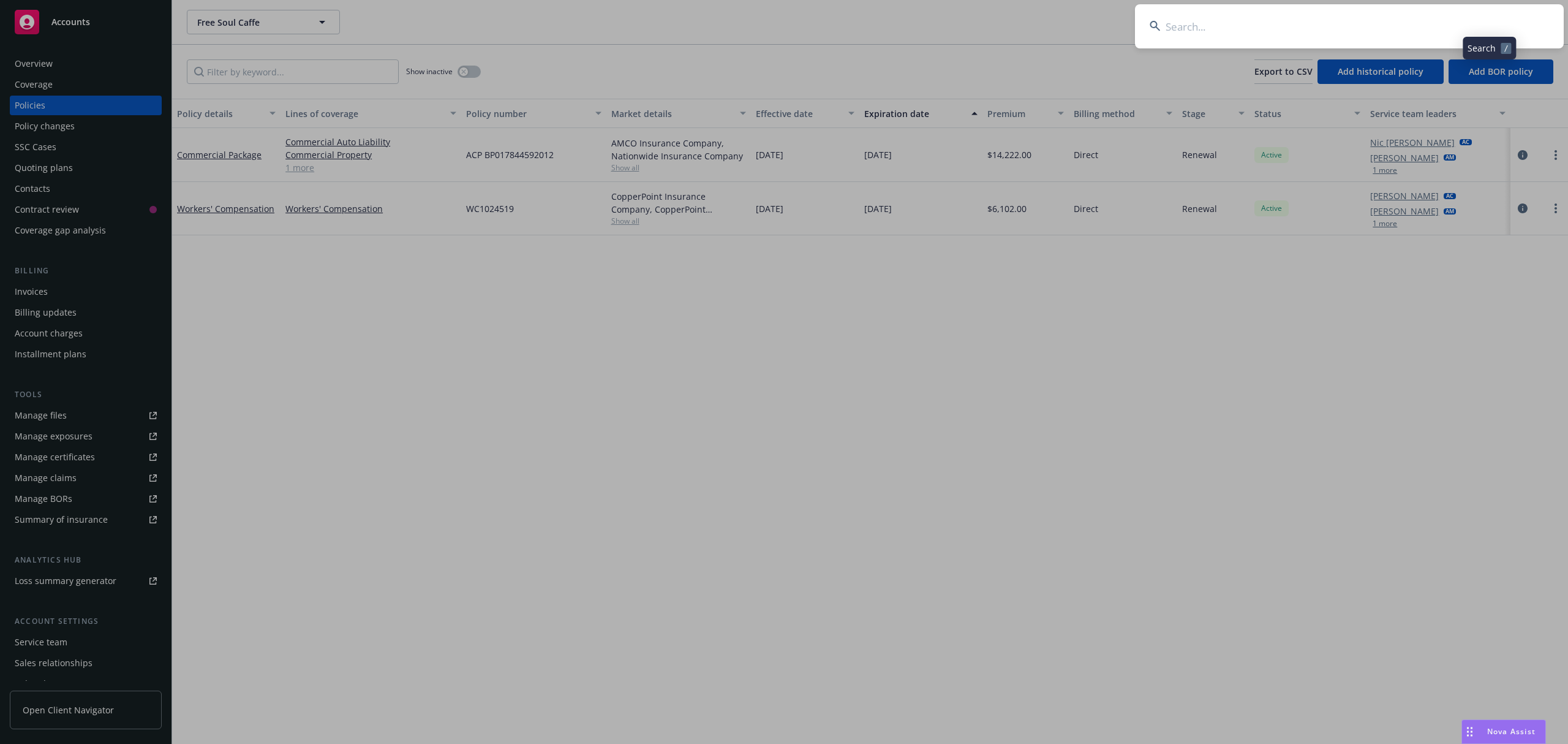
click at [1365, 19] on input at bounding box center [1350, 26] width 429 height 44
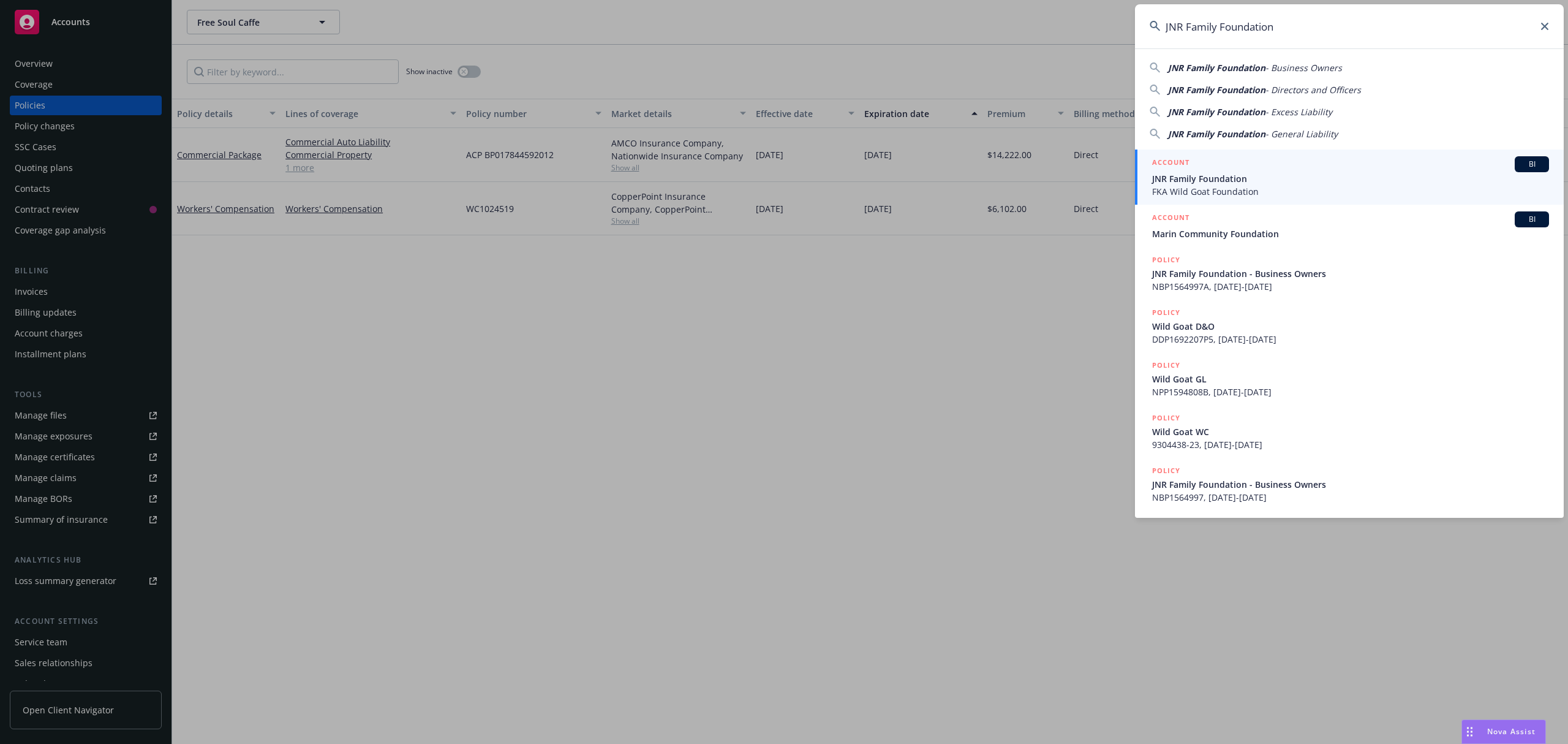
type input "JNR Family Foundation"
click at [1230, 172] on div "ACCOUNT BI" at bounding box center [1351, 164] width 397 height 16
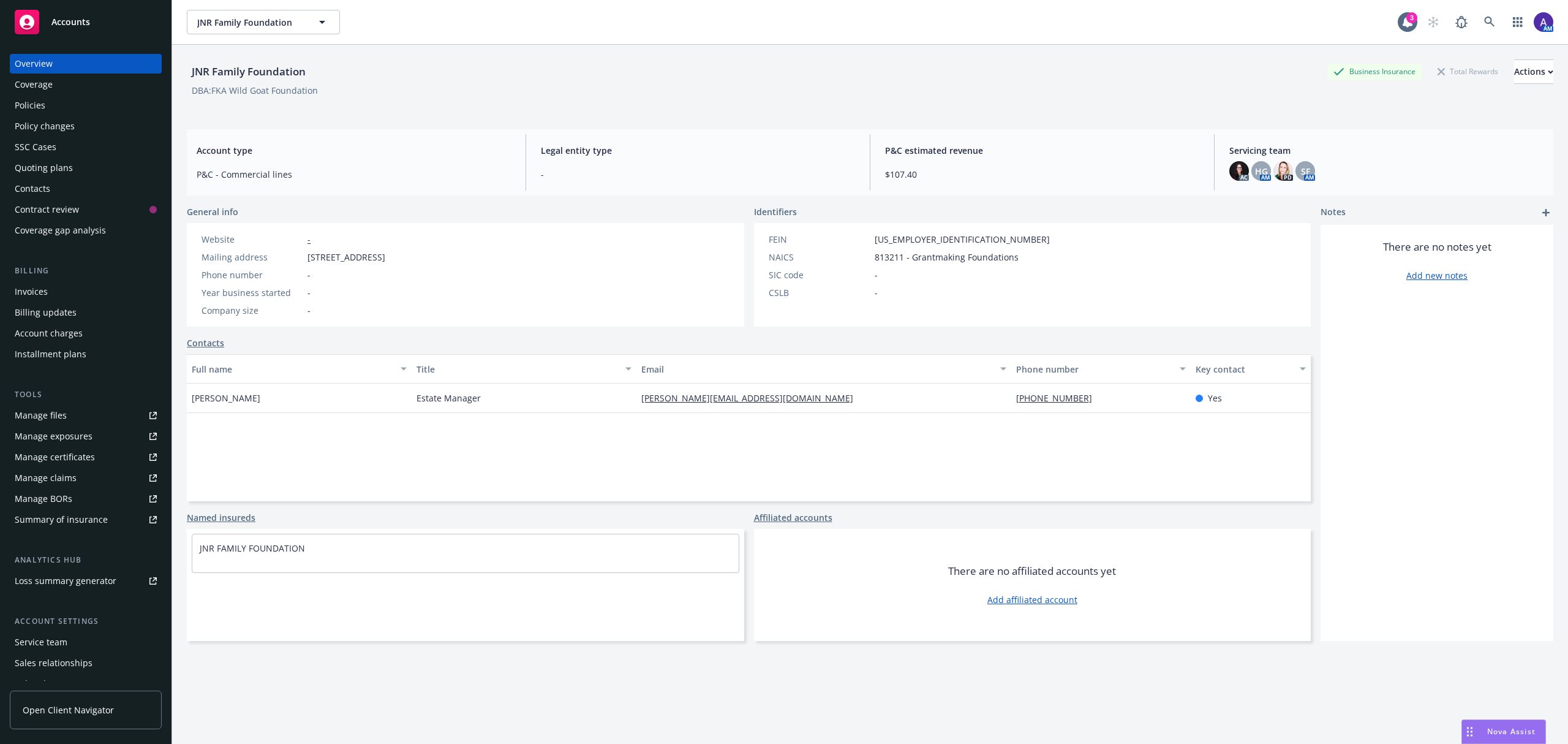
click at [32, 100] on div "Policies" at bounding box center [30, 105] width 31 height 20
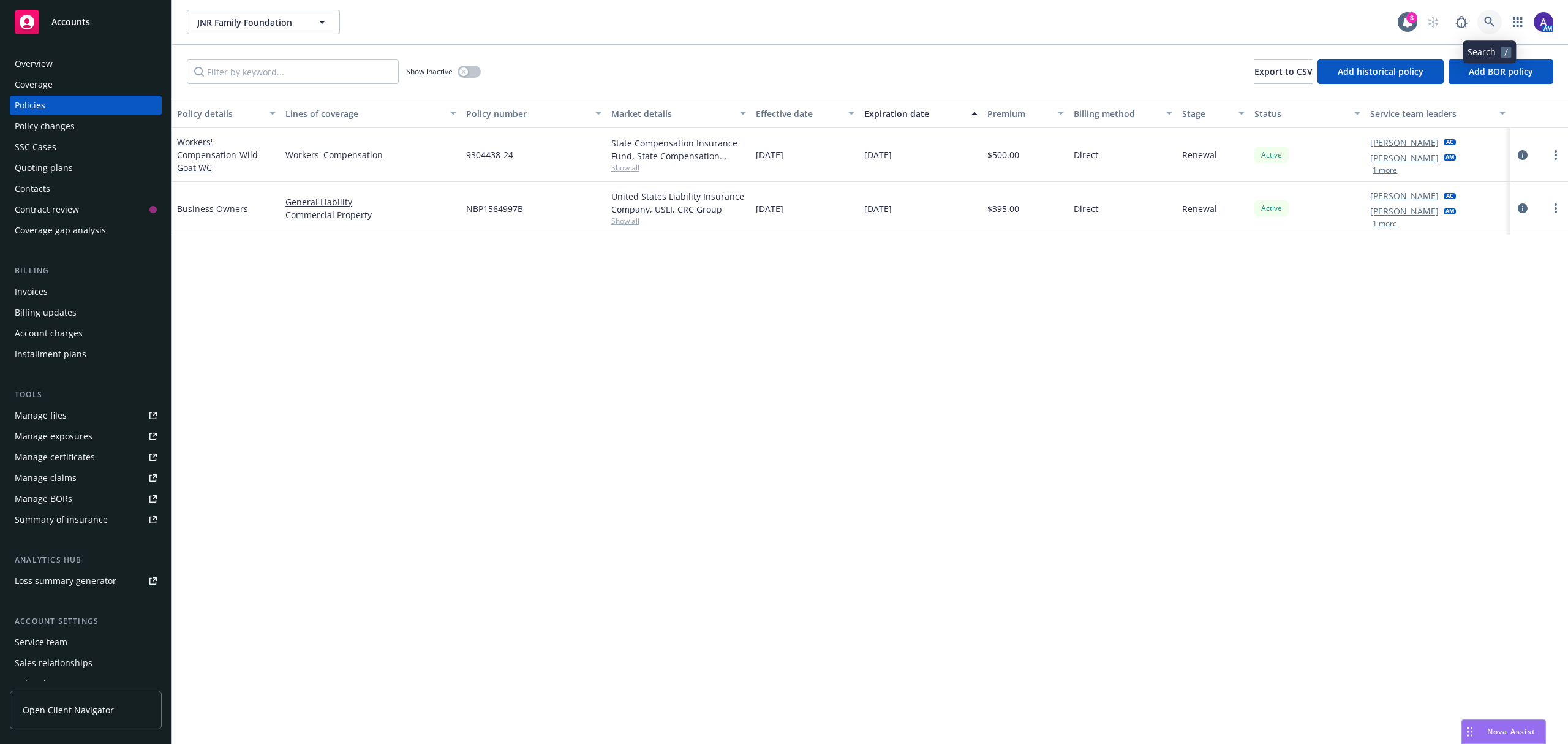
click at [1485, 21] on icon at bounding box center [1490, 22] width 11 height 11
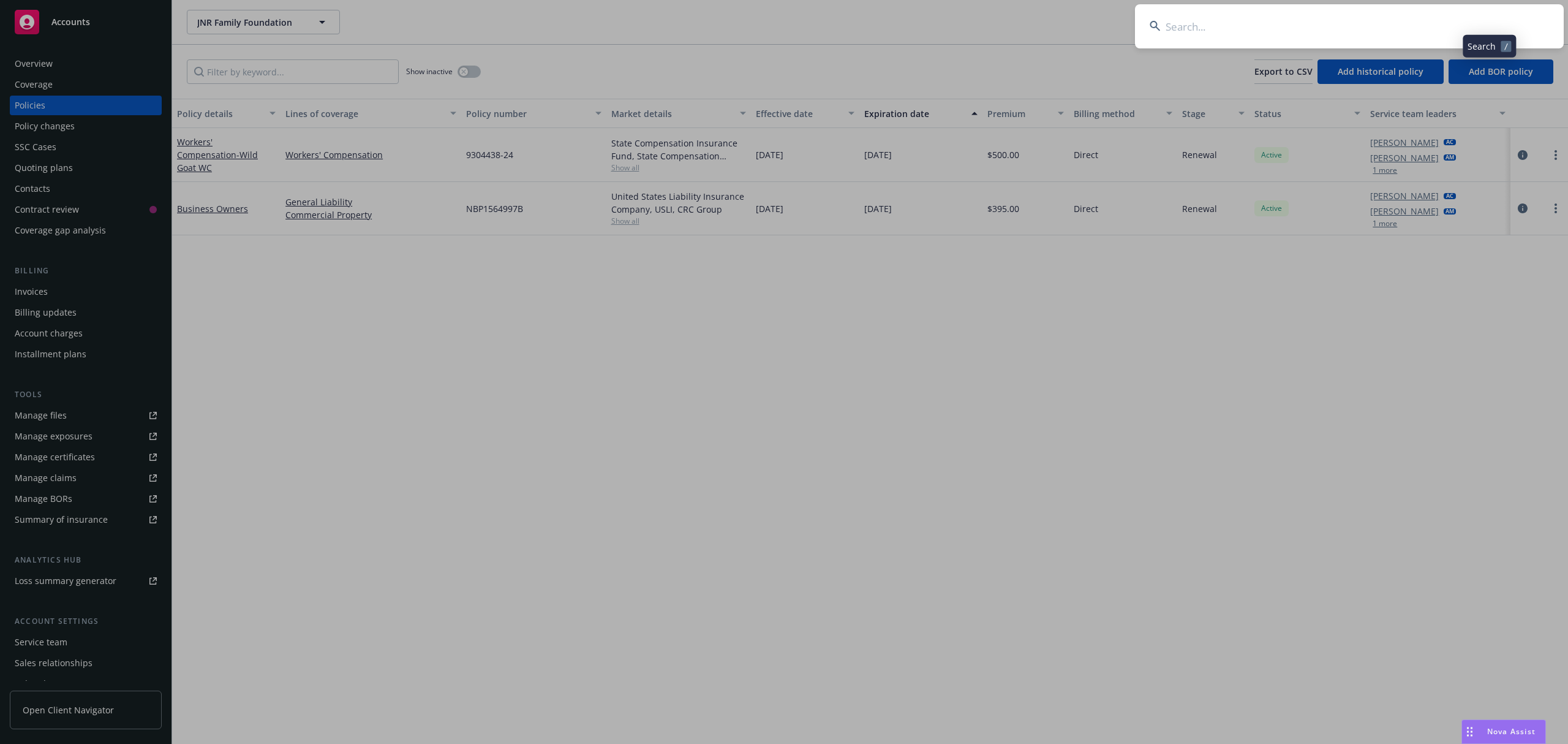
click at [1358, 28] on input at bounding box center [1350, 26] width 429 height 44
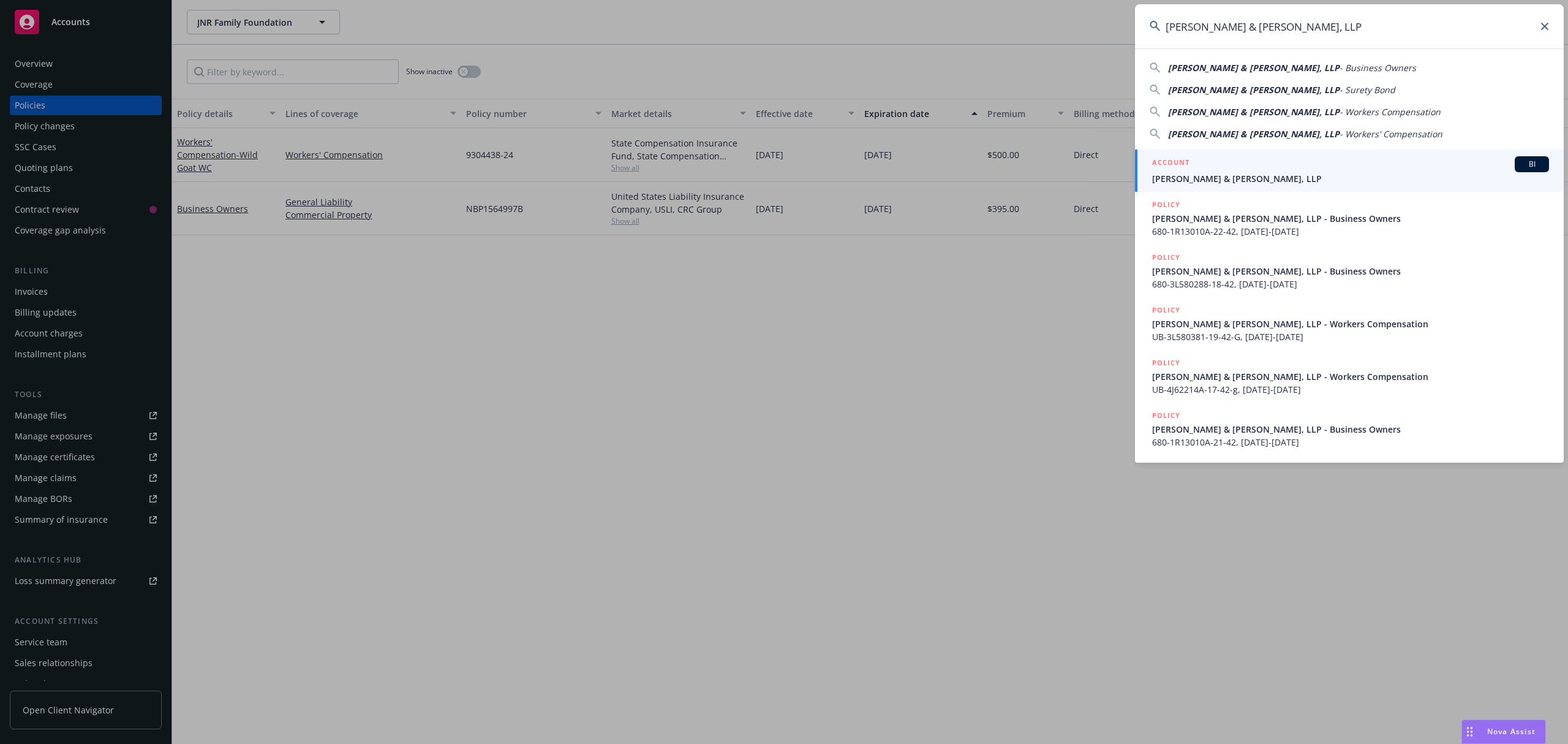
type input "[PERSON_NAME] & [PERSON_NAME], LLP"
click at [1223, 180] on span "[PERSON_NAME] & [PERSON_NAME], LLP" at bounding box center [1351, 178] width 397 height 13
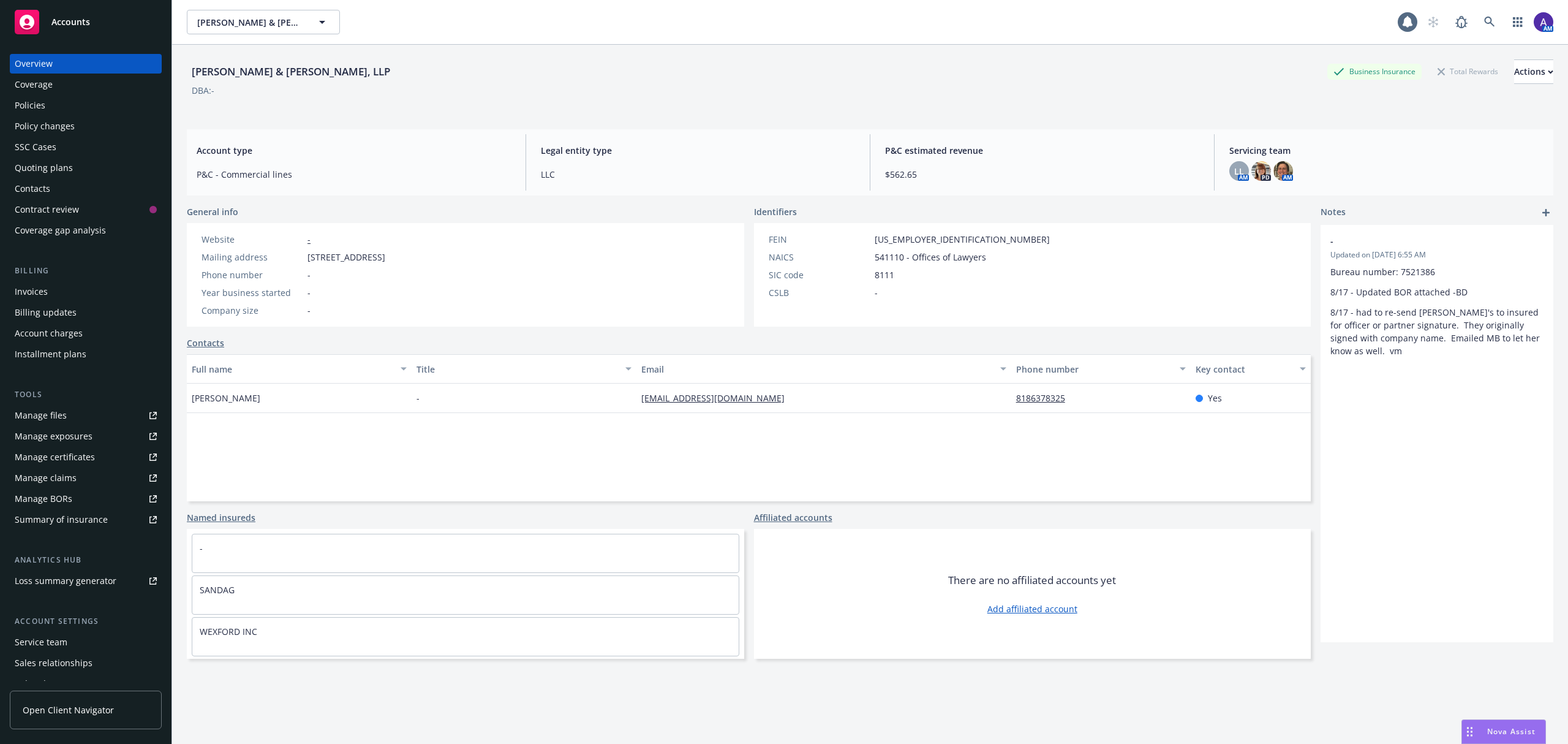
click at [57, 108] on div "Policies" at bounding box center [85, 105] width 142 height 20
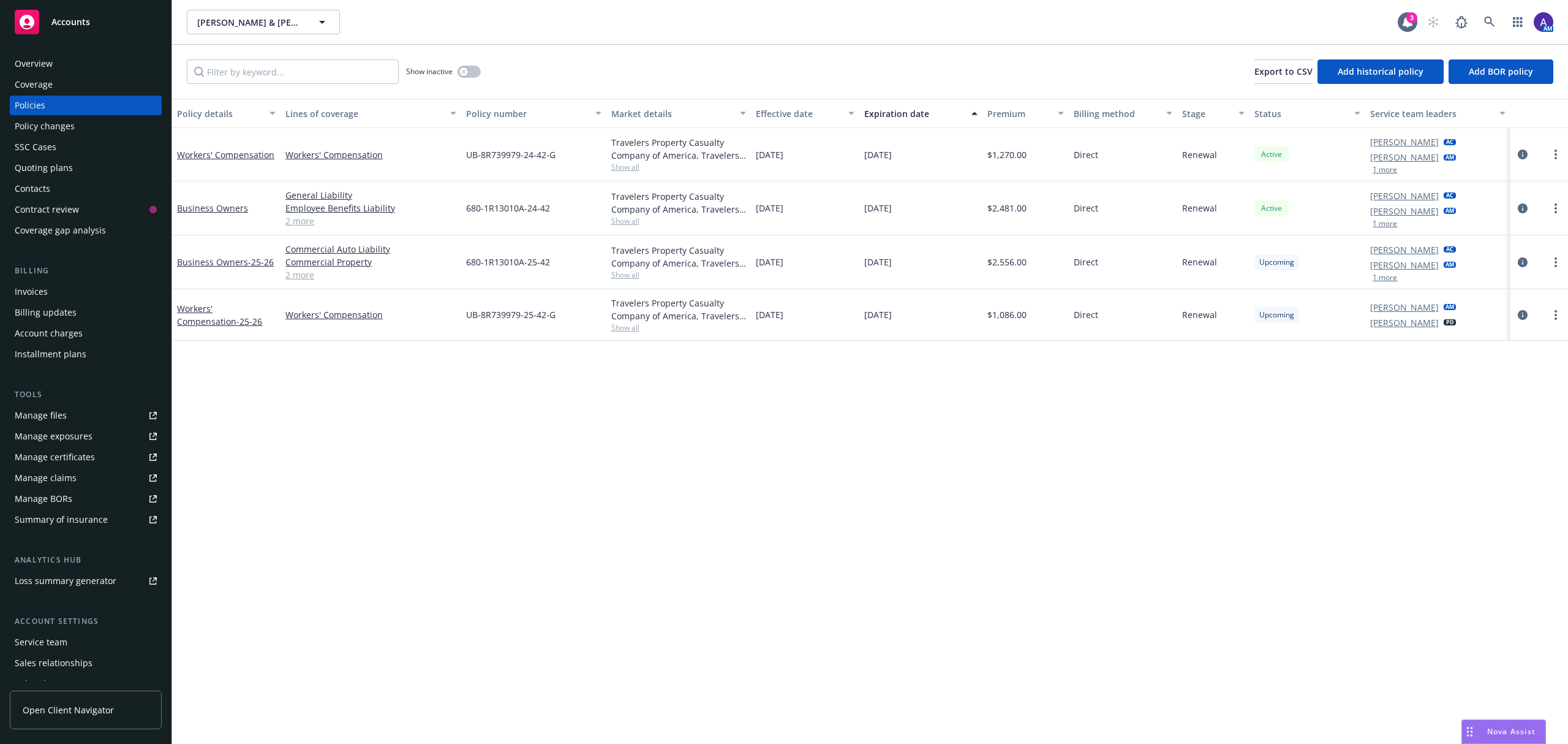
click at [62, 166] on div "Quoting plans" at bounding box center [44, 168] width 59 height 20
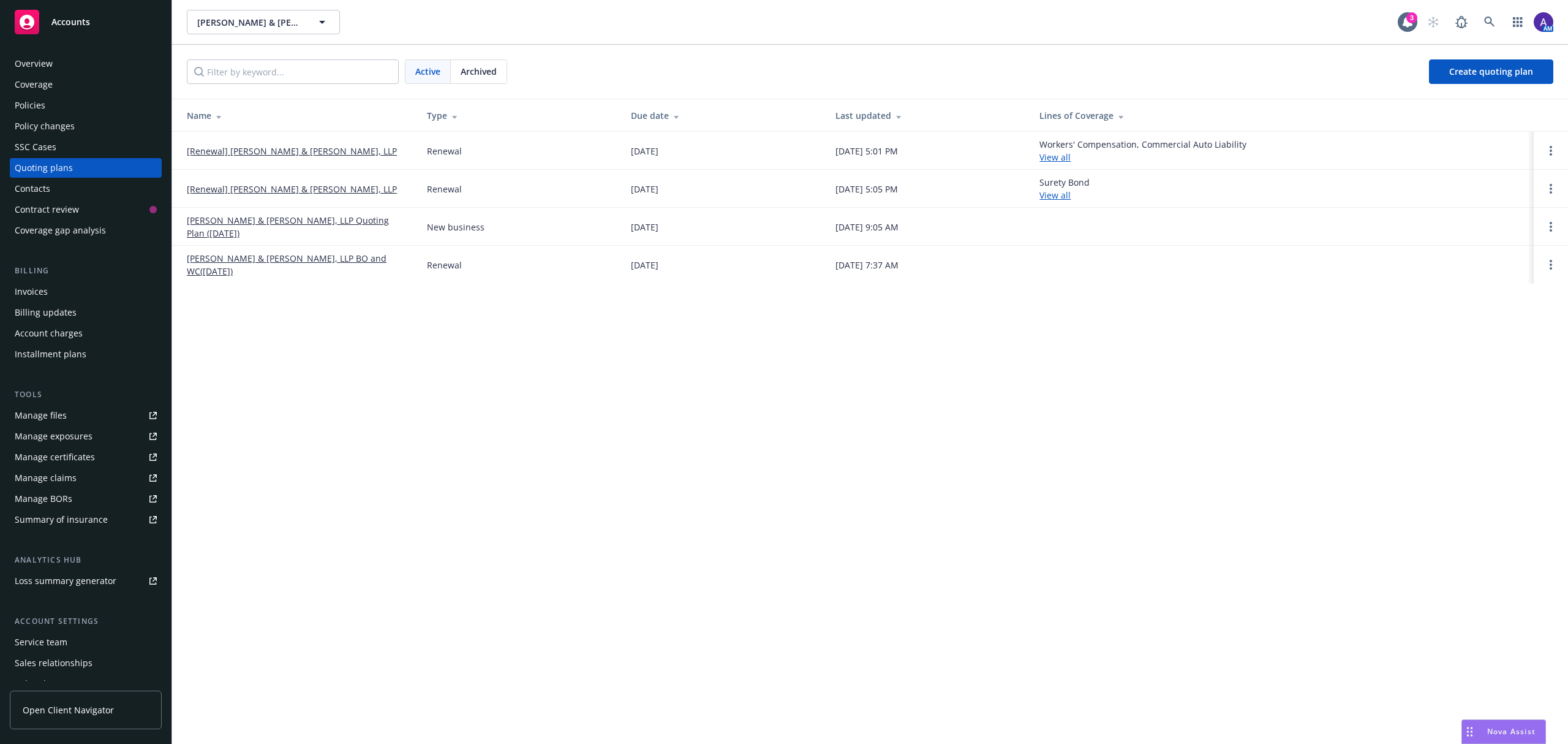
click at [499, 67] on div "Archived" at bounding box center [479, 71] width 56 height 23
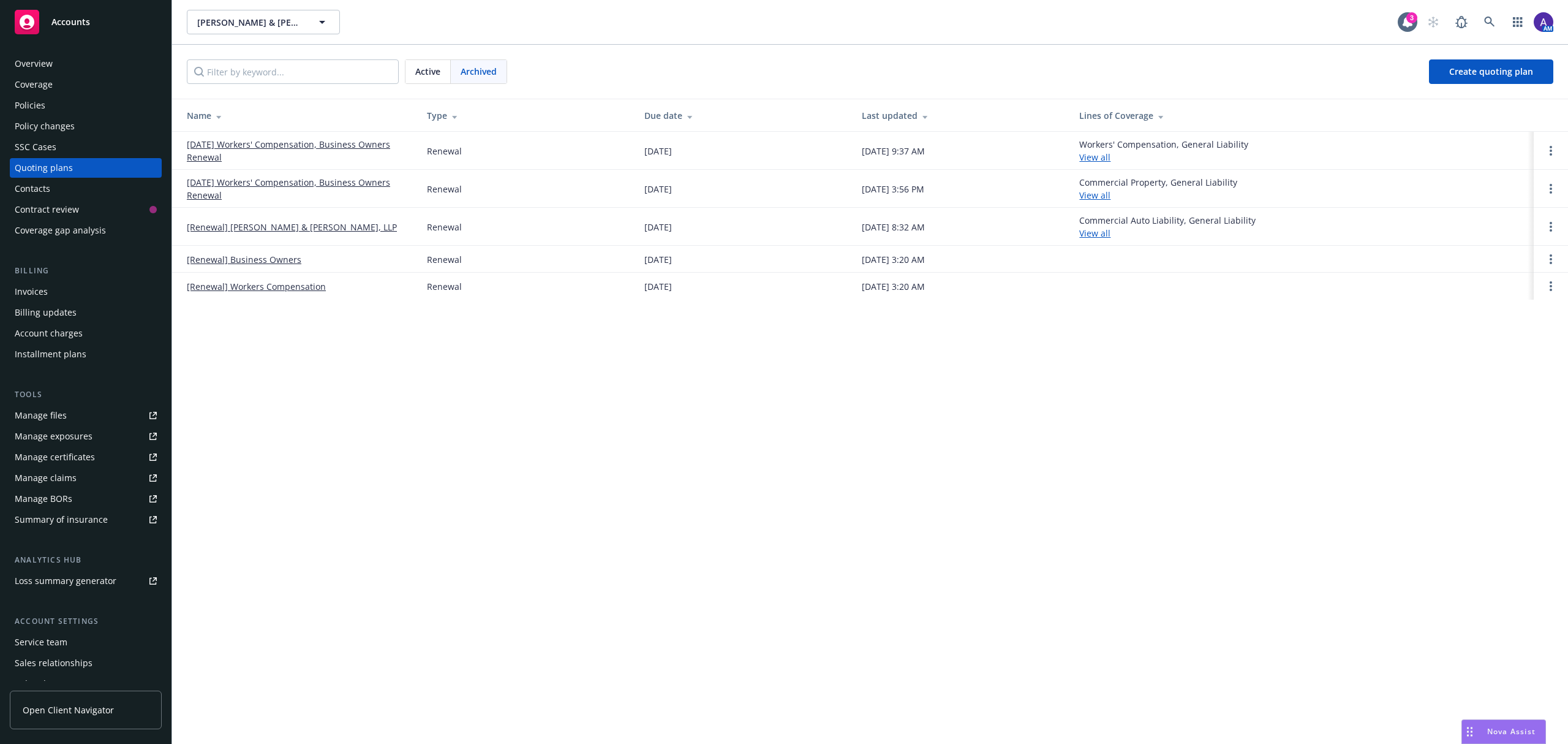
click at [253, 145] on link "[DATE] Workers' Compensation, Business Owners Renewal" at bounding box center [297, 151] width 220 height 26
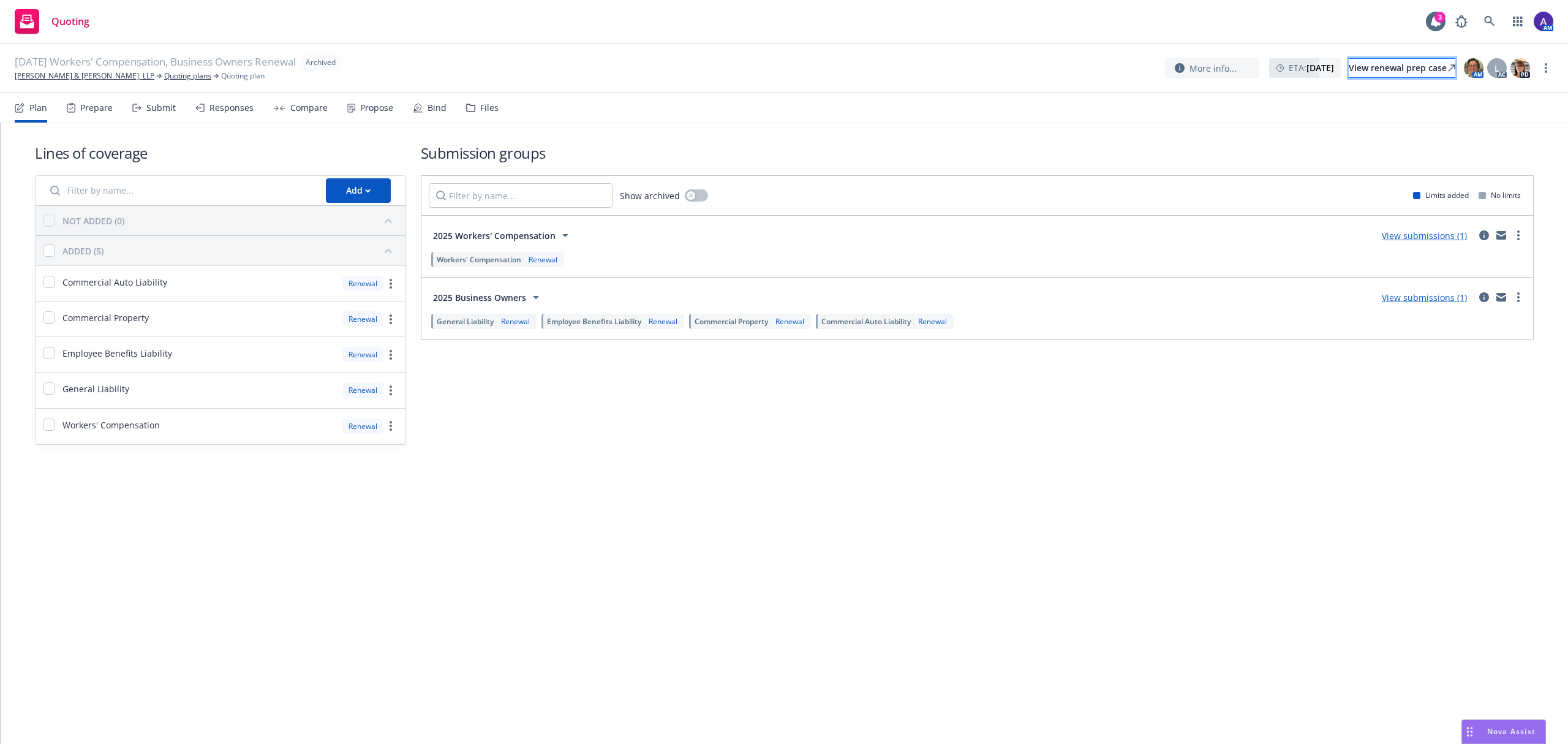
click at [1382, 72] on div "View renewal prep case" at bounding box center [1402, 68] width 106 height 19
click at [1495, 25] on icon at bounding box center [1490, 21] width 11 height 11
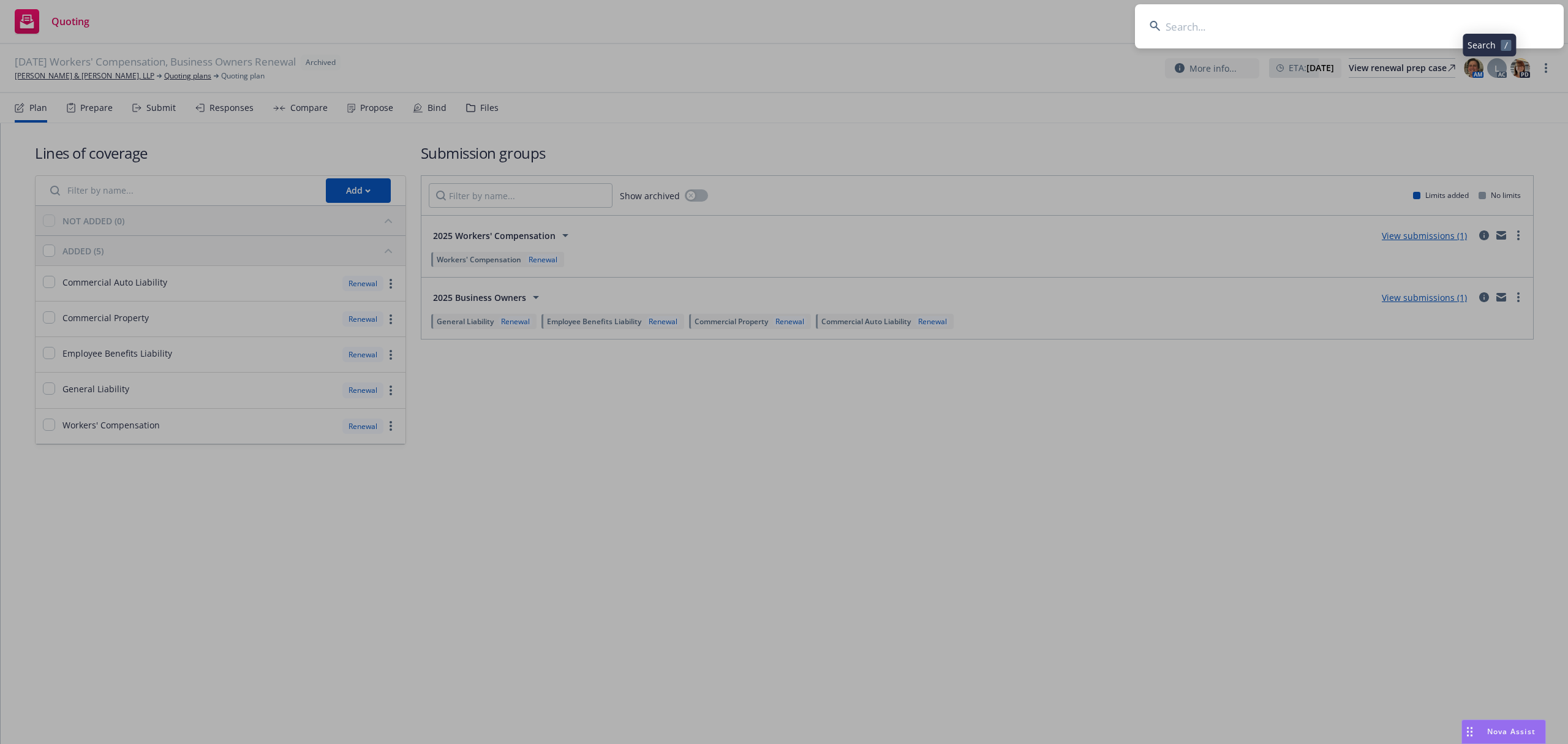
click at [1324, 13] on input at bounding box center [1350, 26] width 429 height 44
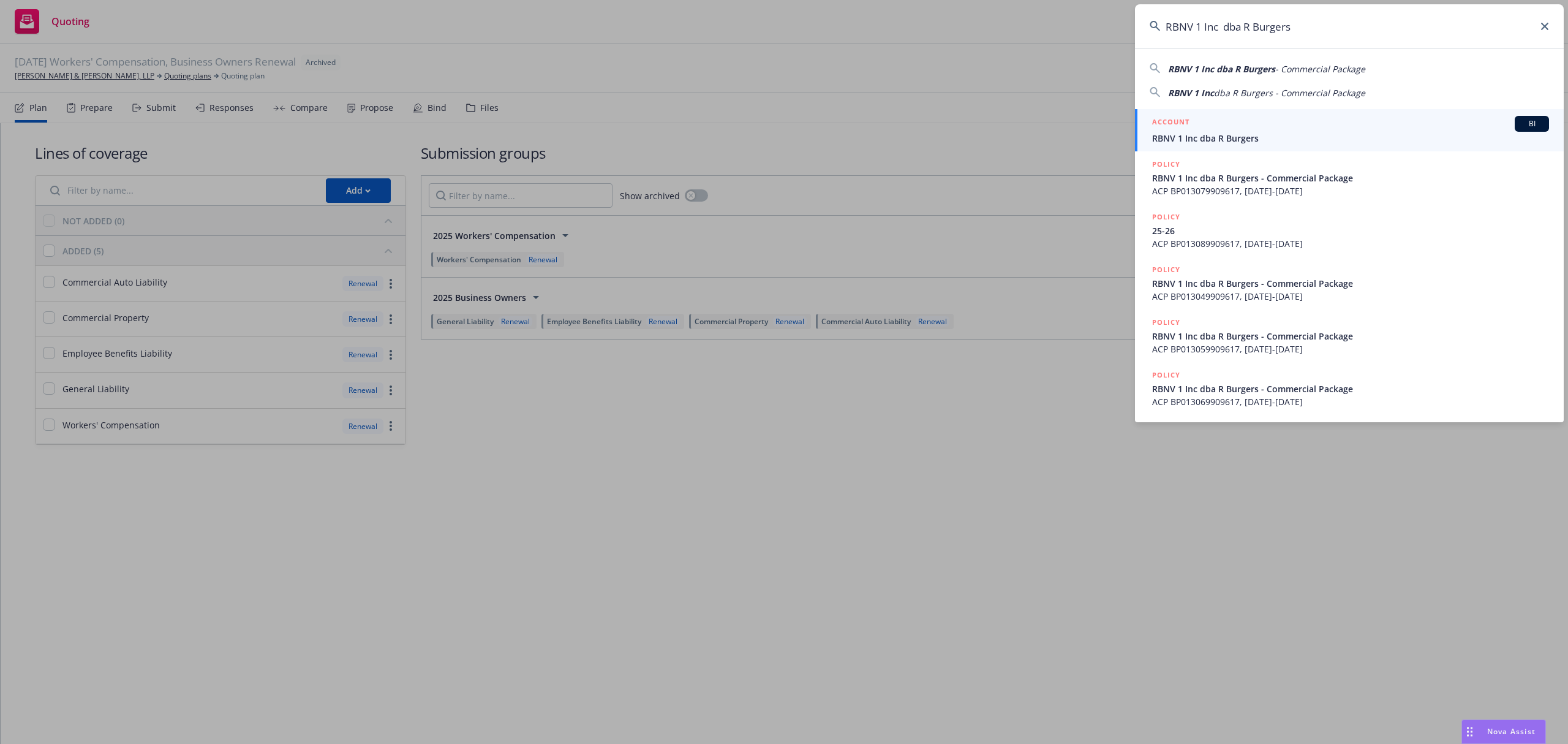
type input "RBNV 1 Inc dba R Burgers"
click at [1191, 138] on span "RBNV 1 Inc dba R Burgers" at bounding box center [1351, 138] width 397 height 13
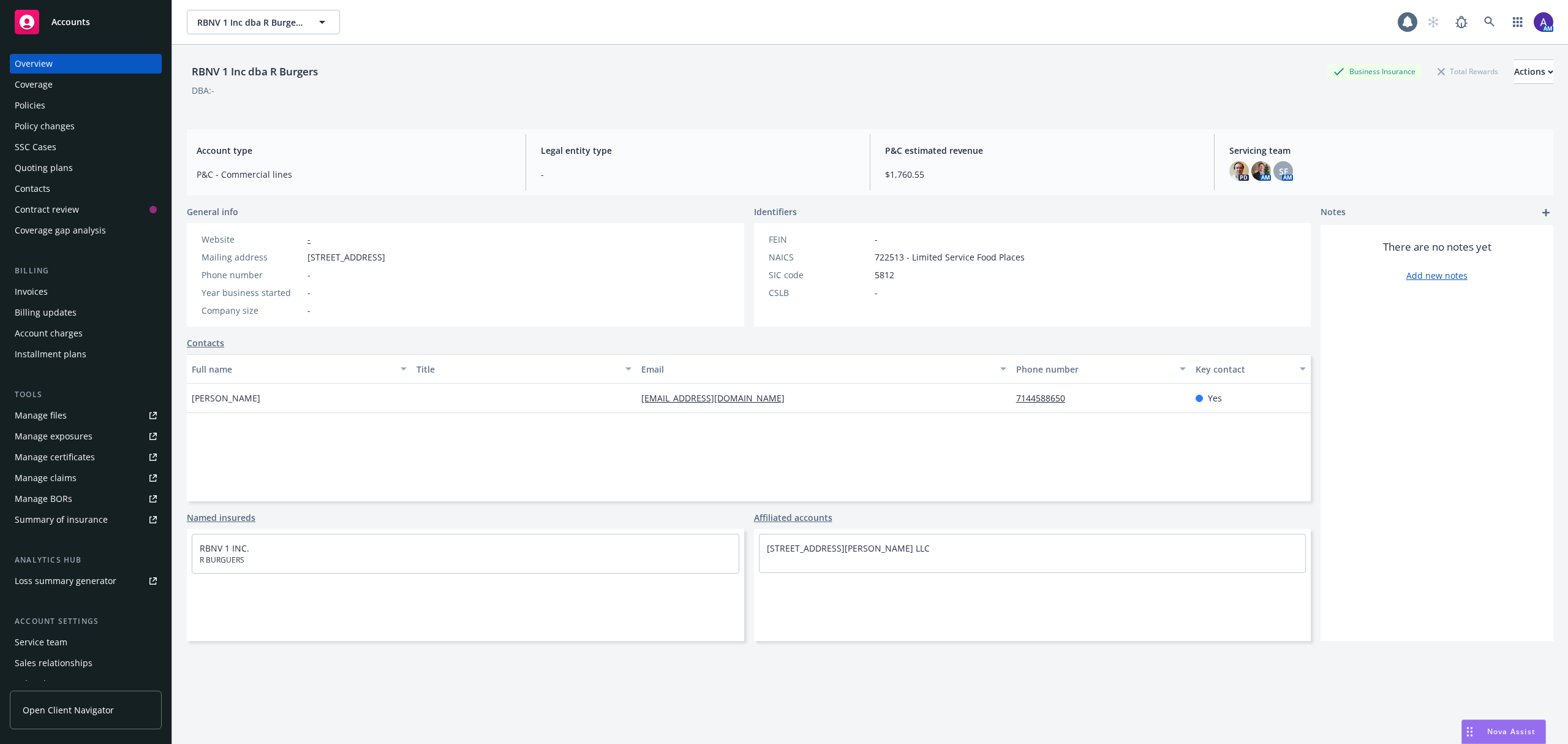
click at [45, 106] on div "Policies" at bounding box center [85, 105] width 142 height 20
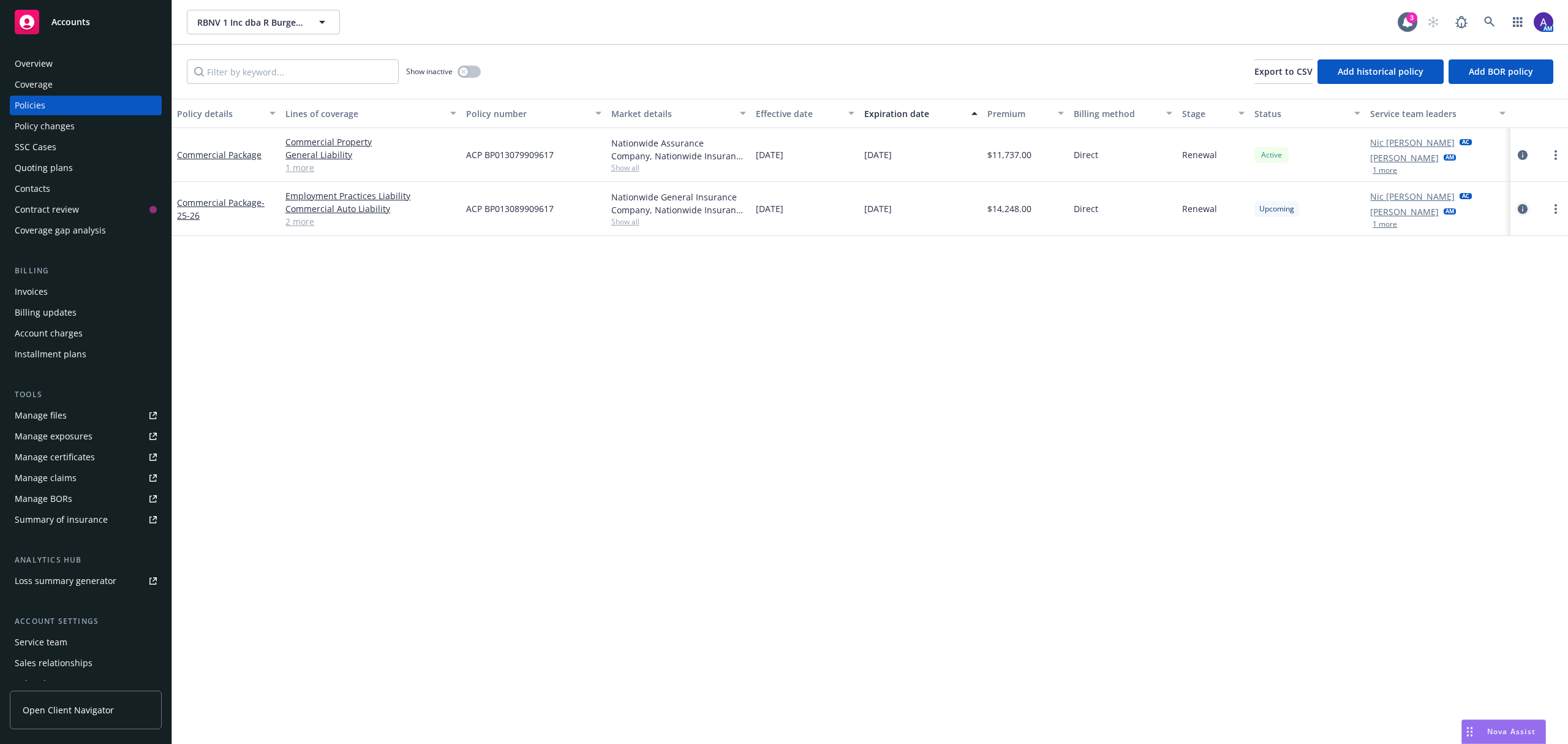
click at [1520, 209] on icon "circleInformation" at bounding box center [1523, 209] width 10 height 10
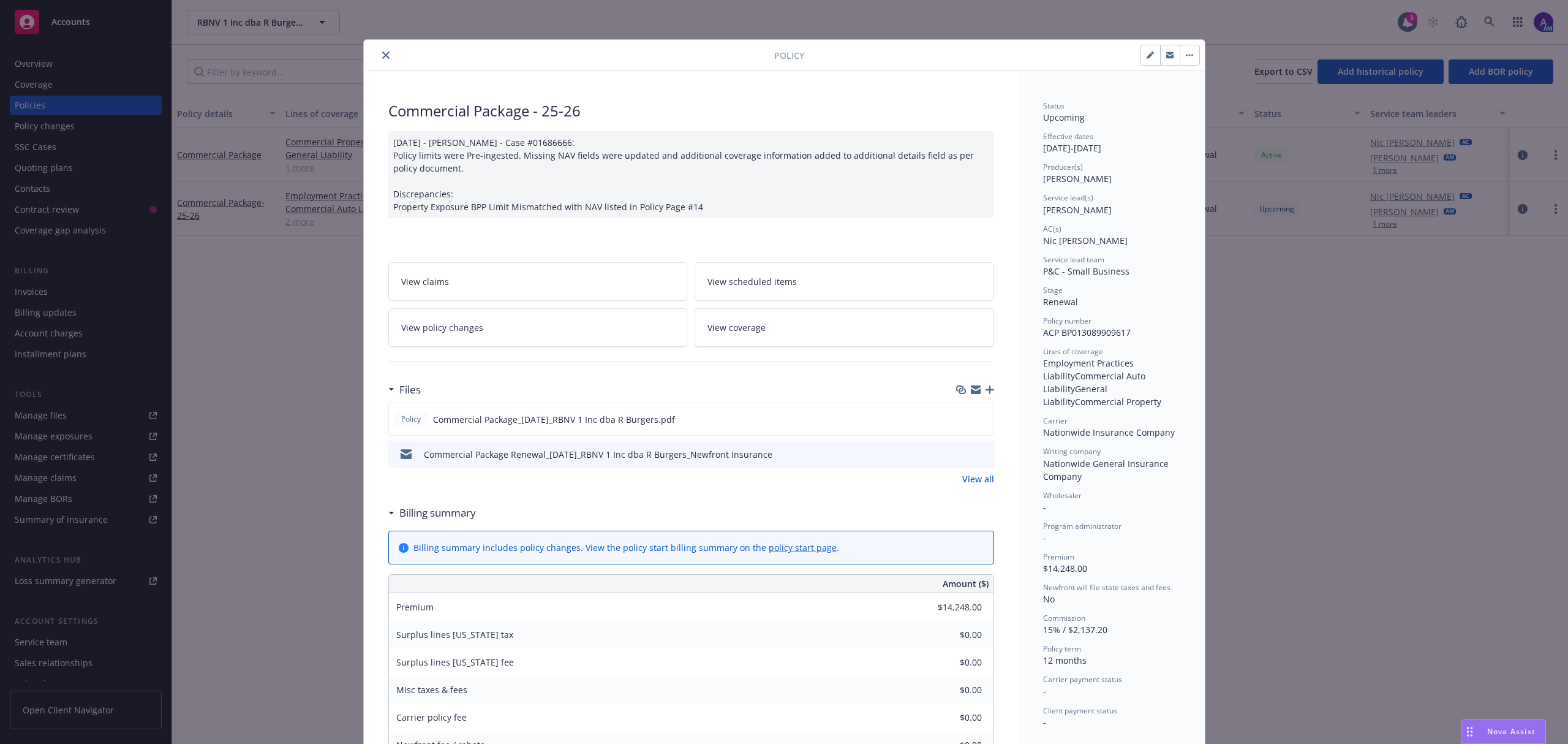
click at [383, 54] on button "close" at bounding box center [385, 55] width 15 height 15
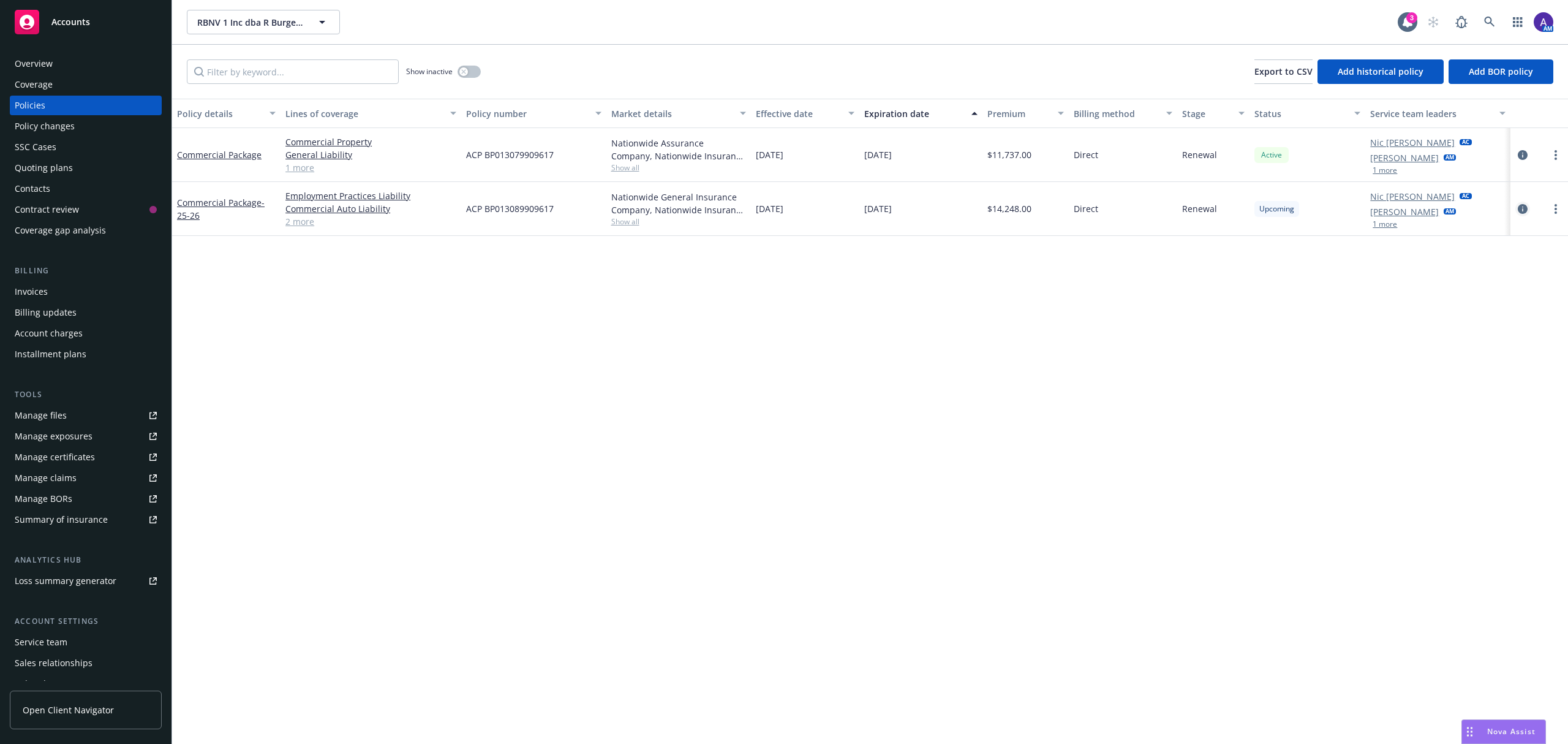
click at [1525, 209] on icon "circleInformation" at bounding box center [1523, 209] width 10 height 10
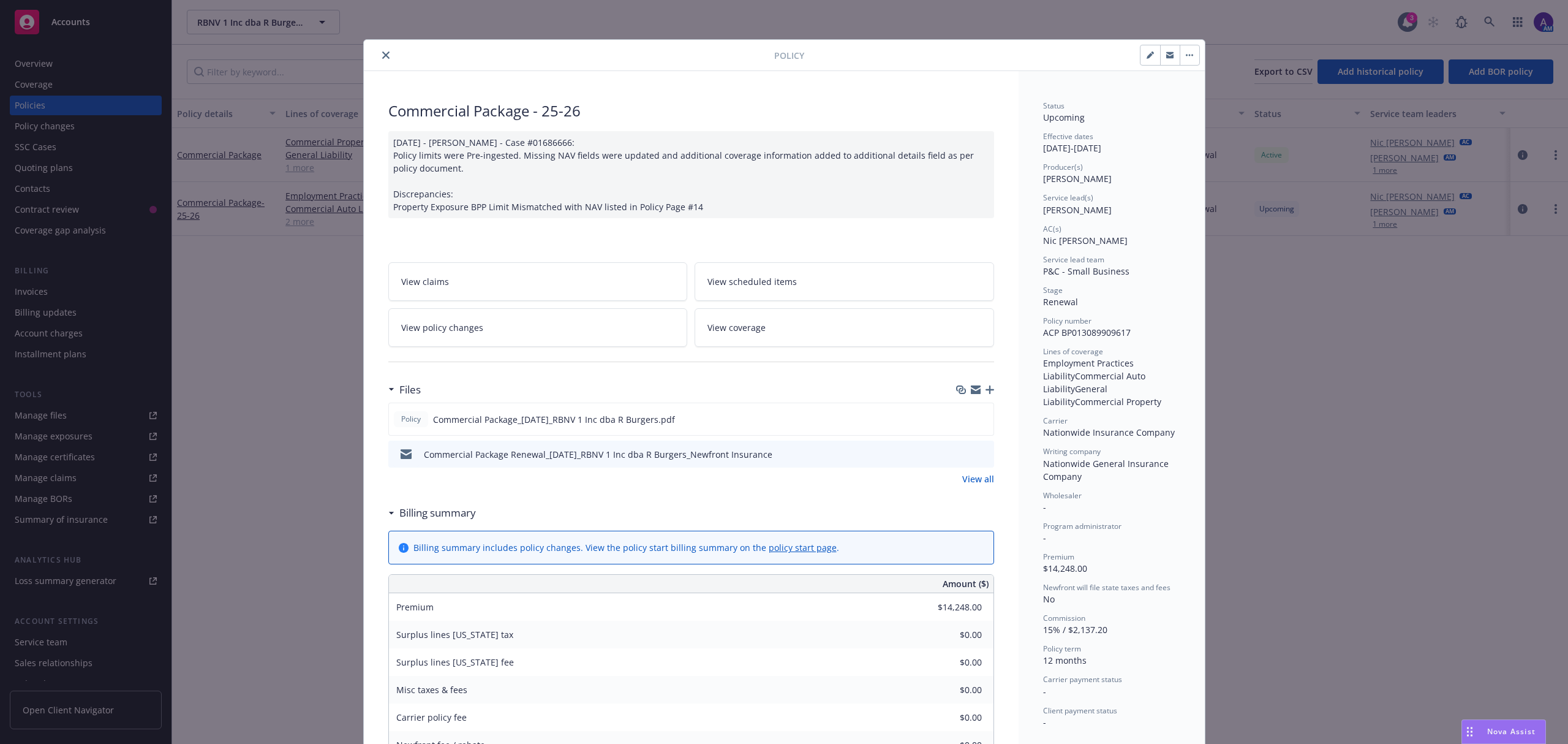
scroll to position [37, 0]
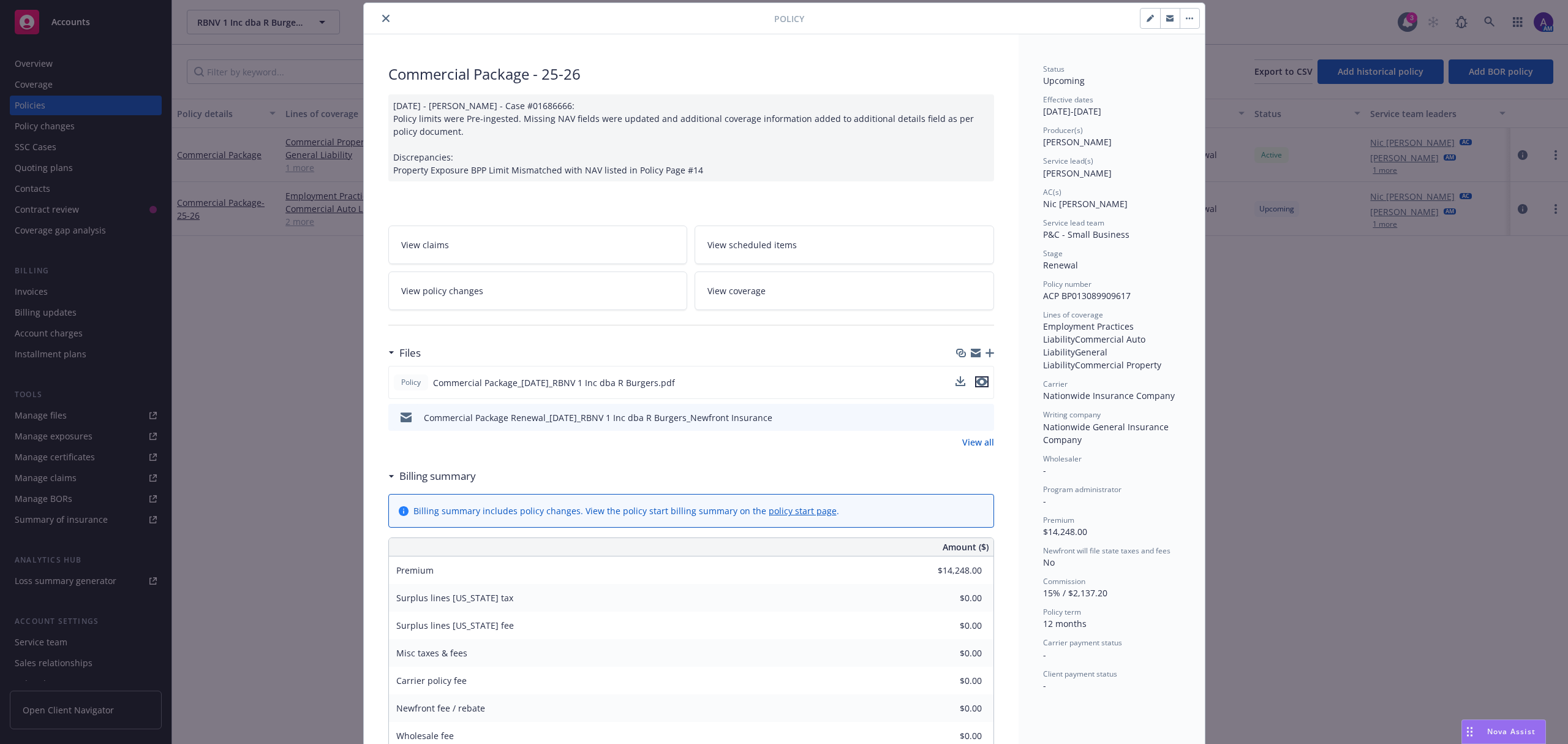
click at [976, 380] on icon "preview file" at bounding box center [981, 381] width 11 height 9
click at [382, 17] on icon "close" at bounding box center [385, 18] width 7 height 7
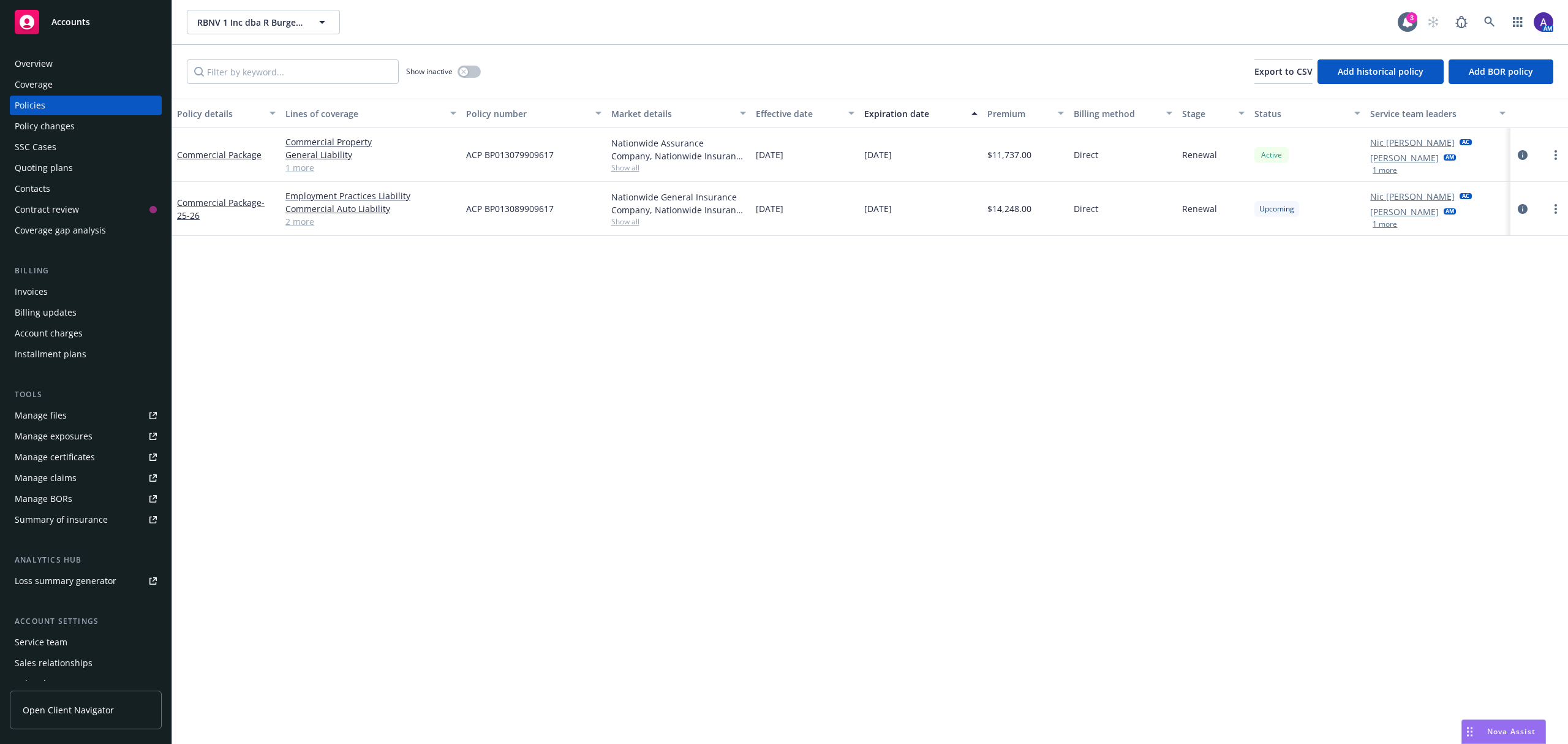
click at [53, 165] on div "Quoting plans" at bounding box center [44, 168] width 59 height 20
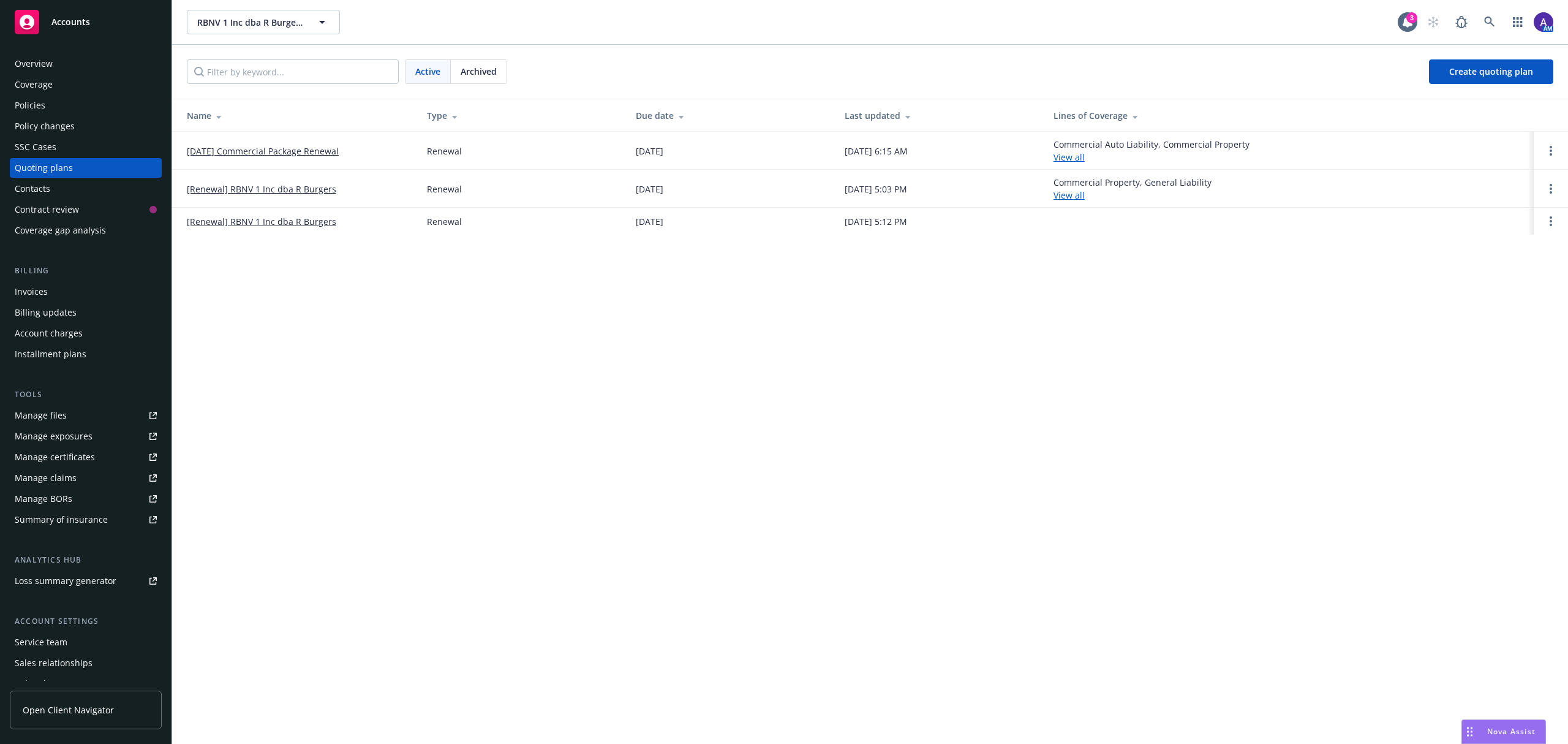
click at [481, 67] on span "Archived" at bounding box center [479, 71] width 36 height 13
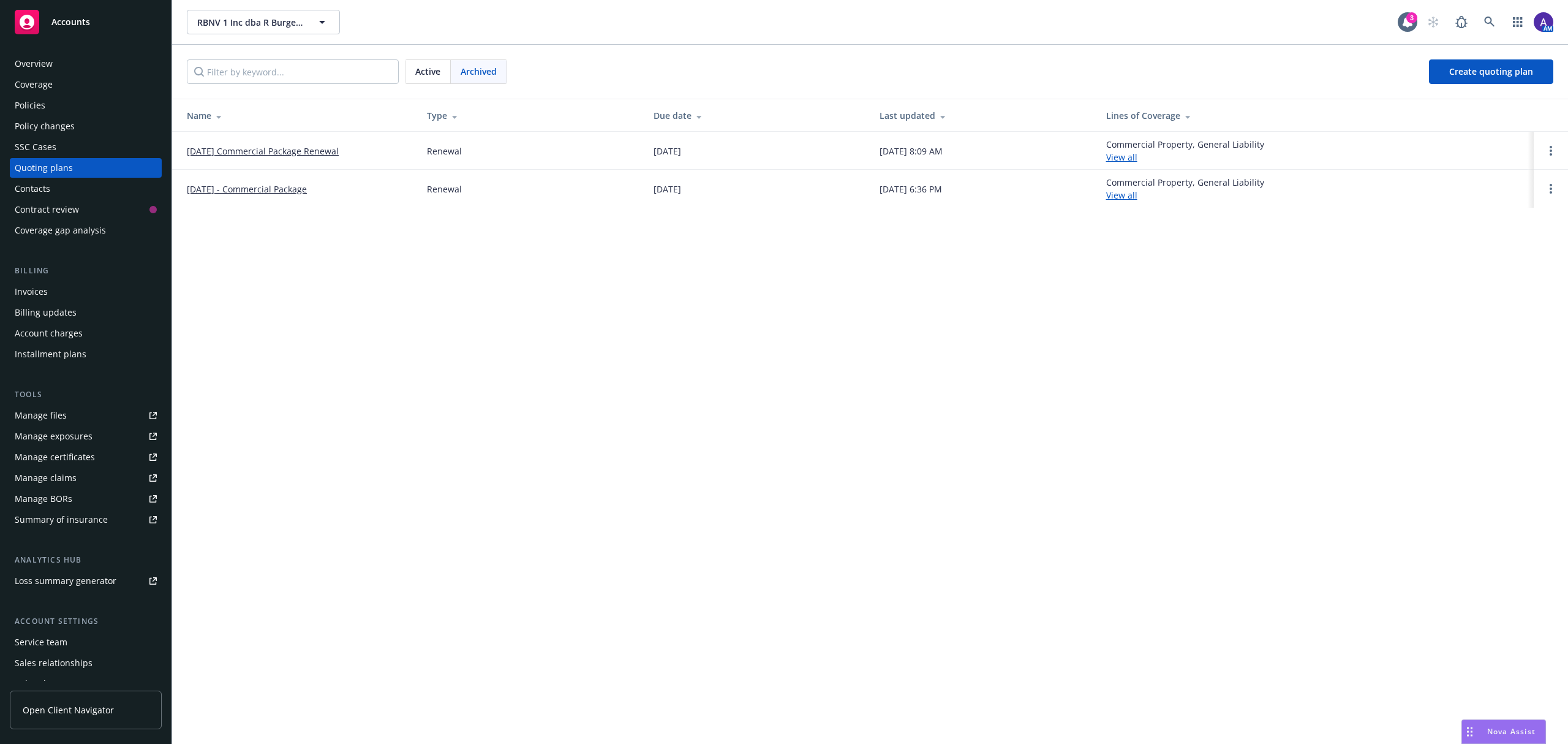
click at [287, 150] on link "09/01/25 Commercial Package Renewal" at bounding box center [262, 151] width 152 height 13
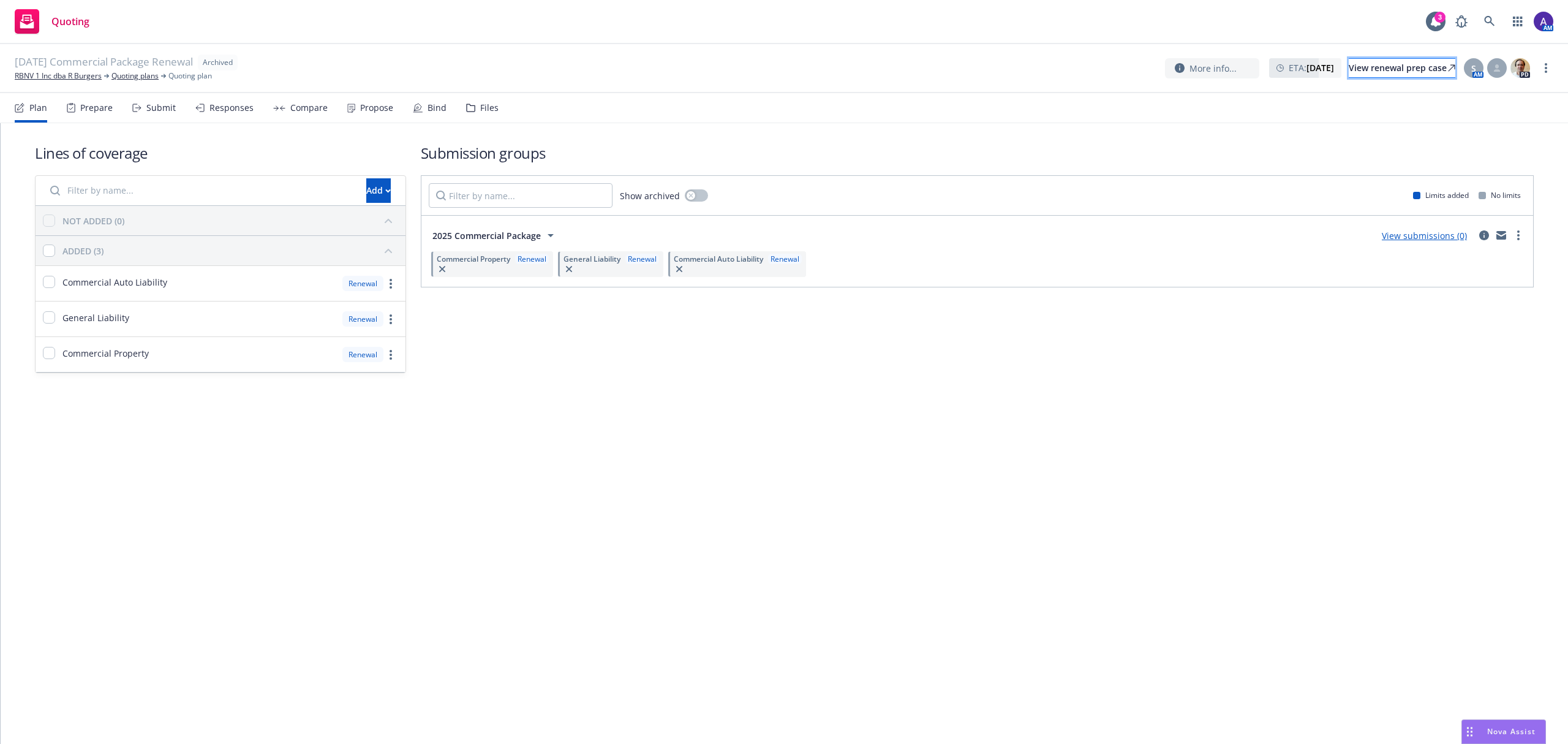
click at [1367, 63] on div "View renewal prep case" at bounding box center [1402, 68] width 106 height 19
click at [92, 76] on link "RBNV 1 Inc dba R Burgers" at bounding box center [59, 75] width 87 height 11
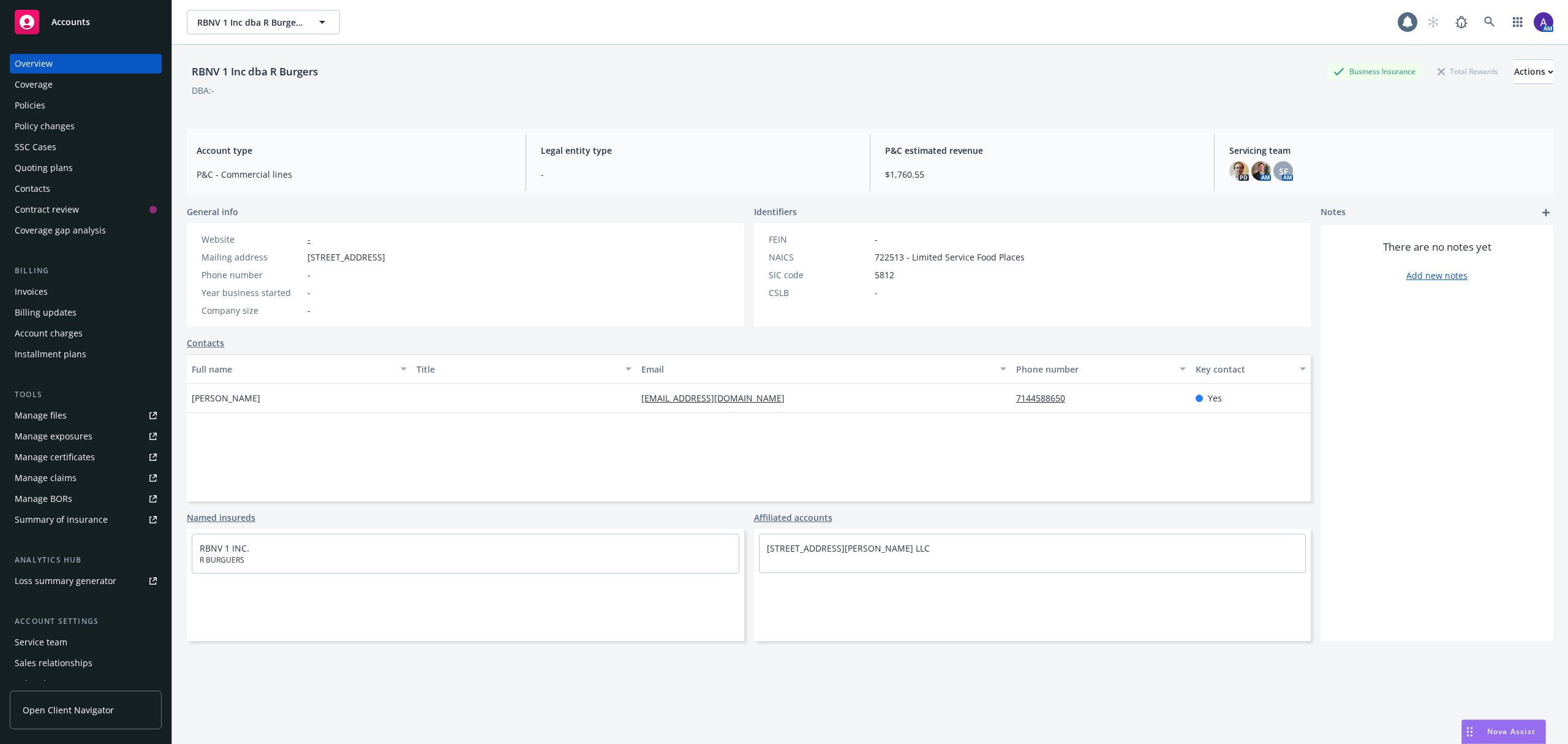
click at [15, 113] on div "Policies" at bounding box center [30, 105] width 31 height 20
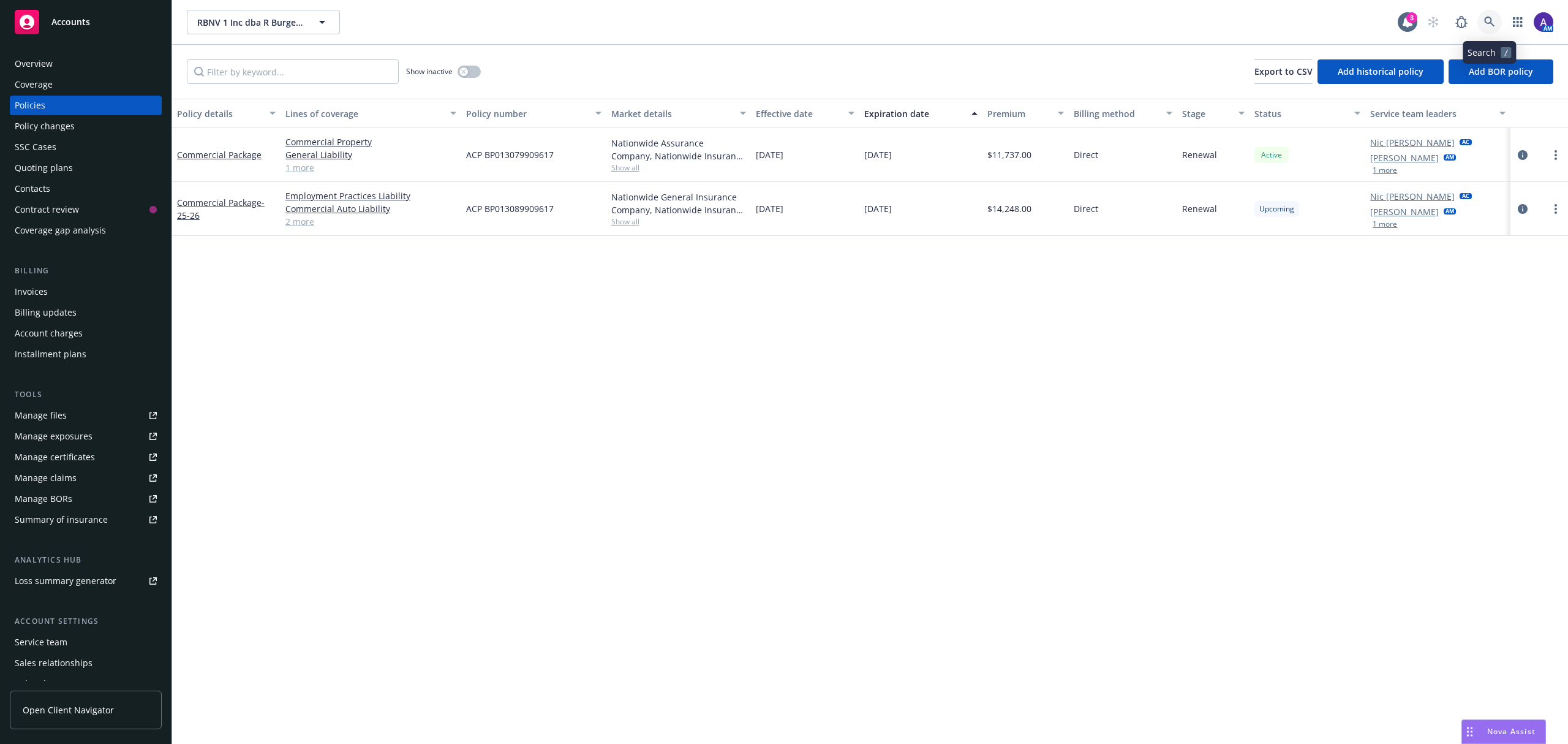
click at [1494, 19] on icon at bounding box center [1490, 22] width 11 height 11
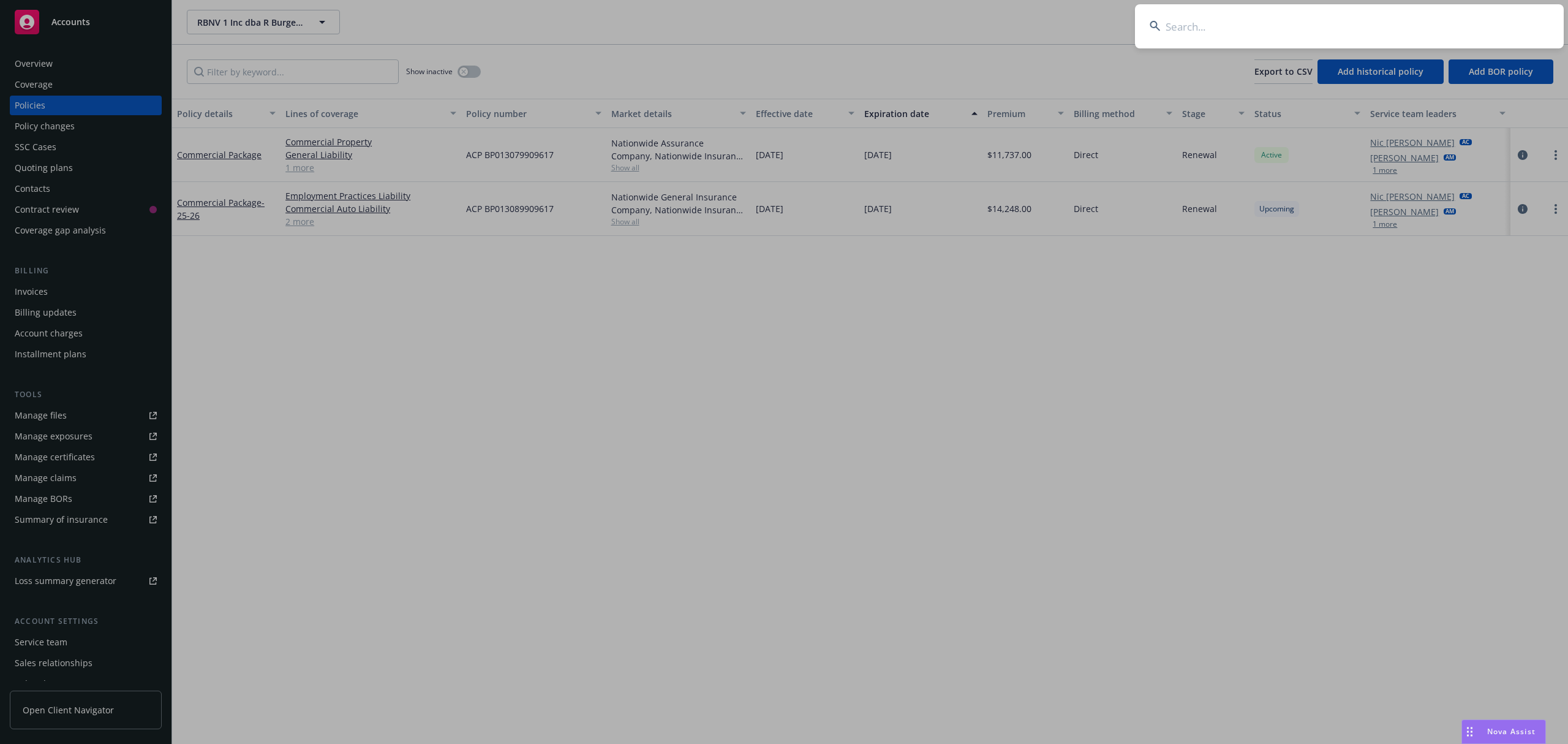
click at [1385, 10] on input at bounding box center [1350, 26] width 429 height 44
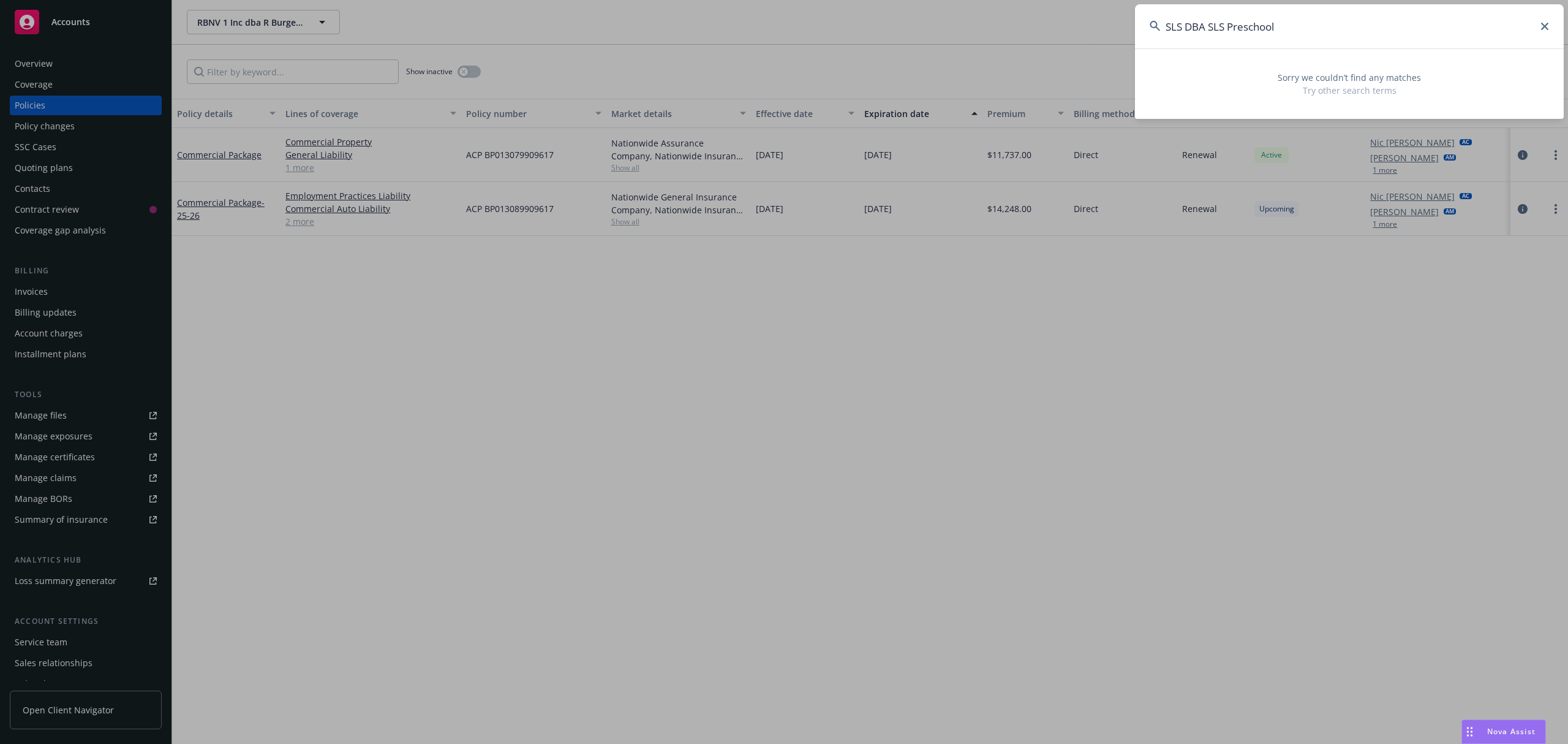
click at [1309, 20] on input "SLS DBA SLS Preschool" at bounding box center [1350, 26] width 429 height 44
drag, startPoint x: 1285, startPoint y: 22, endPoint x: 1188, endPoint y: 27, distance: 97.1
click at [1188, 27] on input "SLS DBA SLS Preschool" at bounding box center [1350, 26] width 429 height 44
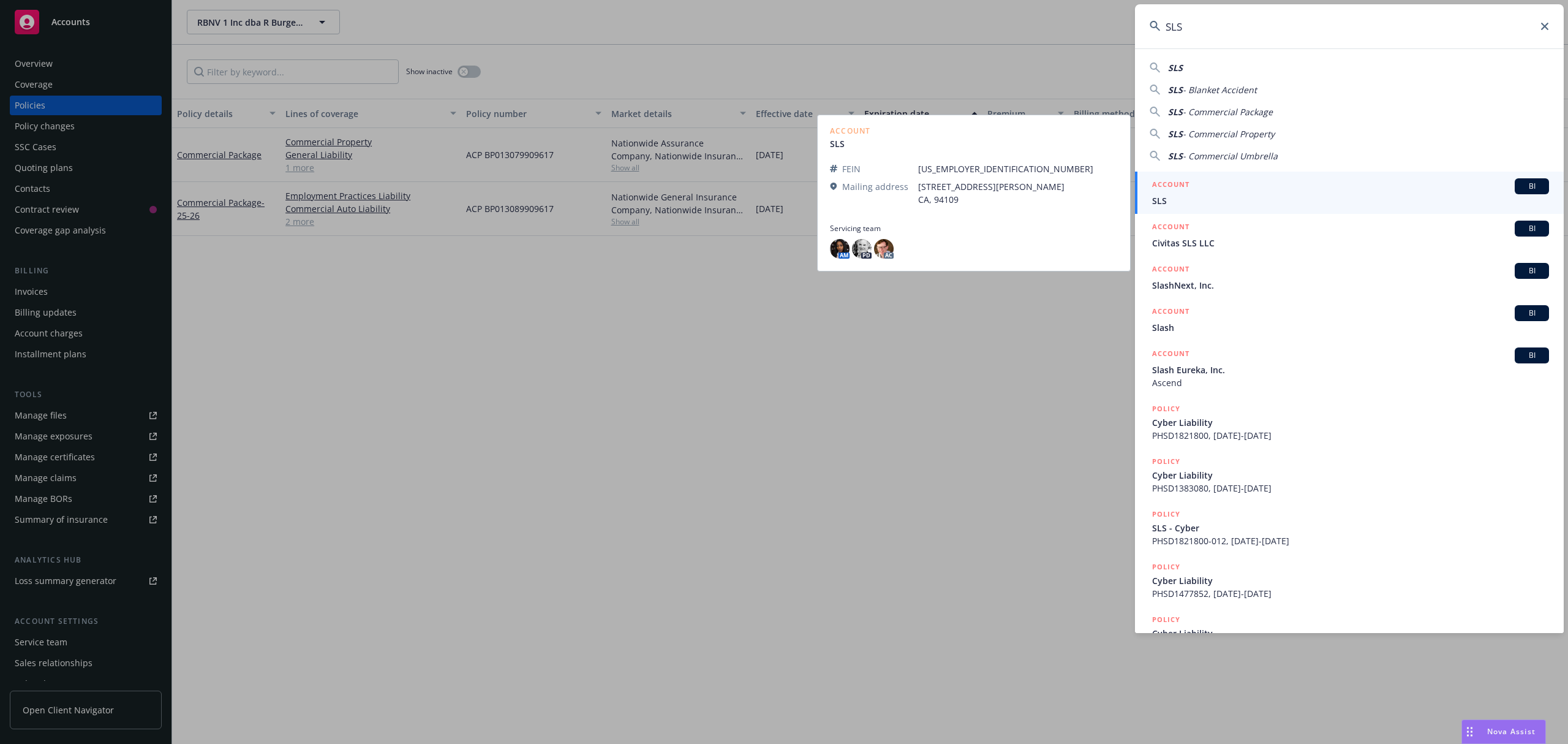
type input "SLS"
click at [1181, 195] on span "SLS" at bounding box center [1351, 201] width 397 height 13
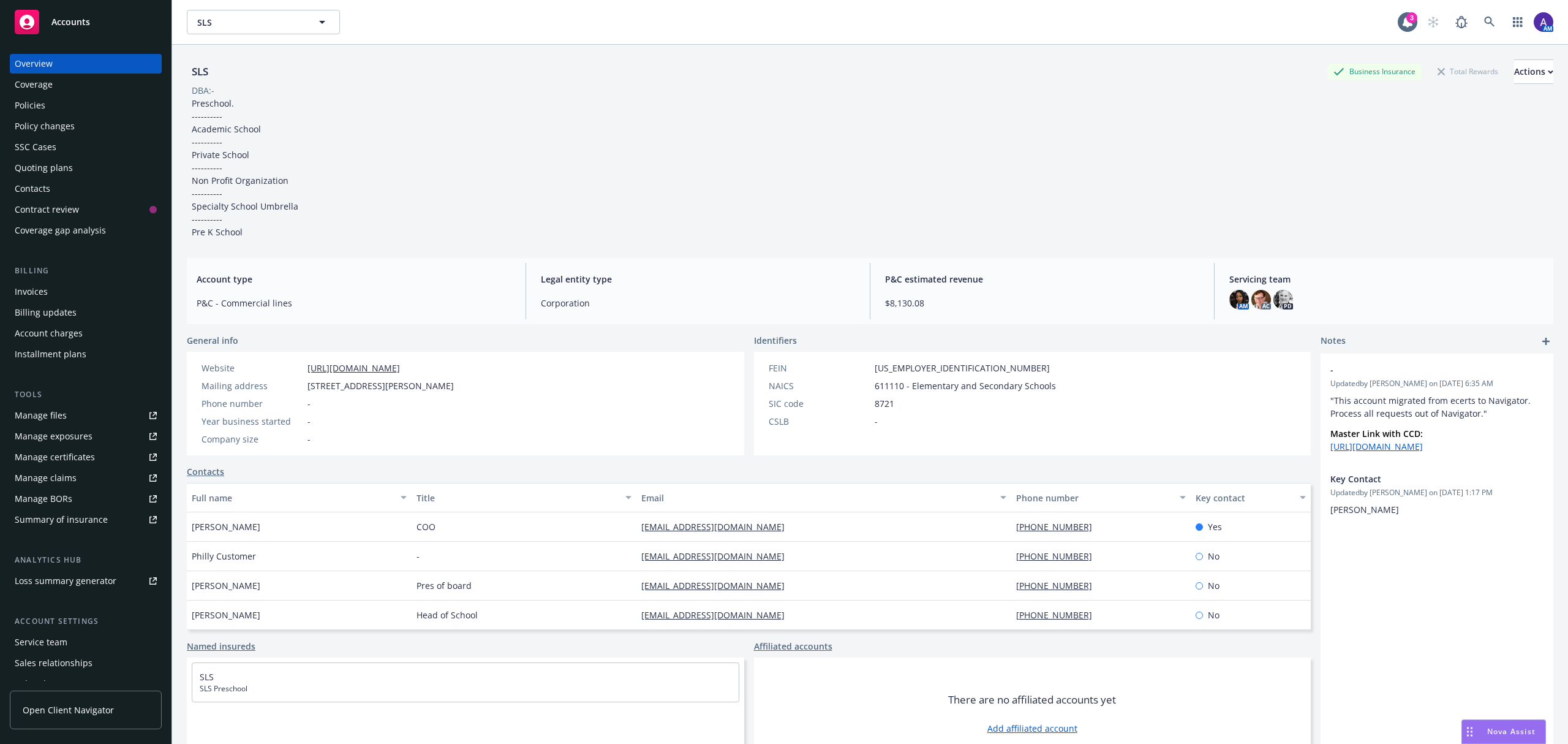
click at [67, 101] on div "Policies" at bounding box center [85, 105] width 142 height 20
